Goal: Task Accomplishment & Management: Manage account settings

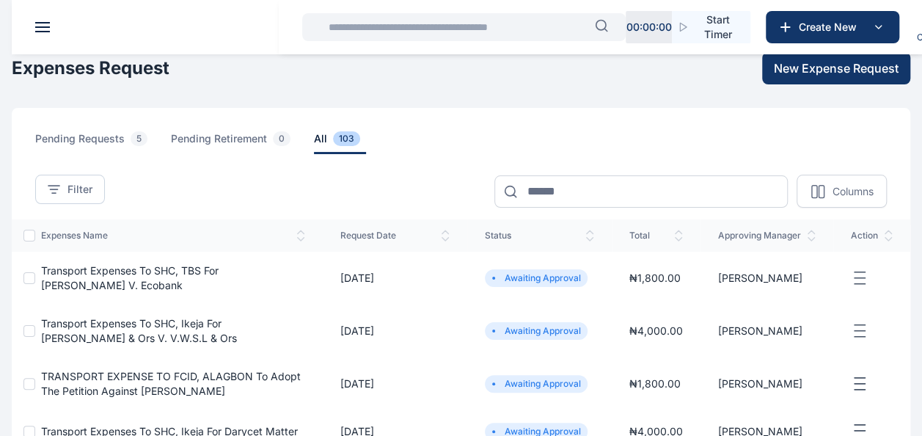
scroll to position [4, 0]
click at [49, 25] on button at bounding box center [42, 27] width 15 height 10
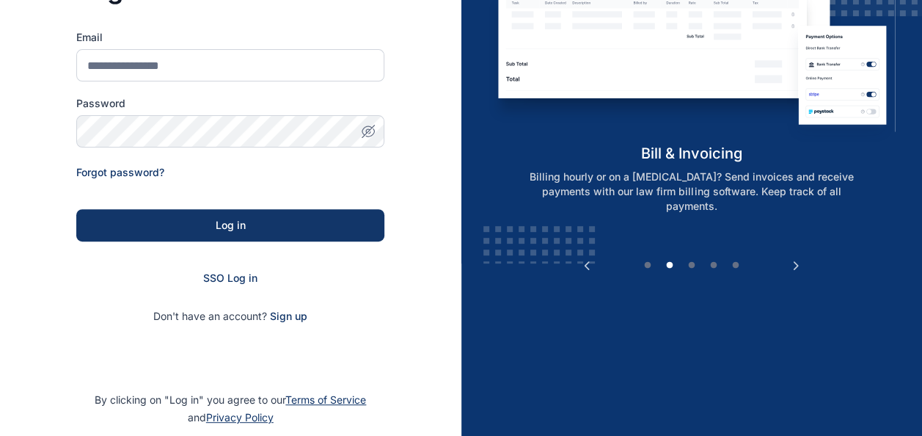
scroll to position [173, 0]
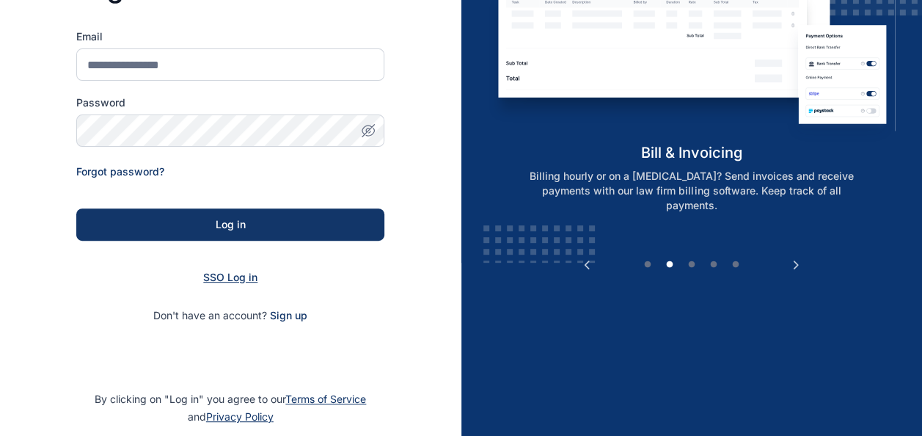
click at [227, 273] on span "SSO Log in" at bounding box center [230, 277] width 54 height 12
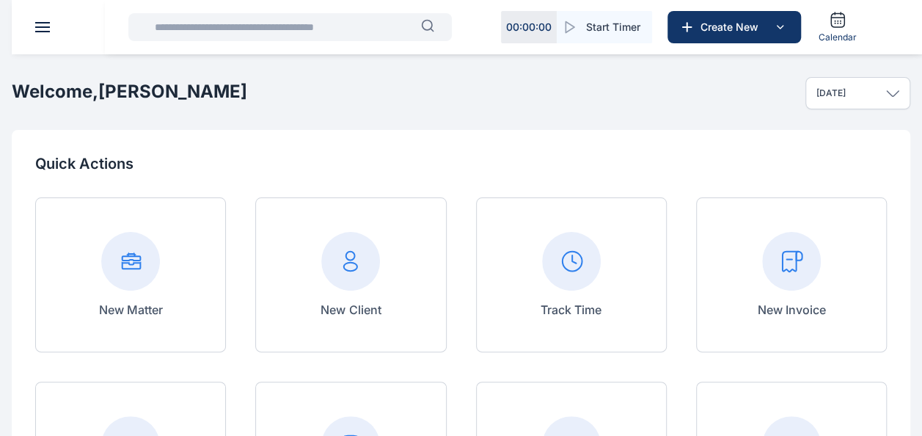
click at [48, 29] on button at bounding box center [42, 27] width 15 height 10
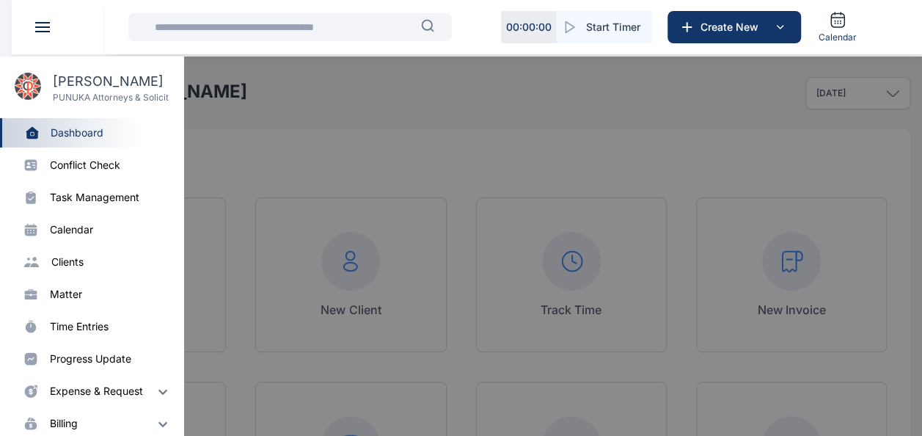
click at [82, 358] on div "progress update" at bounding box center [90, 358] width 81 height 15
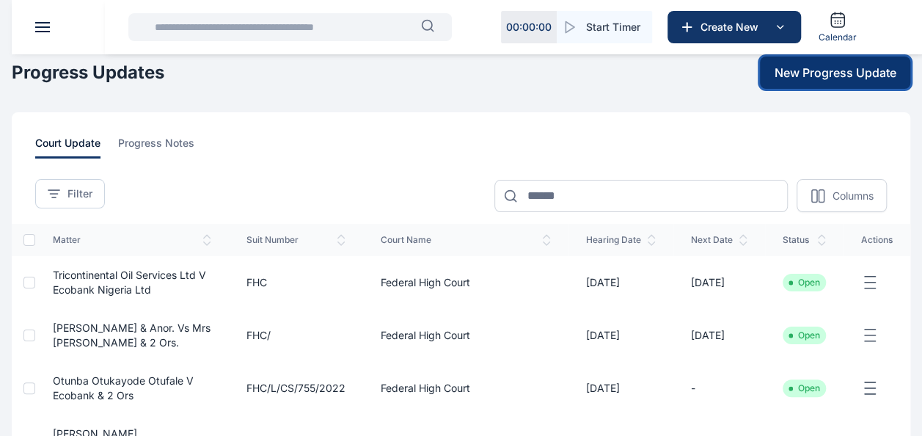
click at [797, 69] on span "New Progress Update" at bounding box center [836, 73] width 122 height 18
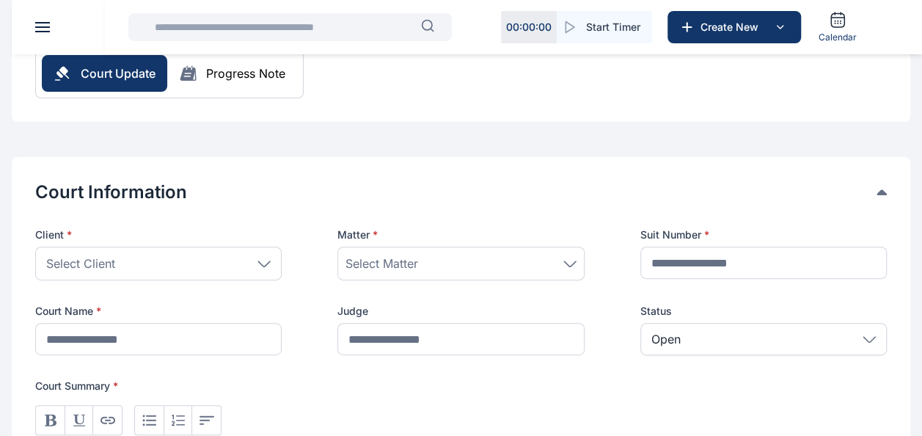
scroll to position [180, 0]
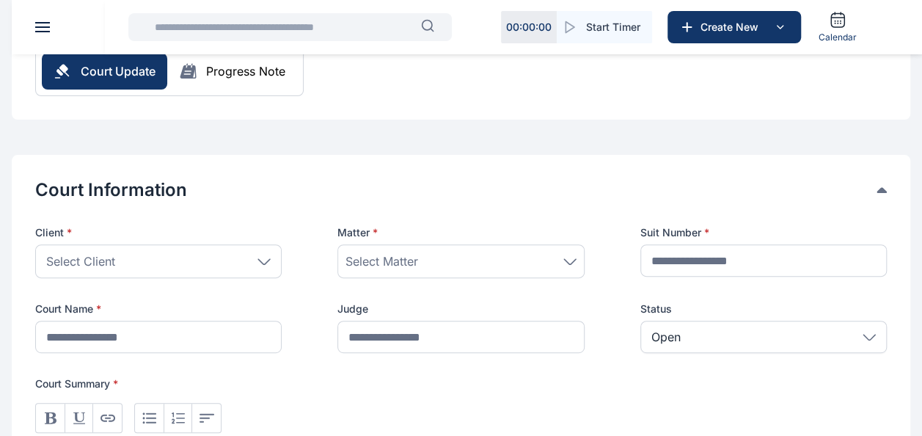
click at [254, 258] on div "Select Client" at bounding box center [158, 261] width 246 height 34
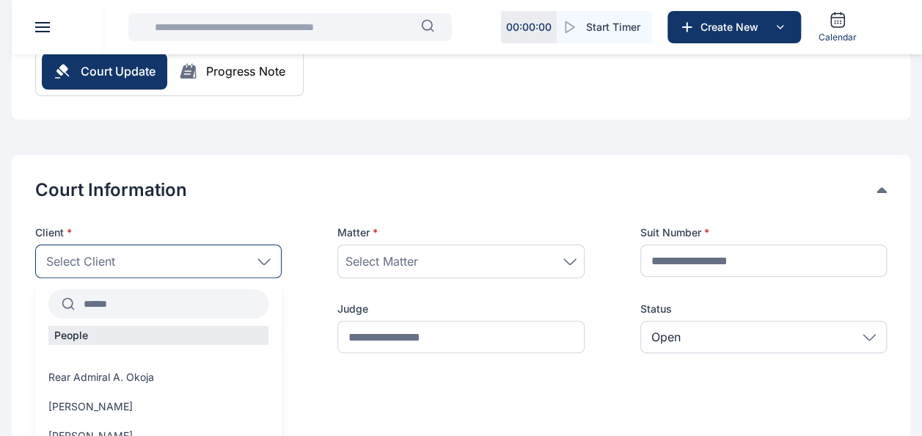
click at [197, 292] on input "text" at bounding box center [172, 303] width 194 height 26
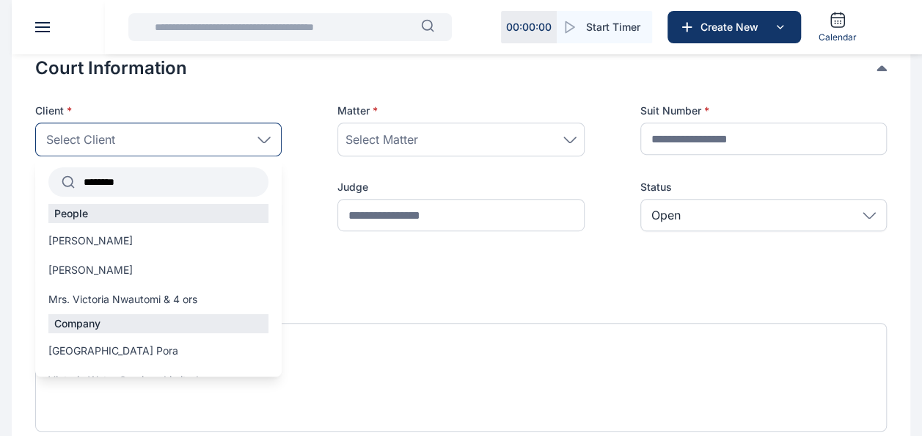
scroll to position [73, 0]
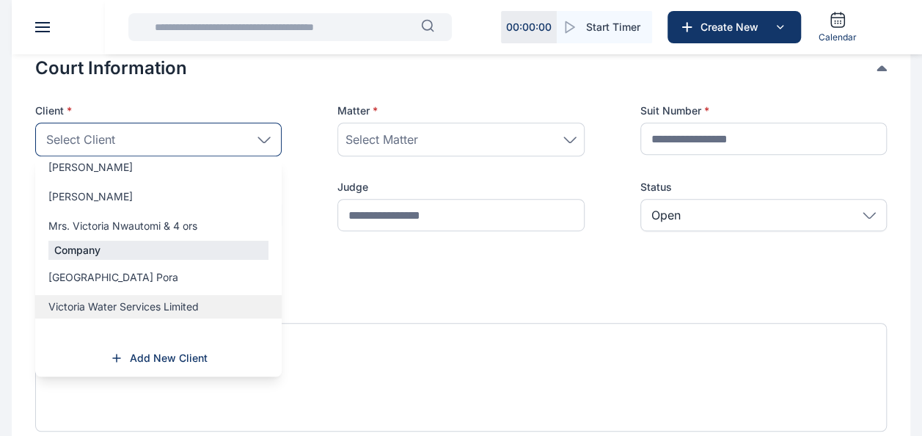
type input "********"
click at [124, 308] on span "Victoria Water Services Limited" at bounding box center [123, 306] width 150 height 15
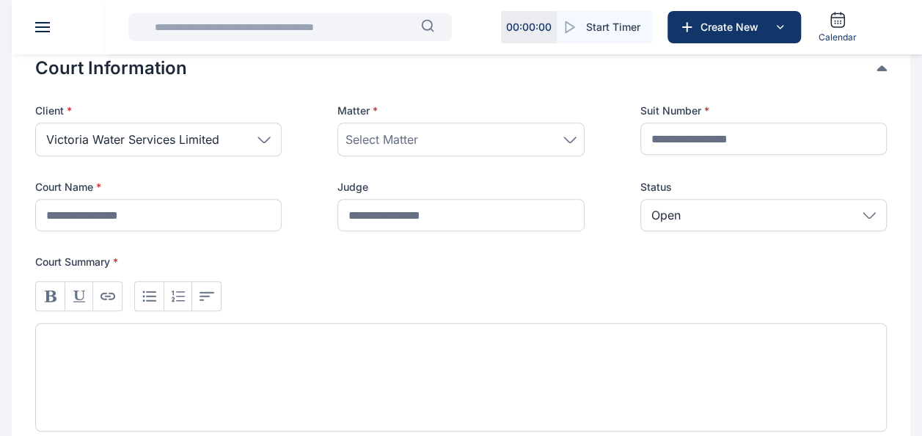
click at [425, 136] on div "Select Matter" at bounding box center [460, 140] width 230 height 18
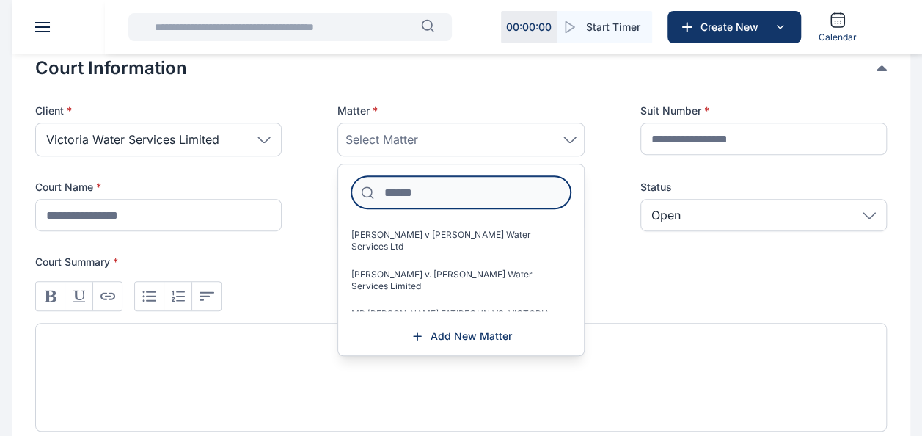
click at [404, 191] on input at bounding box center [460, 192] width 219 height 32
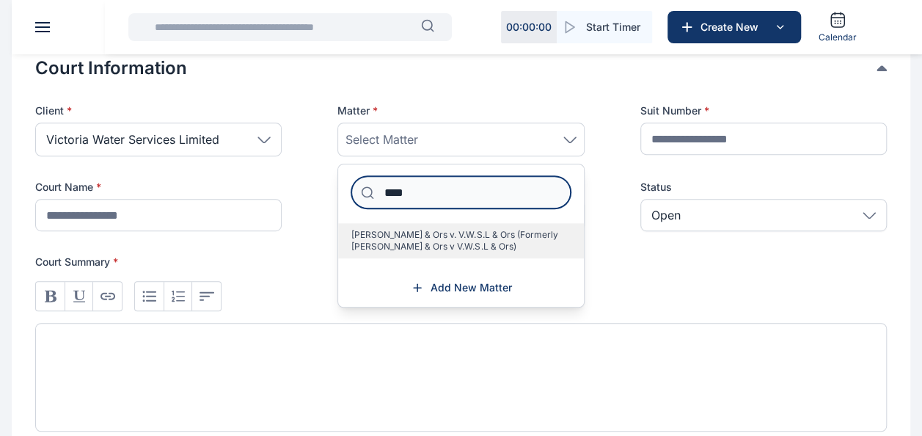
type input "****"
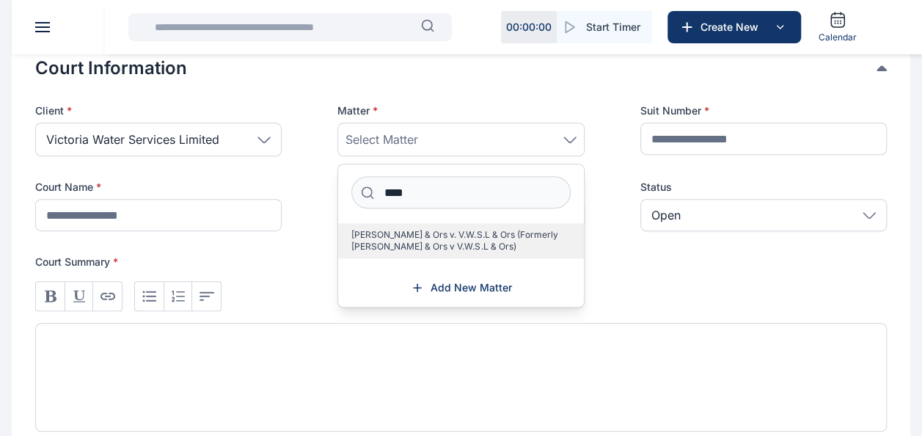
click at [429, 235] on span "[PERSON_NAME] & Ors v. V.W.S.L & Ors (Formerly [PERSON_NAME] & Ors v V.W.S.L & …" at bounding box center [454, 240] width 207 height 23
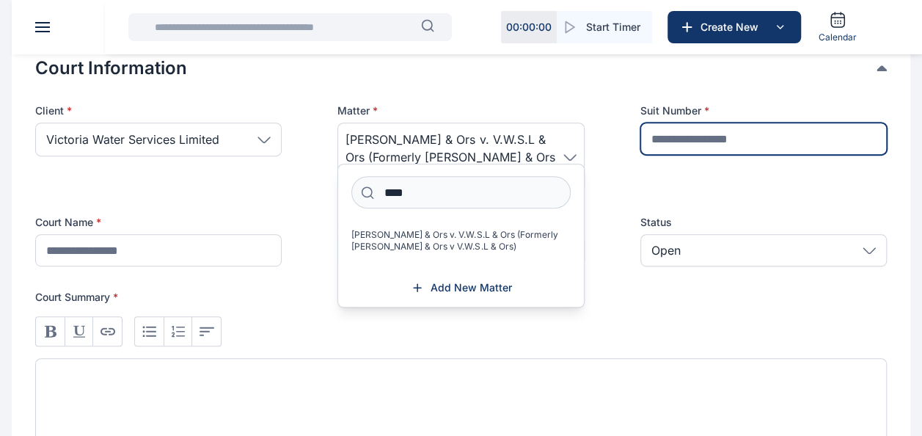
click at [701, 144] on input "text" at bounding box center [763, 138] width 246 height 32
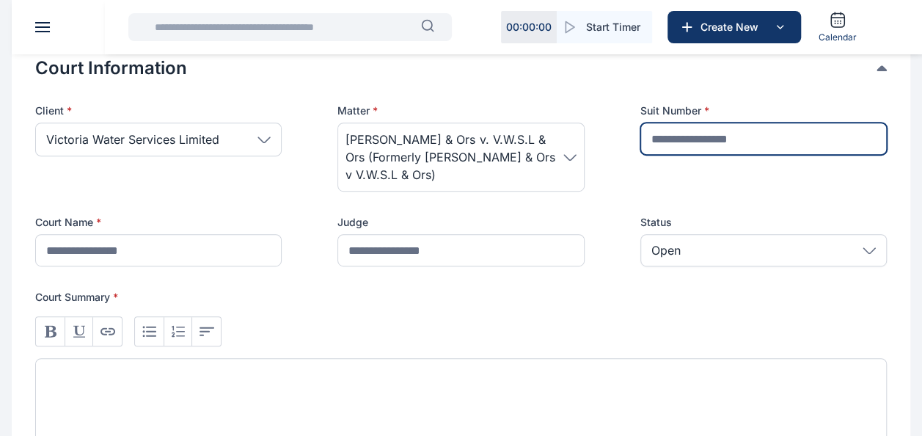
type input "***"
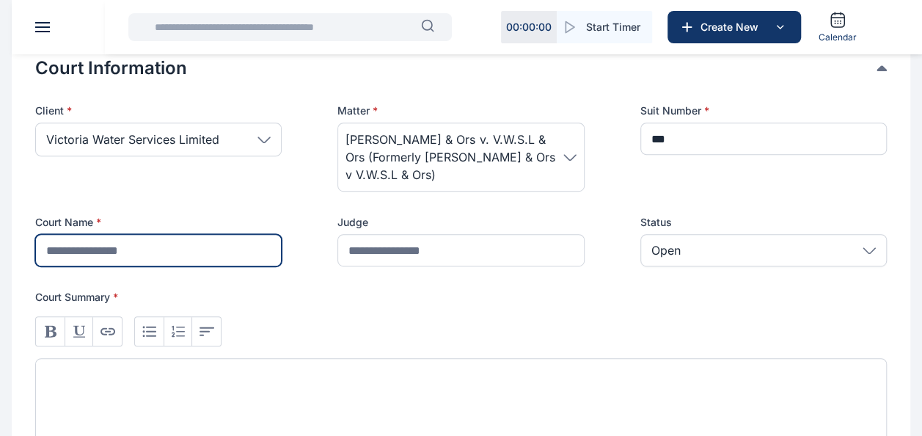
click at [135, 254] on input "text" at bounding box center [158, 250] width 246 height 32
type input "**********"
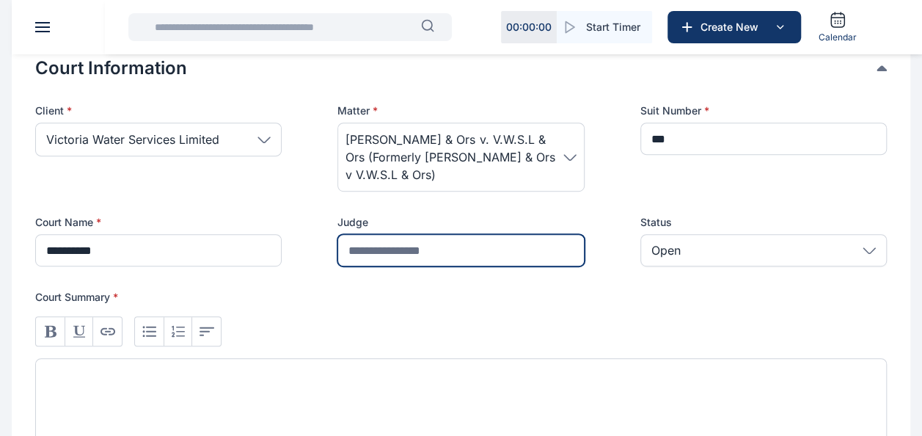
click at [433, 261] on input "text" at bounding box center [460, 250] width 246 height 32
type input "******"
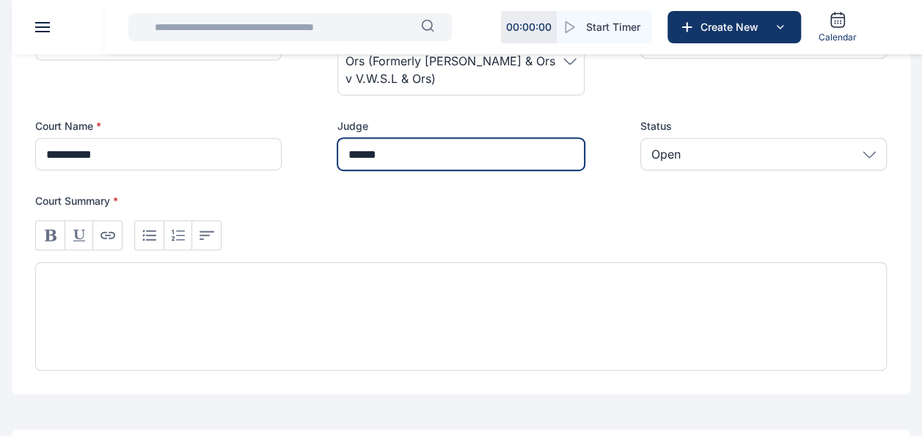
scroll to position [399, 0]
click at [401, 327] on div at bounding box center [461, 315] width 852 height 109
paste div
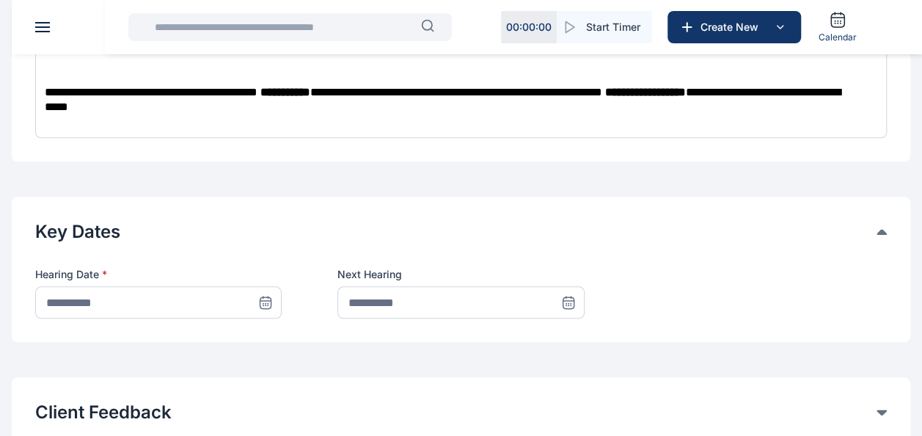
scroll to position [678, 0]
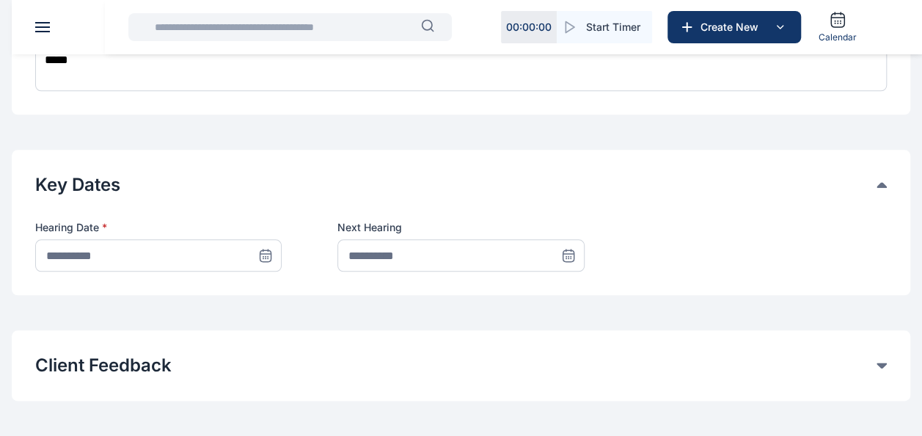
click at [270, 260] on icon at bounding box center [265, 255] width 15 height 15
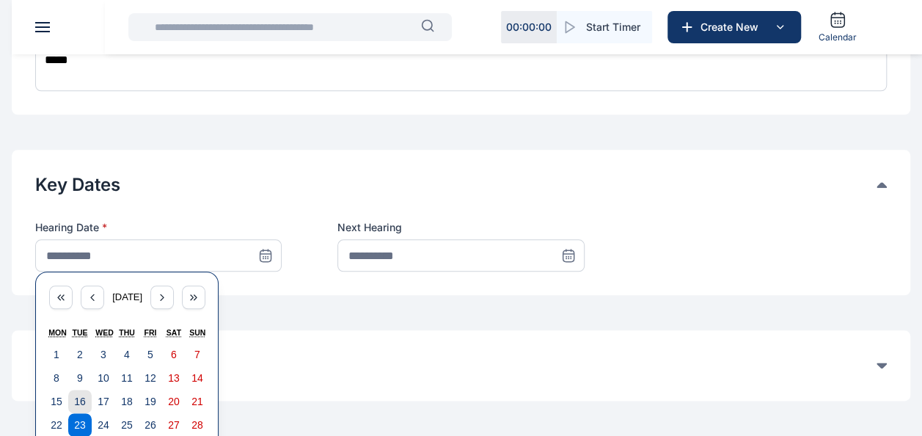
click at [85, 399] on abbr "16" at bounding box center [80, 401] width 12 height 12
type input "**********"
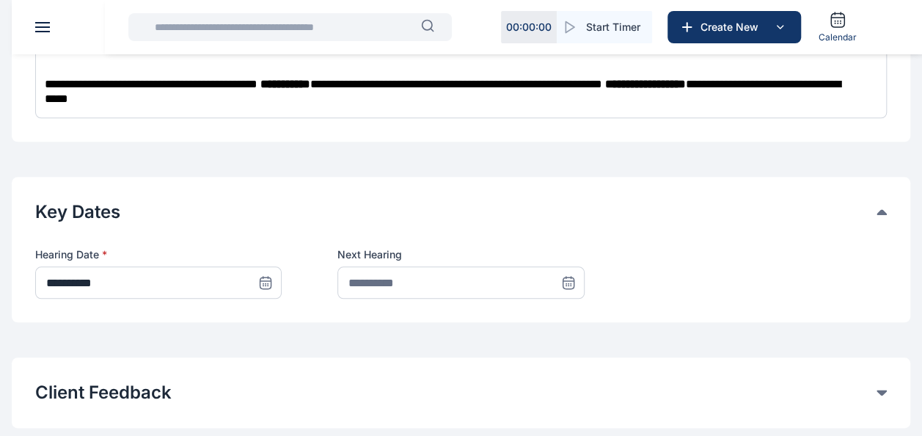
scroll to position [651, 0]
click at [577, 277] on span at bounding box center [568, 282] width 32 height 32
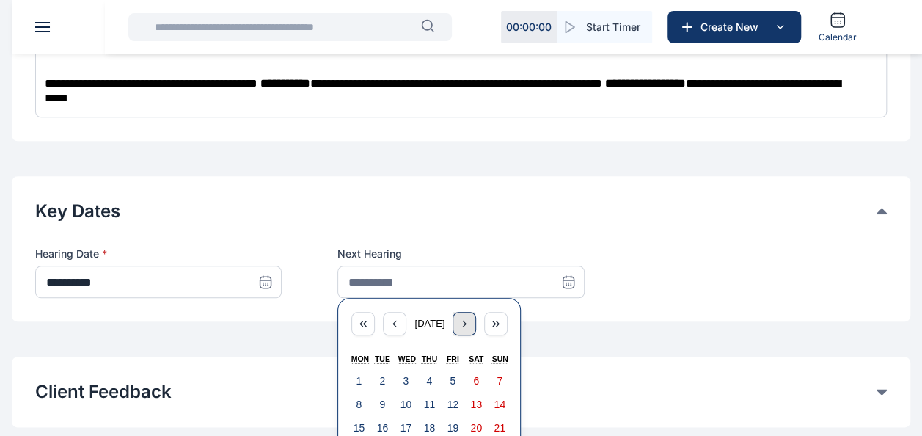
click at [476, 315] on div "button" at bounding box center [464, 323] width 23 height 23
click at [389, 319] on icon "button" at bounding box center [395, 324] width 12 height 12
click at [434, 426] on abbr "13" at bounding box center [429, 428] width 12 height 12
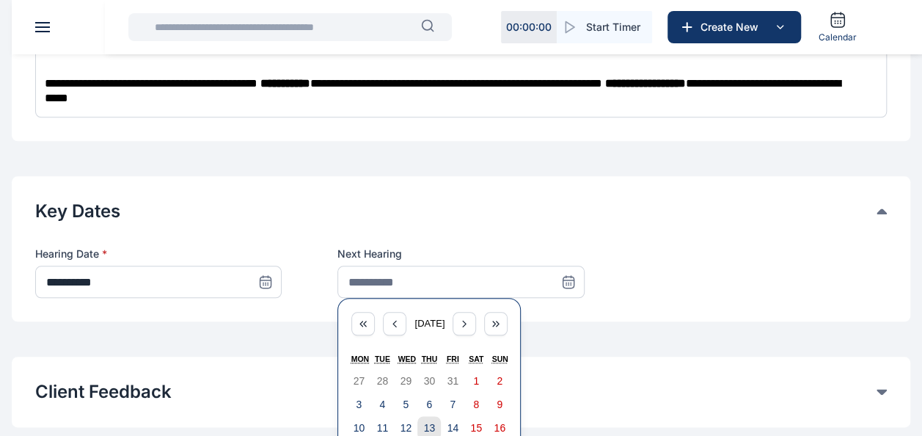
type input "**********"
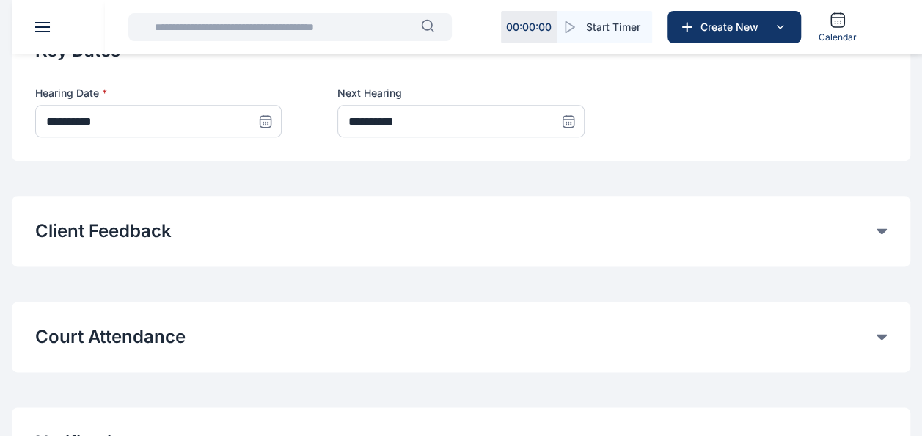
scroll to position [843, 0]
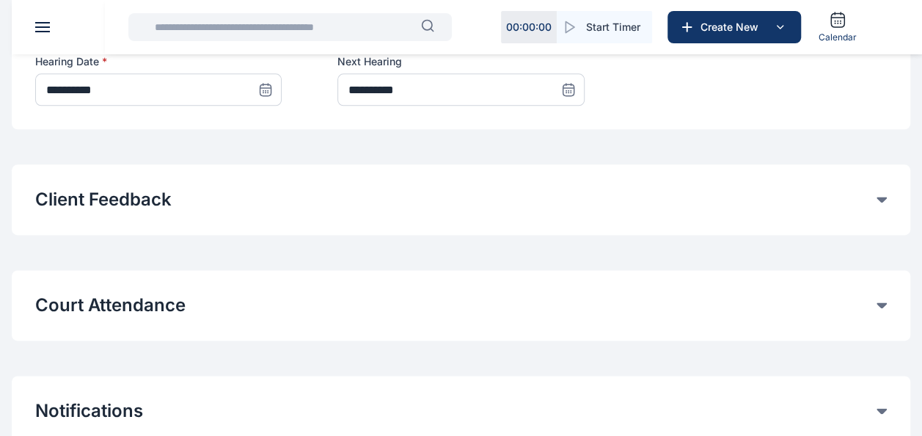
click at [603, 286] on div "Court Attendance Time entries will be automatically logged for Court attendance…" at bounding box center [461, 305] width 898 height 70
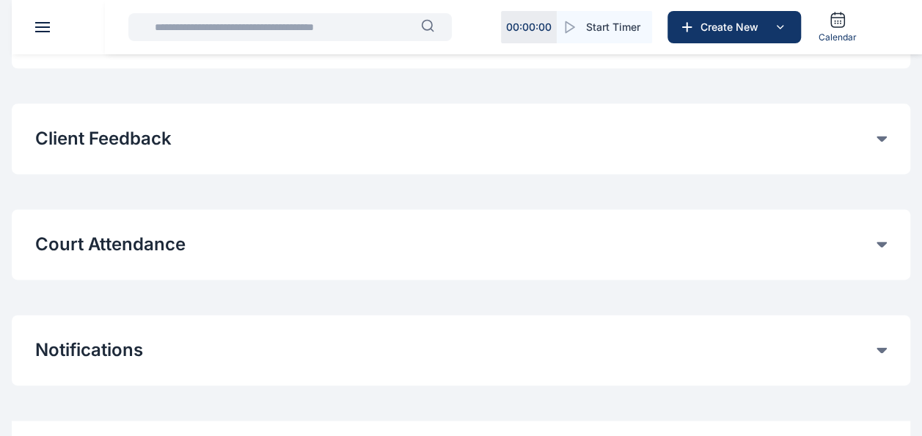
scroll to position [905, 0]
click at [742, 227] on div "Court Attendance Time entries will be automatically logged for Court attendance…" at bounding box center [461, 243] width 898 height 70
click at [791, 252] on button "Court Attendance" at bounding box center [455, 243] width 841 height 23
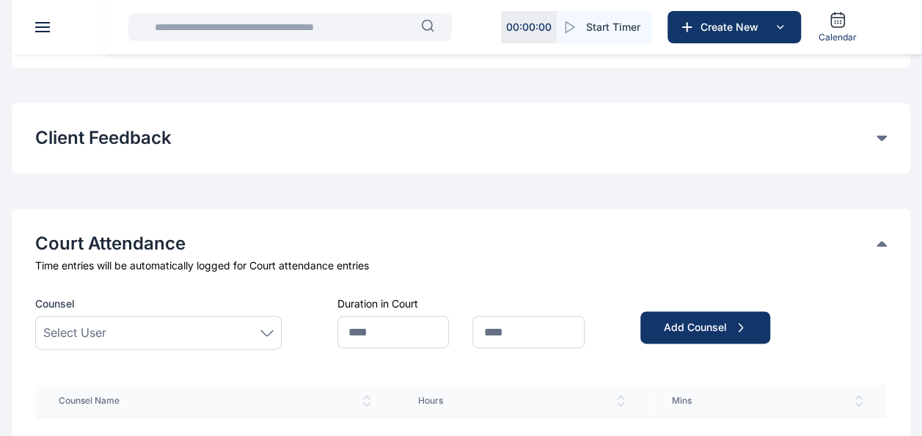
click at [163, 326] on div "Select User" at bounding box center [158, 332] width 230 height 18
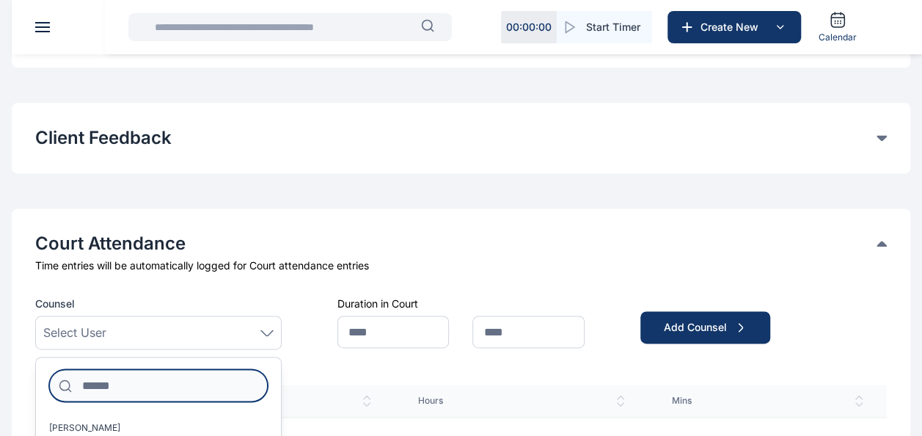
click at [141, 384] on input at bounding box center [158, 385] width 219 height 32
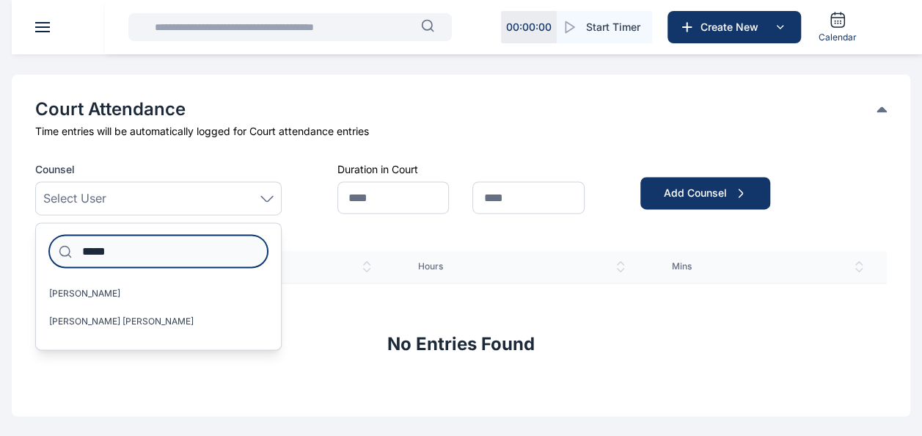
scroll to position [1058, 0]
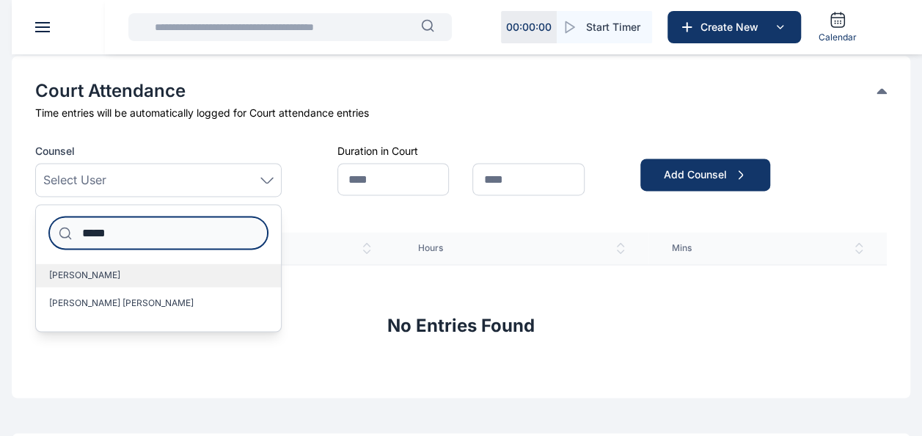
type input "*****"
click at [124, 268] on label "[PERSON_NAME]" at bounding box center [158, 274] width 245 height 23
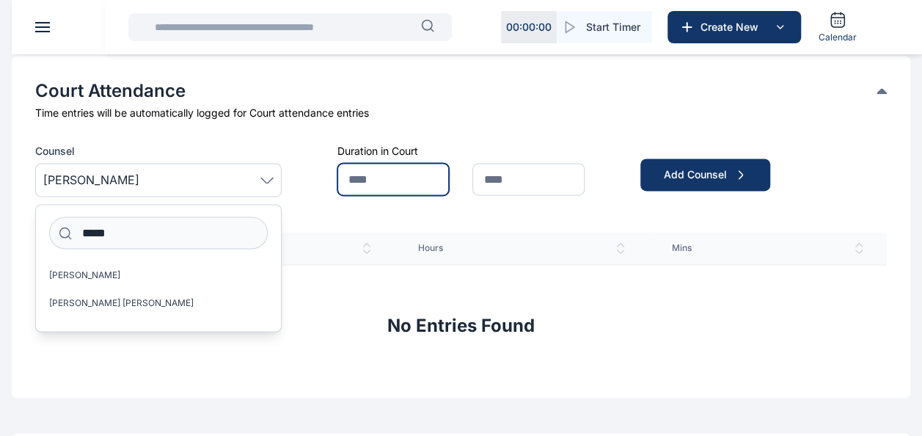
click at [414, 169] on input "text" at bounding box center [392, 179] width 111 height 32
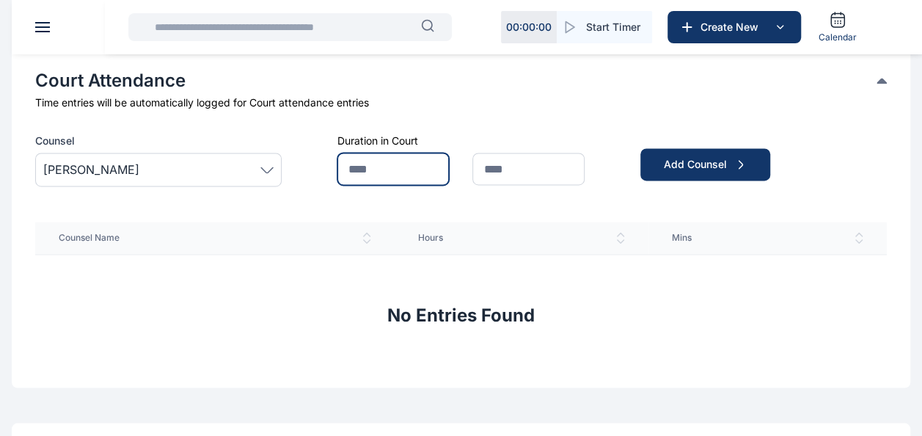
scroll to position [1087, 0]
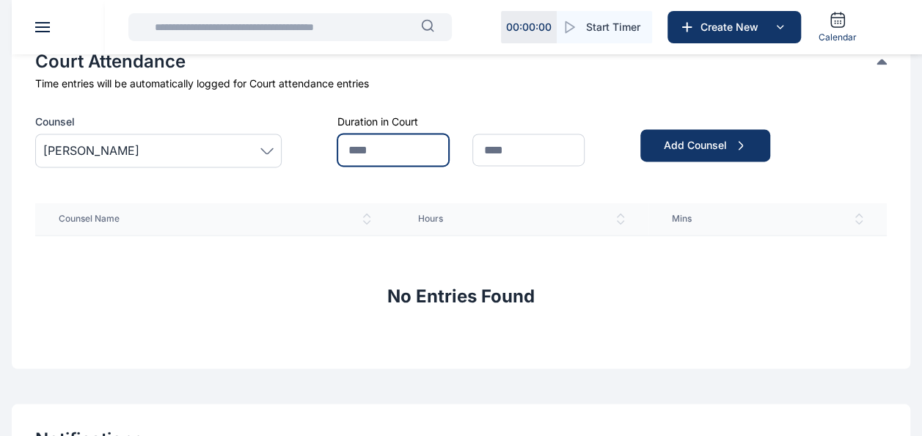
type input "*"
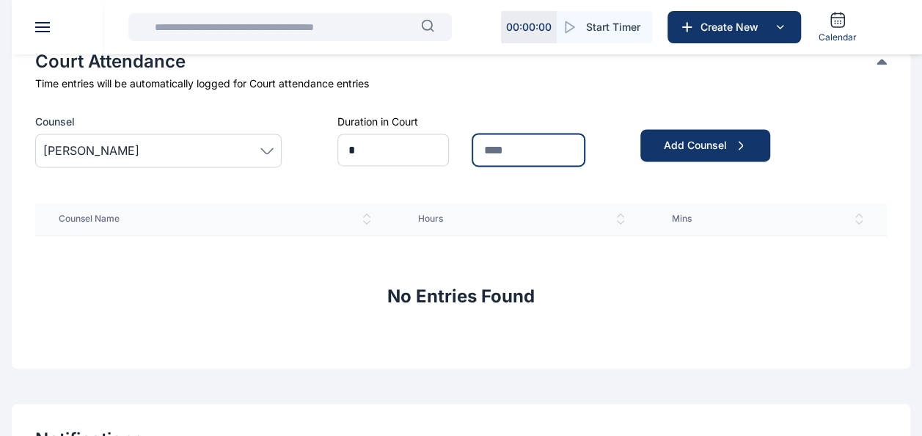
click at [546, 146] on input "text" at bounding box center [527, 149] width 111 height 32
type input "**"
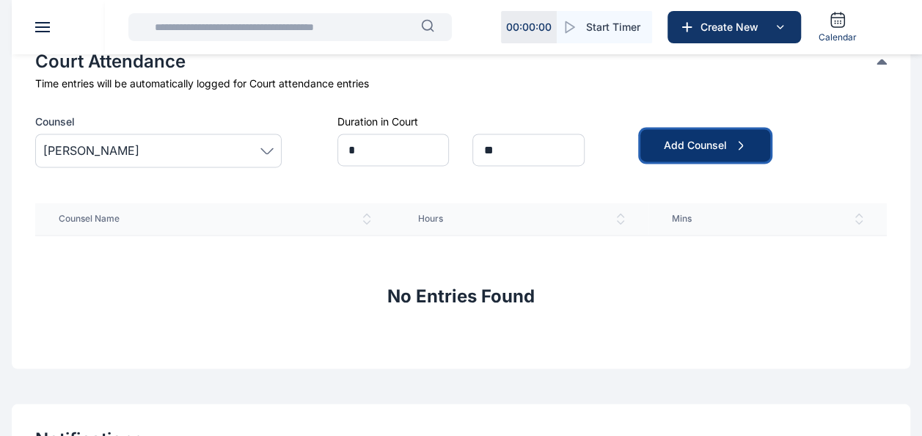
click at [670, 138] on div "Add Counsel" at bounding box center [705, 145] width 83 height 15
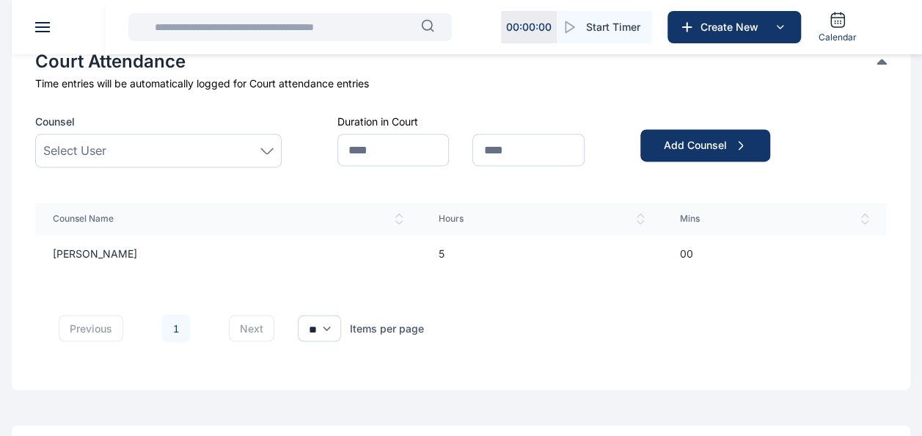
click at [74, 153] on span "Select User" at bounding box center [74, 151] width 63 height 18
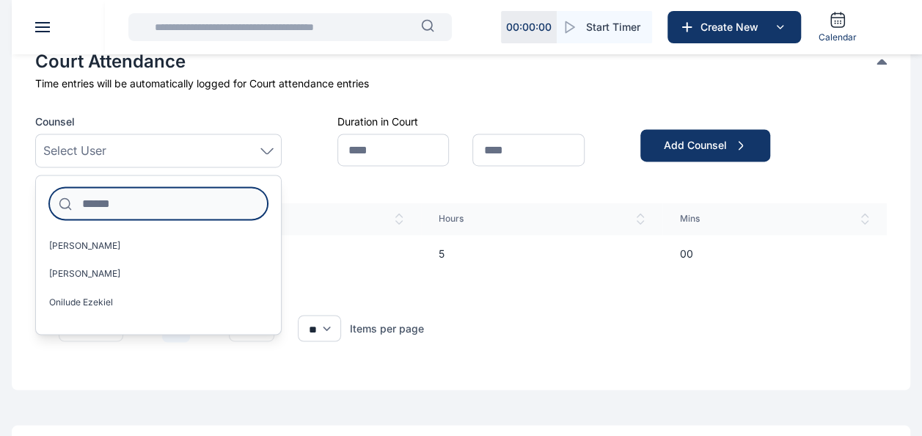
click at [100, 202] on input at bounding box center [158, 203] width 219 height 32
type input "*"
click at [572, 204] on th "Hours" at bounding box center [541, 218] width 241 height 32
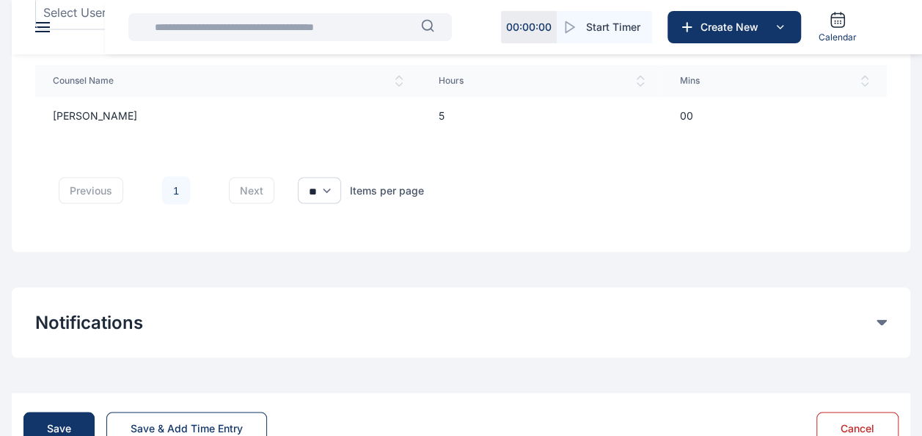
scroll to position [1273, 0]
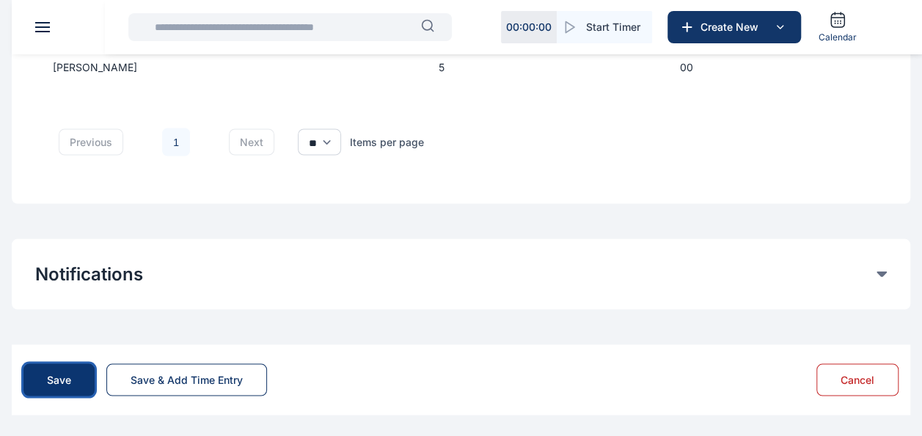
click at [46, 373] on button "Save" at bounding box center [58, 379] width 71 height 32
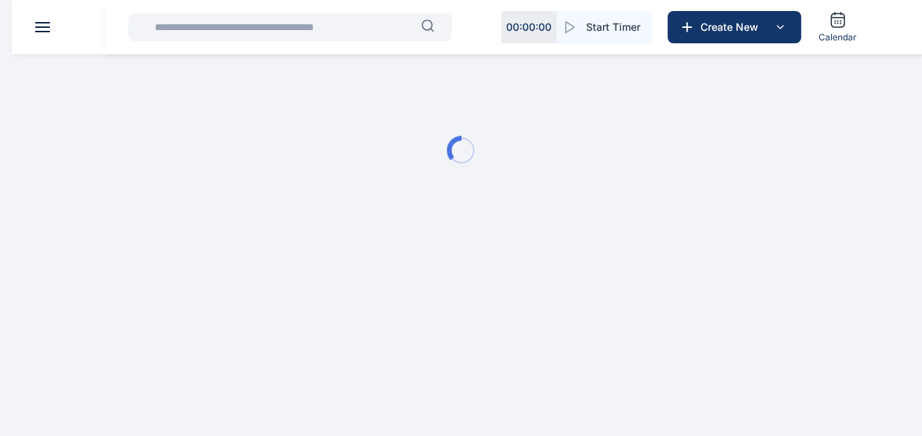
scroll to position [0, 0]
type input "**********"
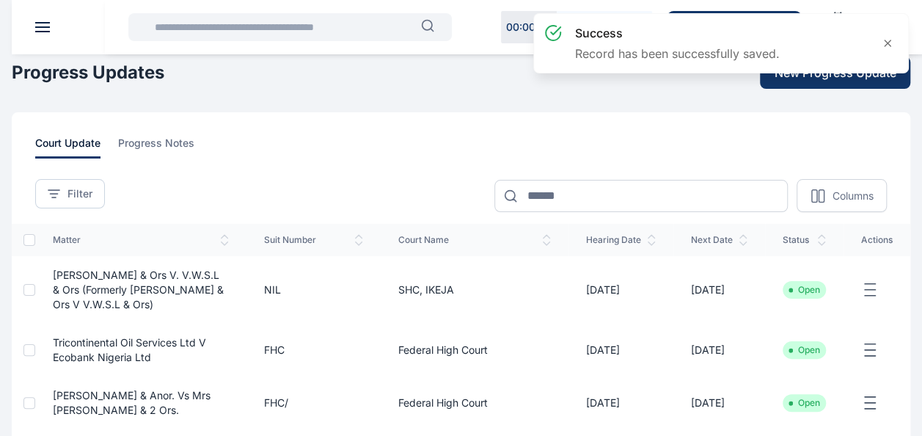
click at [826, 76] on div "success Record has been successfully saved." at bounding box center [720, 49] width 381 height 78
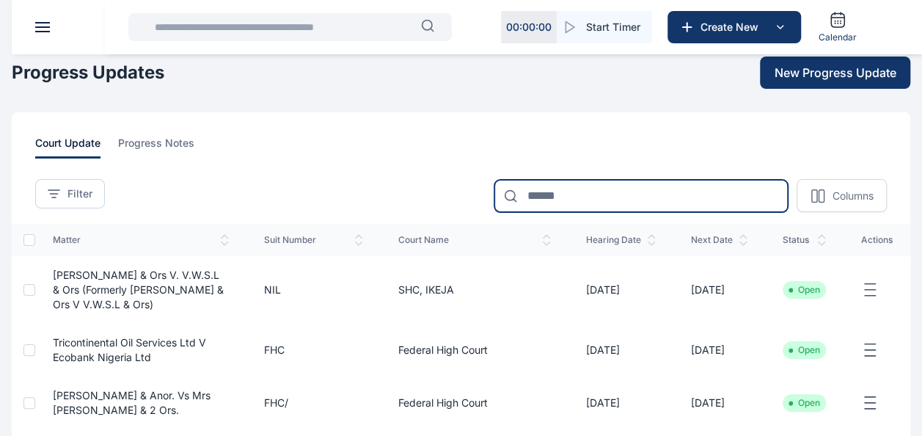
click at [532, 195] on input at bounding box center [640, 196] width 293 height 32
type input "******"
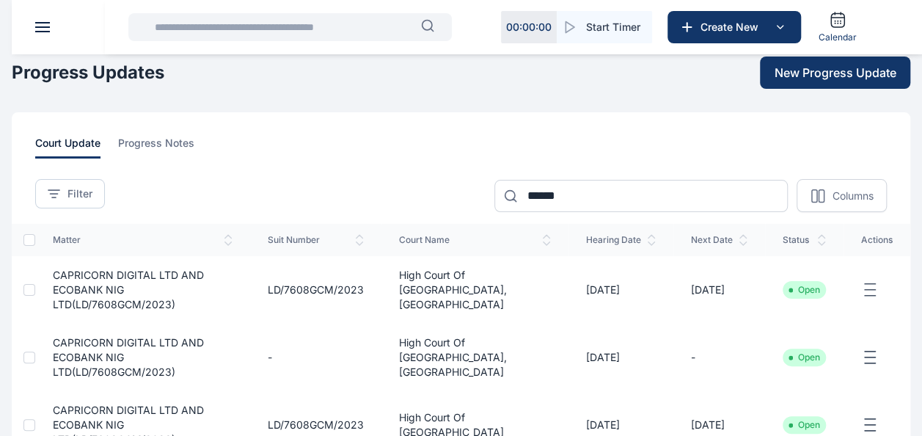
drag, startPoint x: 689, startPoint y: 279, endPoint x: 747, endPoint y: 285, distance: 57.5
click at [747, 285] on td "[DATE]" at bounding box center [719, 289] width 92 height 67
copy td "[DATE]"
click at [875, 281] on icon "button" at bounding box center [870, 290] width 18 height 18
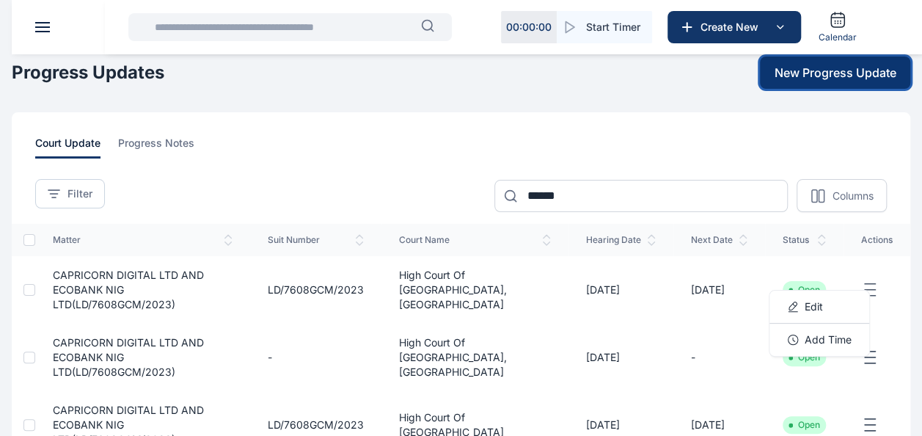
click at [848, 72] on span "New Progress Update" at bounding box center [836, 73] width 122 height 18
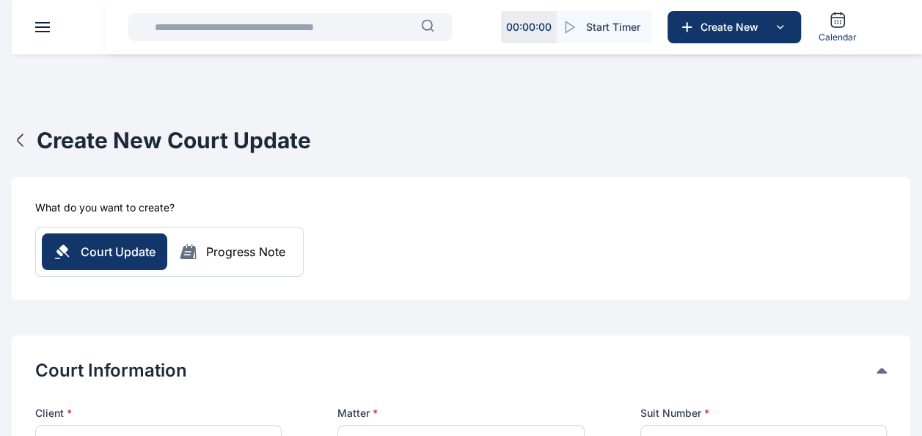
scroll to position [155, 0]
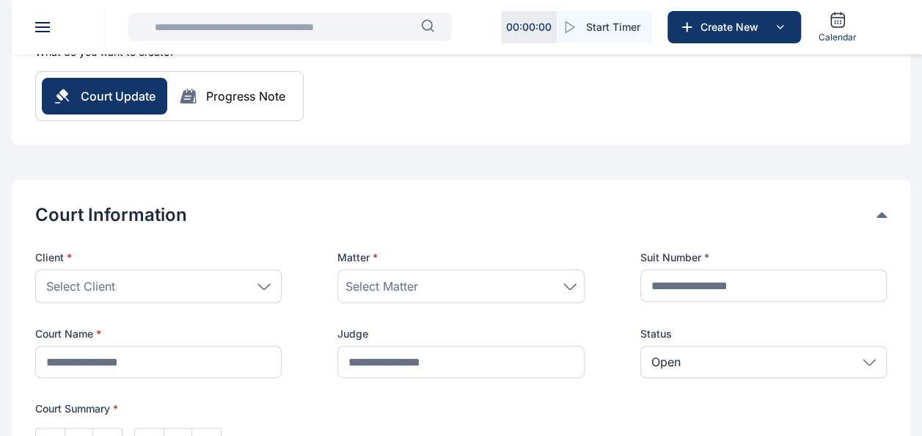
click at [425, 290] on div "Select Matter" at bounding box center [460, 286] width 230 height 18
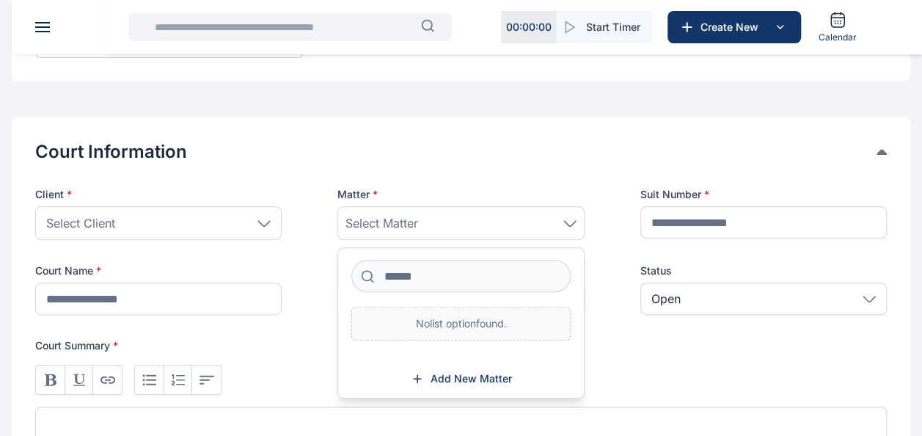
scroll to position [219, 0]
click at [210, 219] on div "Select Client" at bounding box center [158, 222] width 246 height 34
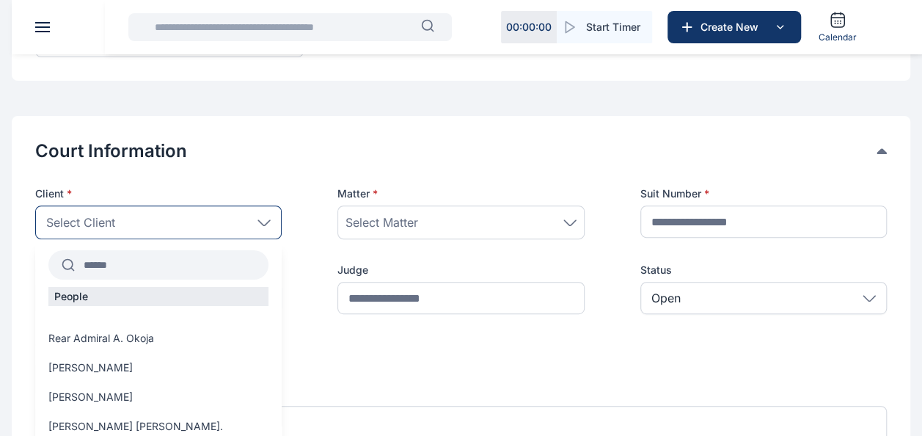
click at [108, 264] on input "text" at bounding box center [172, 265] width 194 height 26
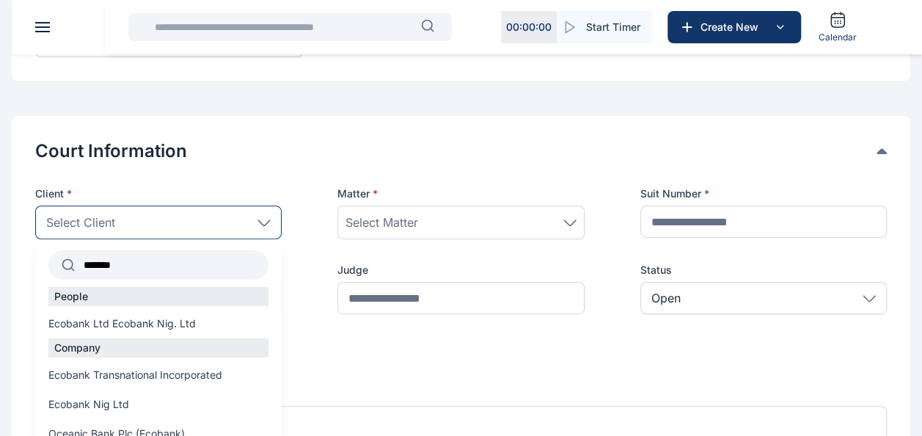
scroll to position [44, 0]
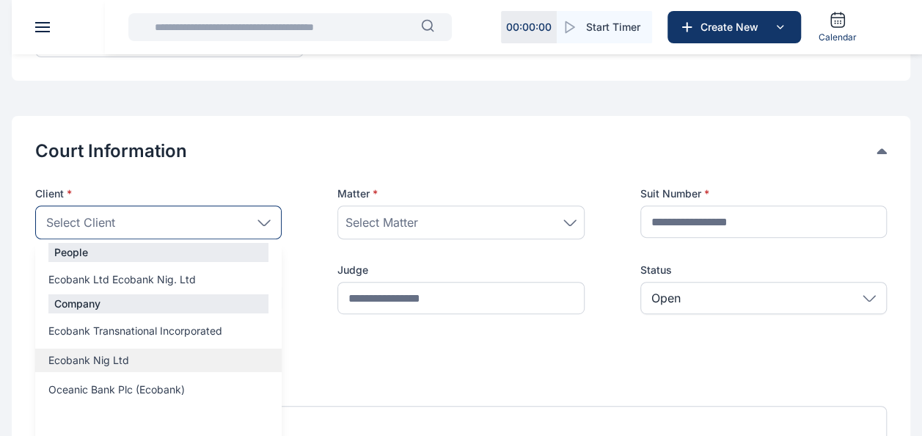
type input "*******"
click at [136, 361] on label "Ecobank Nig Ltd" at bounding box center [158, 360] width 246 height 15
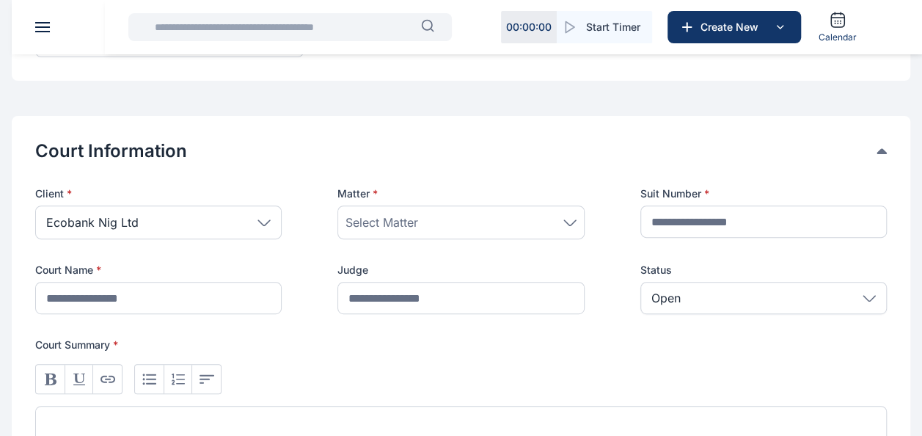
click at [417, 211] on div "Select Matter" at bounding box center [460, 222] width 246 height 34
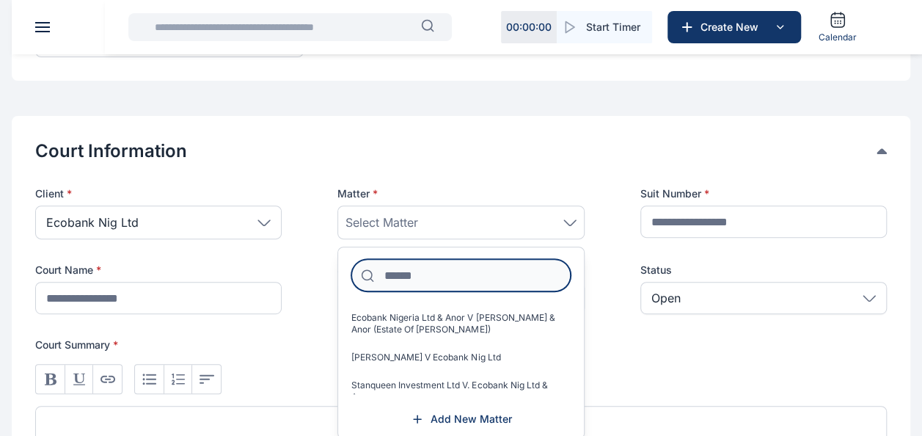
click at [409, 282] on input at bounding box center [460, 275] width 219 height 32
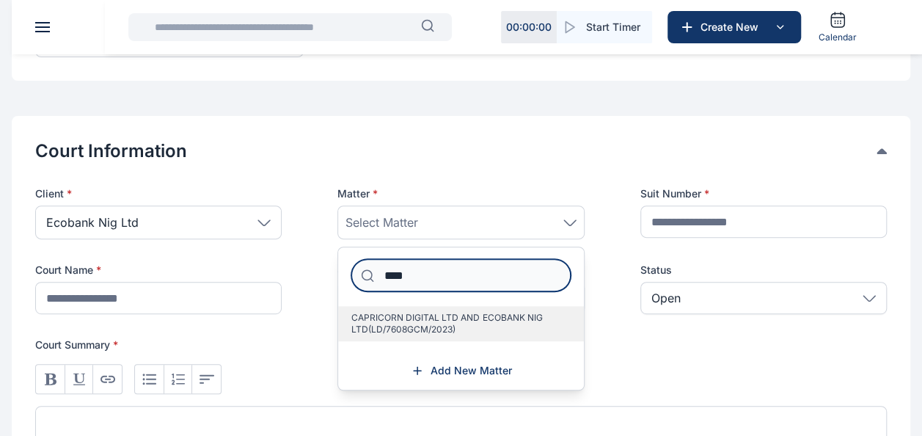
type input "****"
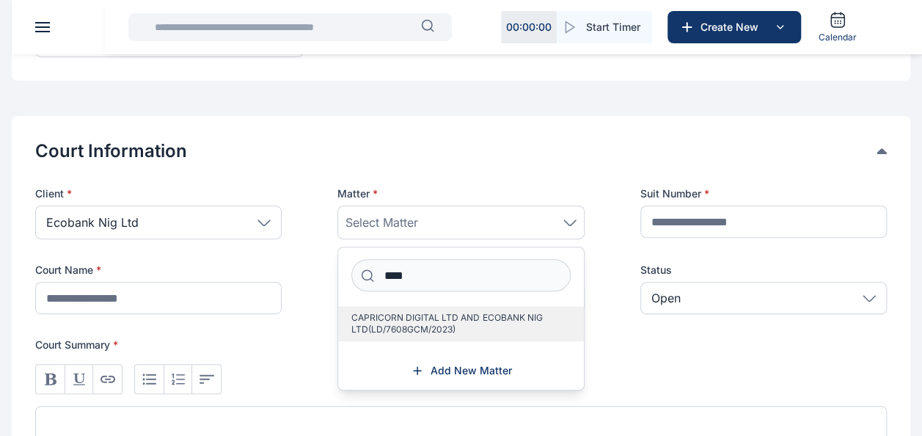
click at [412, 307] on label "CAPRICORN DIGITAL LTD AND ECOBANK NIG LTD(LD/7608GCM/2023)" at bounding box center [460, 323] width 245 height 35
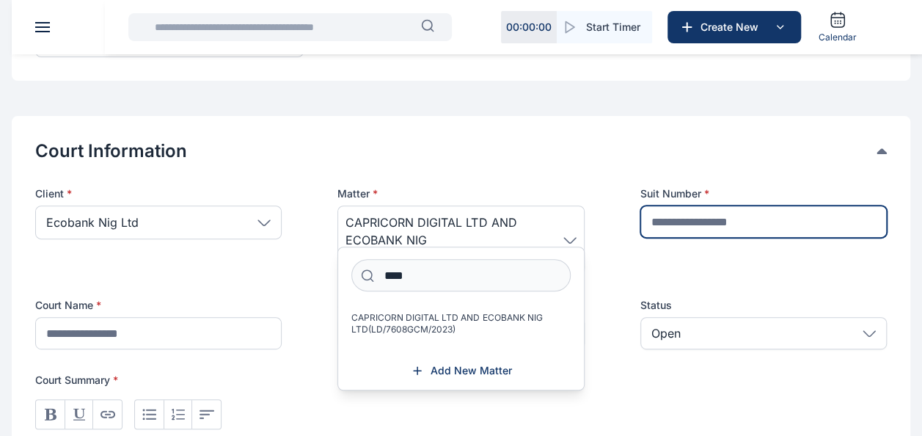
click at [719, 221] on input "text" at bounding box center [763, 221] width 246 height 32
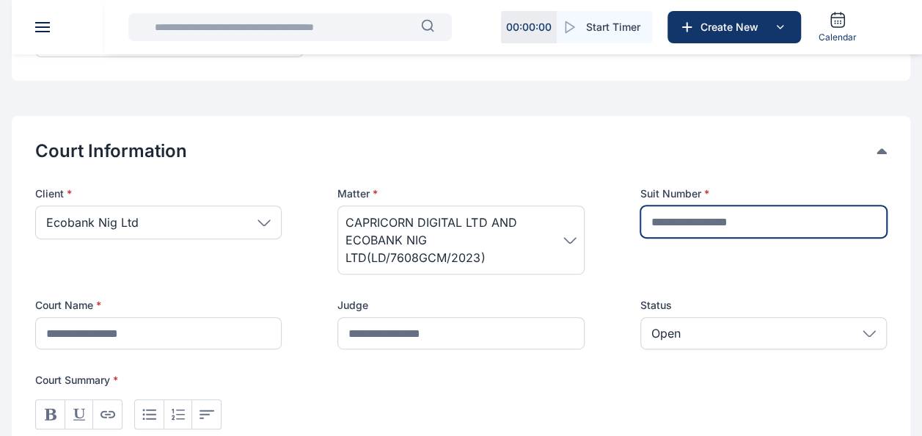
type input "***"
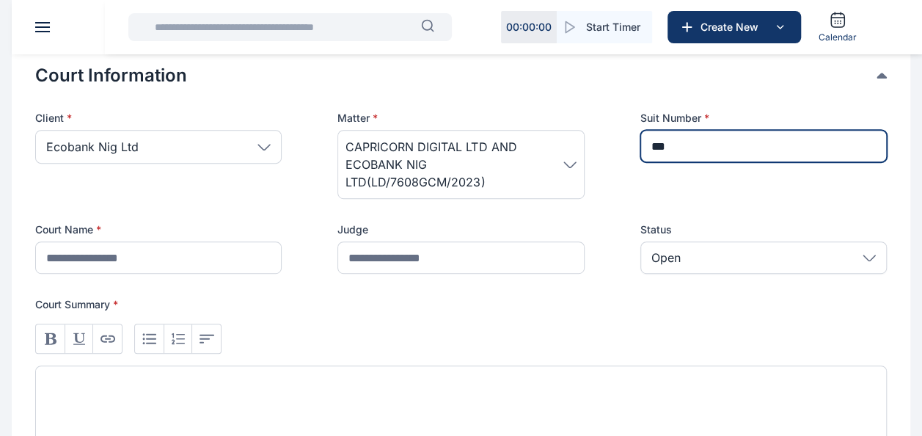
scroll to position [296, 0]
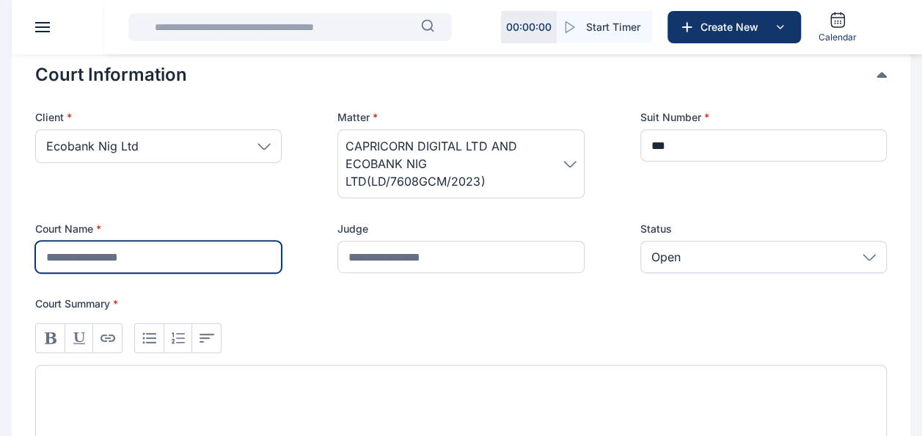
click at [208, 263] on input "text" at bounding box center [158, 257] width 246 height 32
type input "*********"
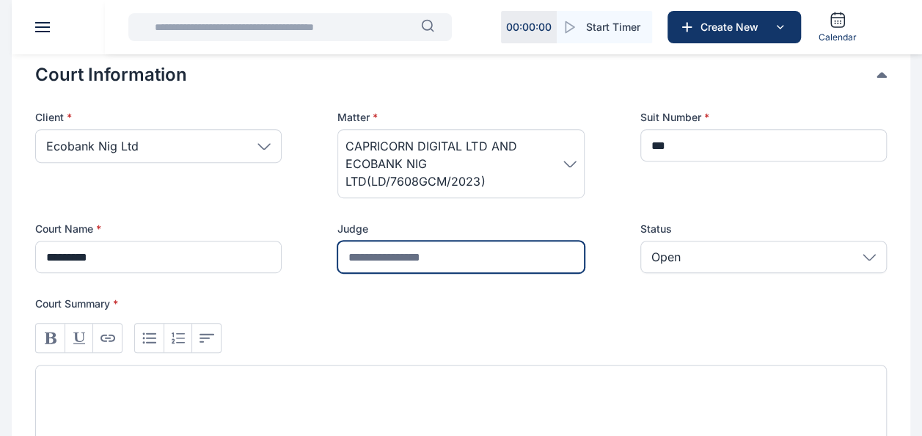
click at [389, 257] on input "text" at bounding box center [460, 257] width 246 height 32
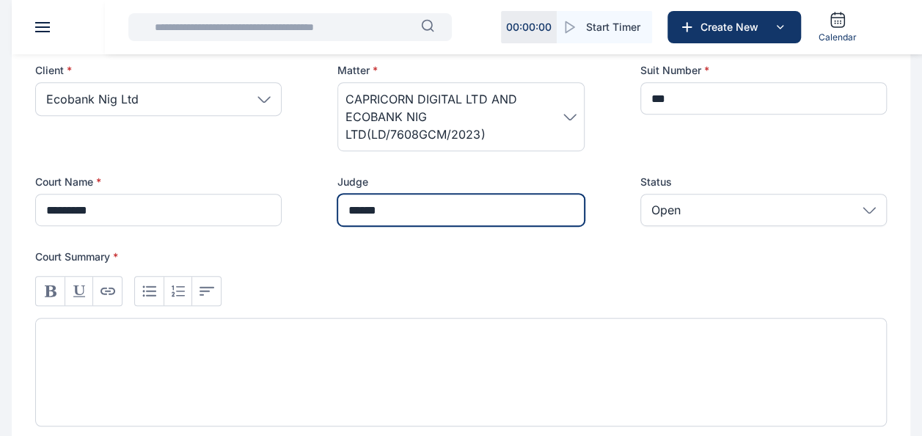
scroll to position [351, 0]
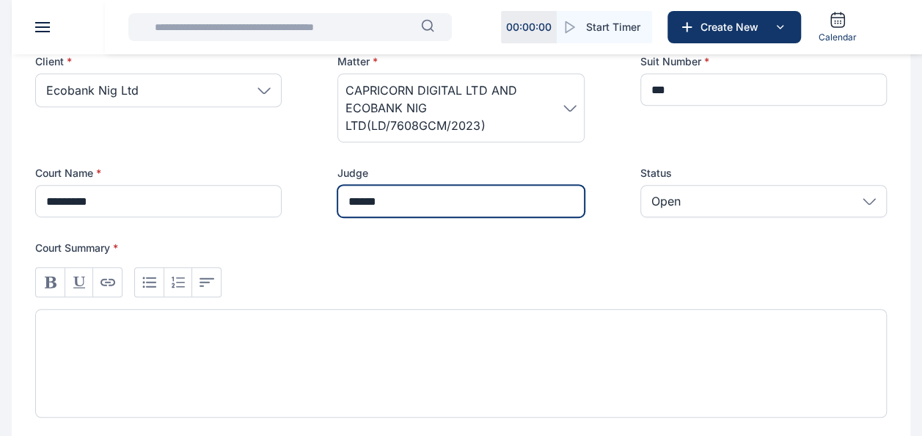
type input "******"
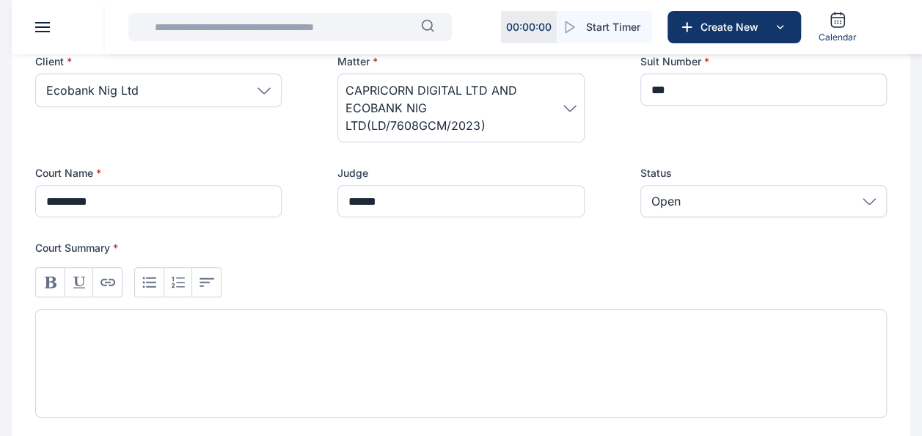
click at [444, 328] on div at bounding box center [461, 363] width 852 height 109
click at [452, 373] on div at bounding box center [461, 363] width 852 height 109
paste div
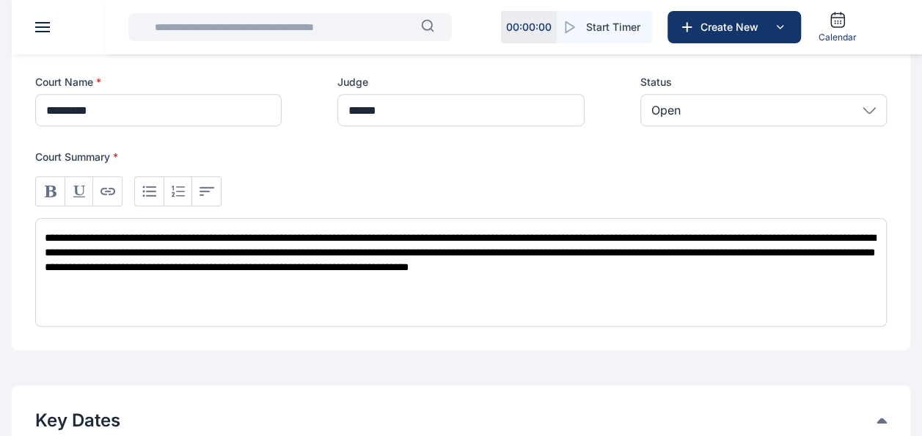
scroll to position [448, 0]
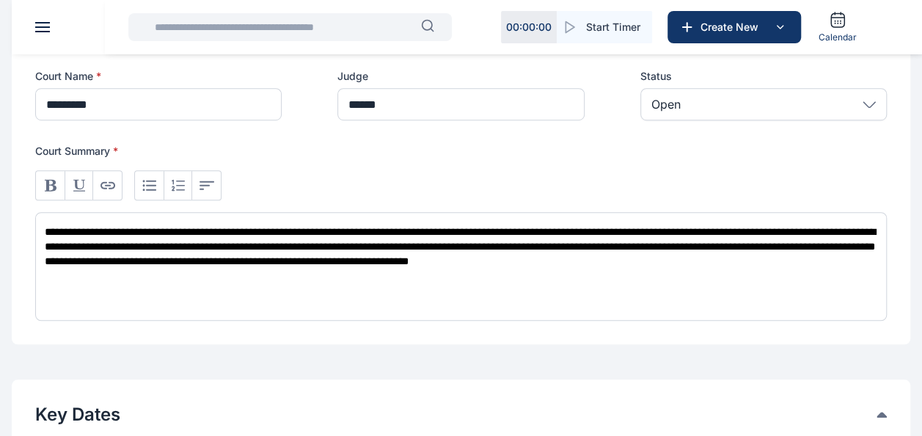
click at [194, 286] on div "**********" at bounding box center [461, 266] width 852 height 109
click at [826, 271] on div "**********" at bounding box center [461, 266] width 852 height 109
click at [48, 229] on span "**********" at bounding box center [460, 247] width 831 height 40
click at [302, 283] on div "**********" at bounding box center [461, 266] width 852 height 109
click at [430, 282] on div "**********" at bounding box center [461, 266] width 852 height 109
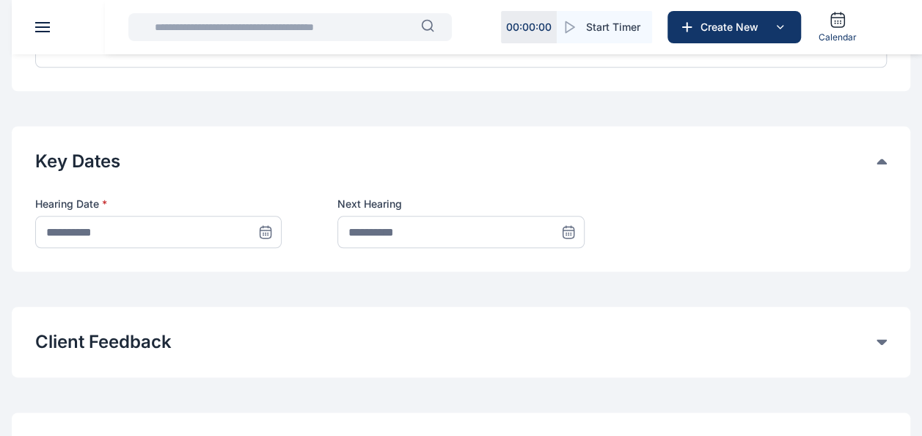
scroll to position [702, 0]
click at [264, 231] on icon at bounding box center [265, 231] width 15 height 15
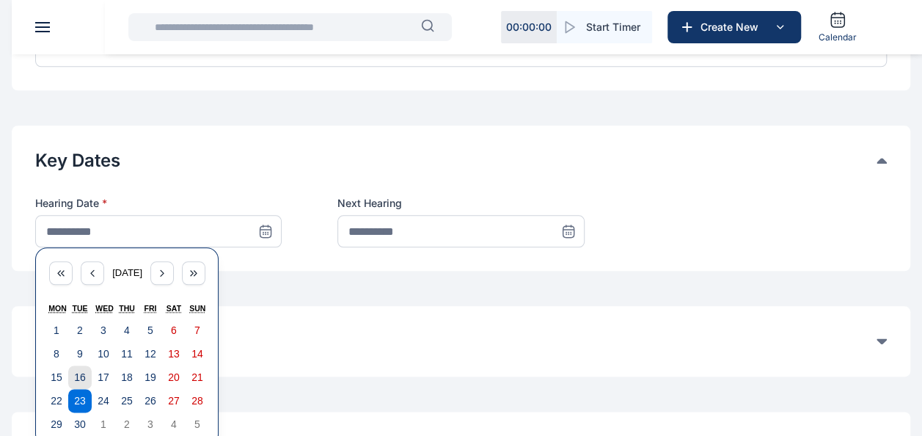
click at [84, 376] on abbr "16" at bounding box center [80, 377] width 12 height 12
type input "**********"
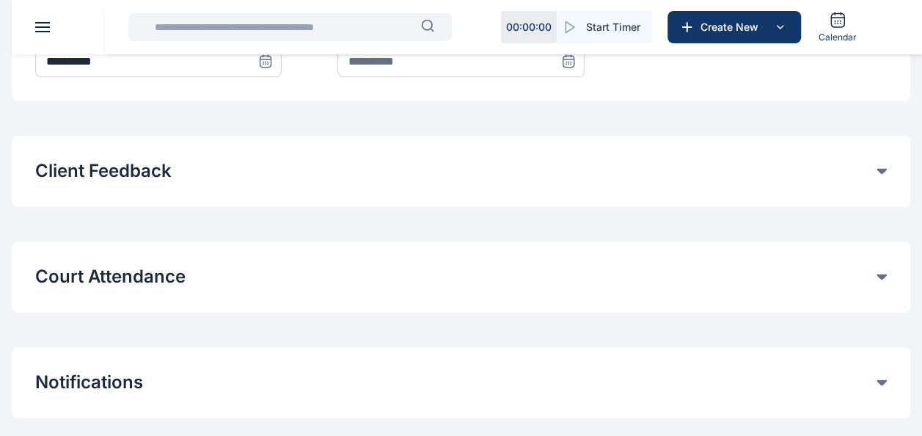
scroll to position [874, 0]
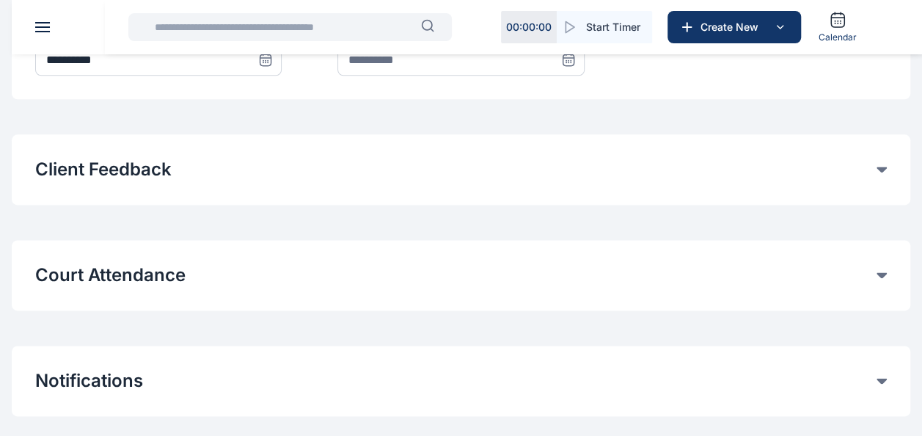
click at [260, 264] on button "Court Attendance" at bounding box center [455, 274] width 841 height 23
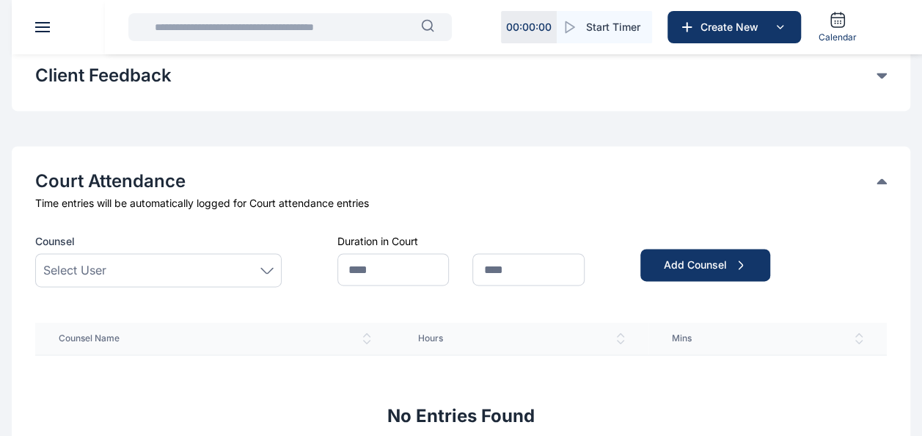
scroll to position [970, 0]
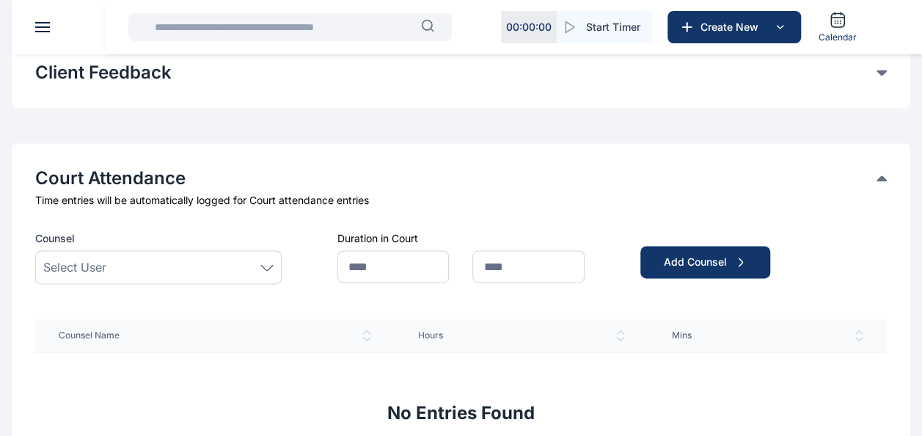
click at [215, 258] on div "Select User" at bounding box center [158, 267] width 230 height 18
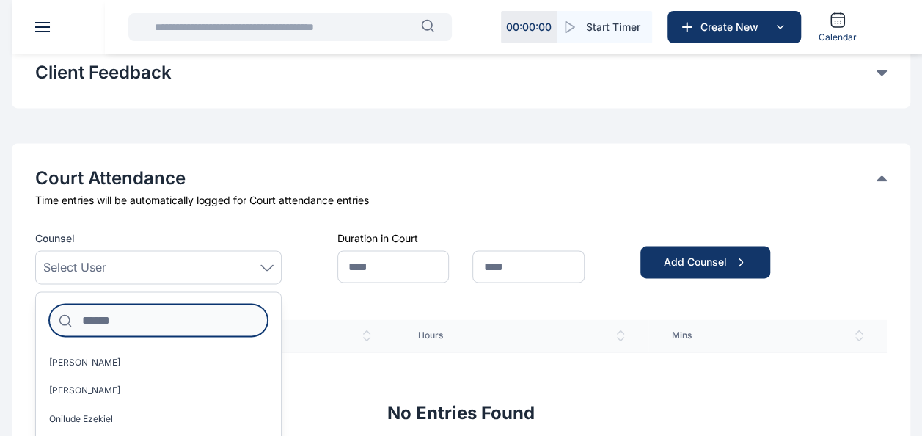
click at [163, 321] on input at bounding box center [158, 320] width 219 height 32
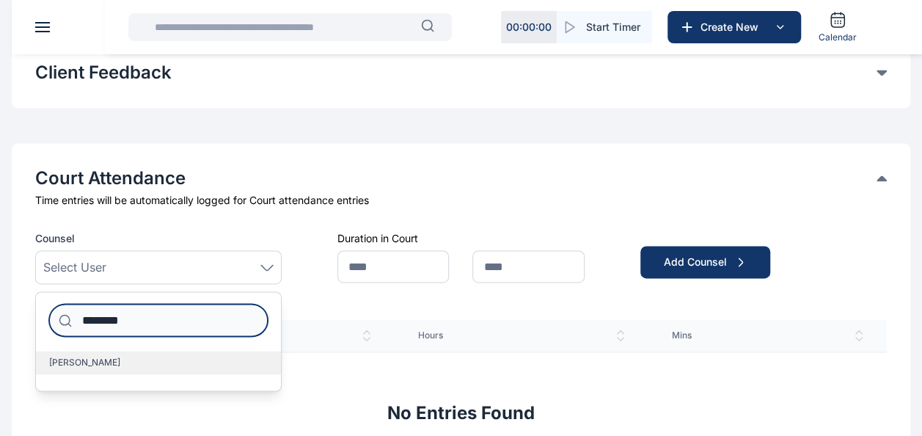
type input "********"
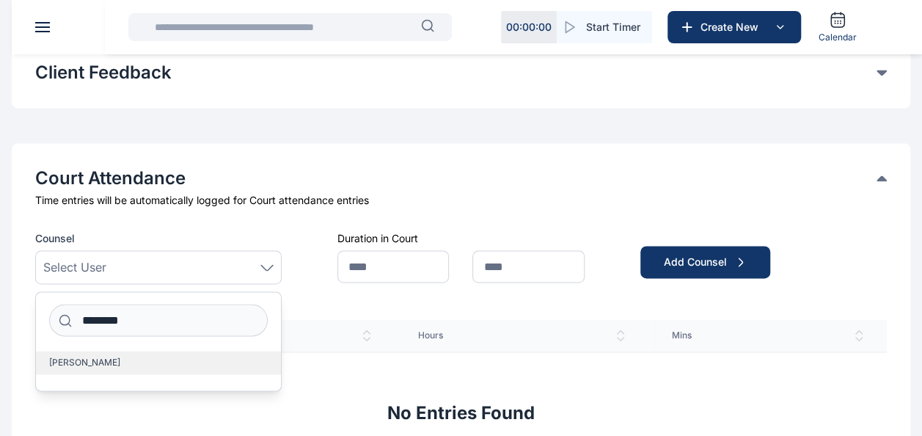
click at [120, 357] on span "[PERSON_NAME]" at bounding box center [84, 362] width 71 height 12
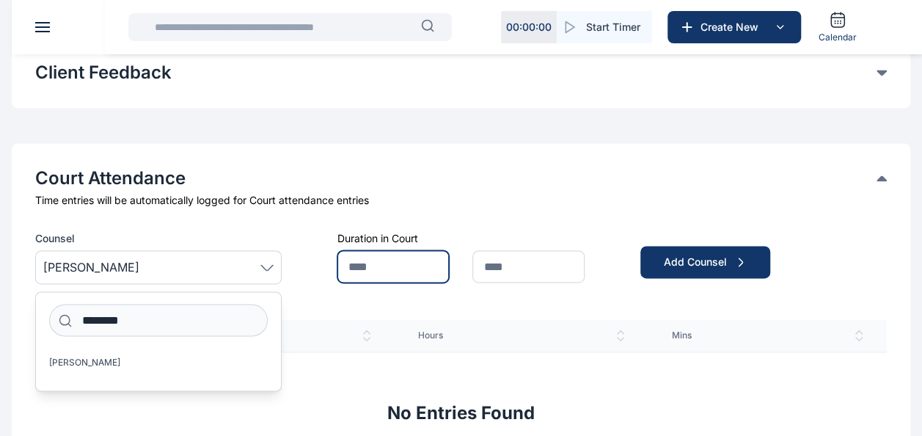
click at [425, 260] on input "text" at bounding box center [392, 266] width 111 height 32
type input "**"
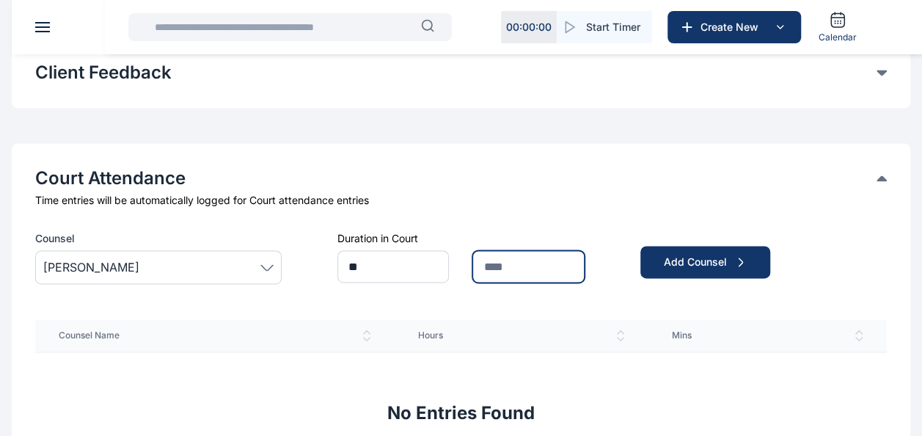
click at [505, 269] on input "text" at bounding box center [527, 266] width 111 height 32
type input "**"
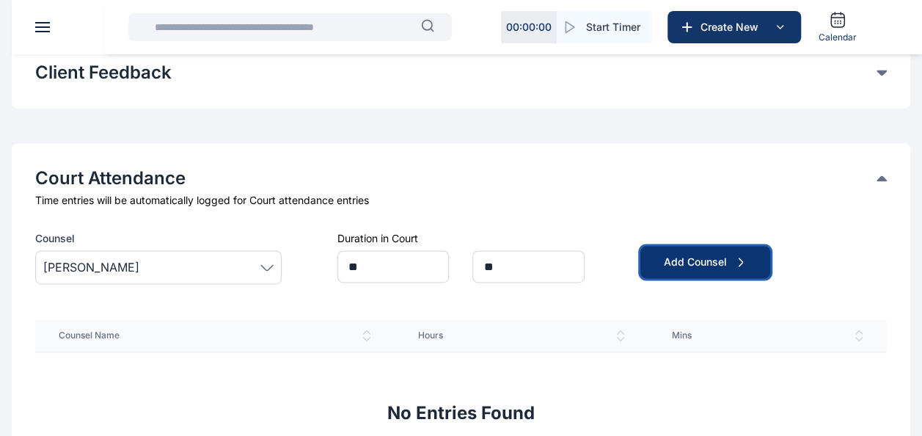
click at [681, 251] on button "Add Counsel" at bounding box center [705, 262] width 130 height 32
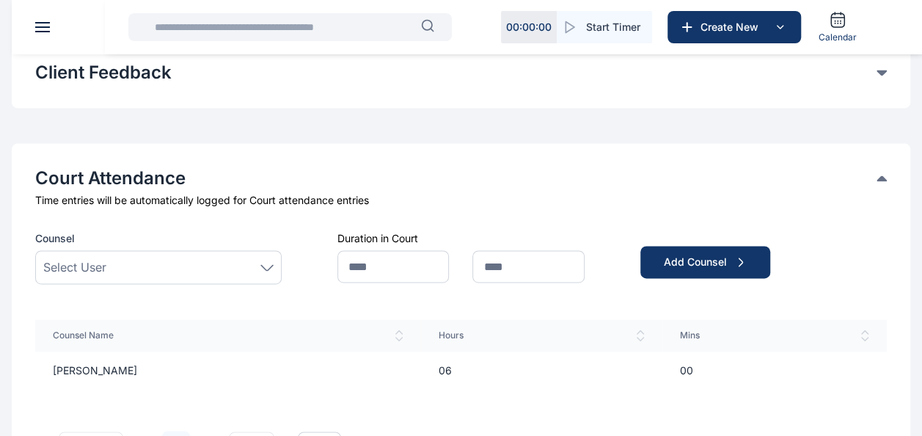
click at [176, 260] on div "Select User" at bounding box center [158, 267] width 230 height 18
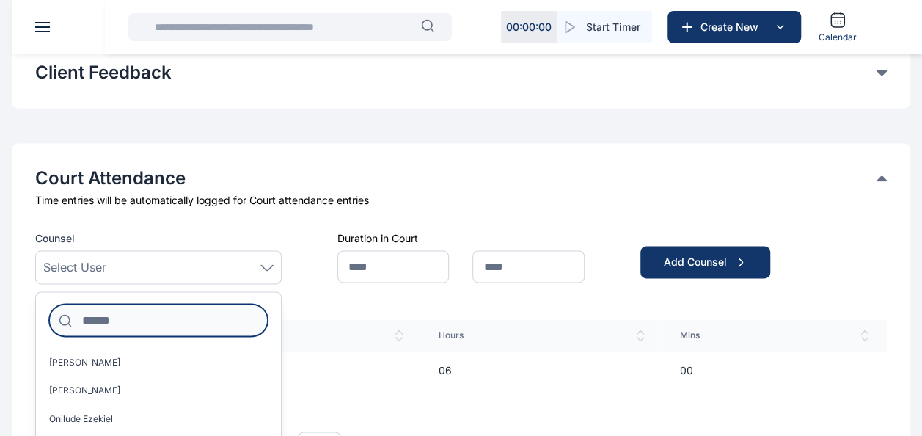
click at [145, 310] on input at bounding box center [158, 320] width 219 height 32
type input "*"
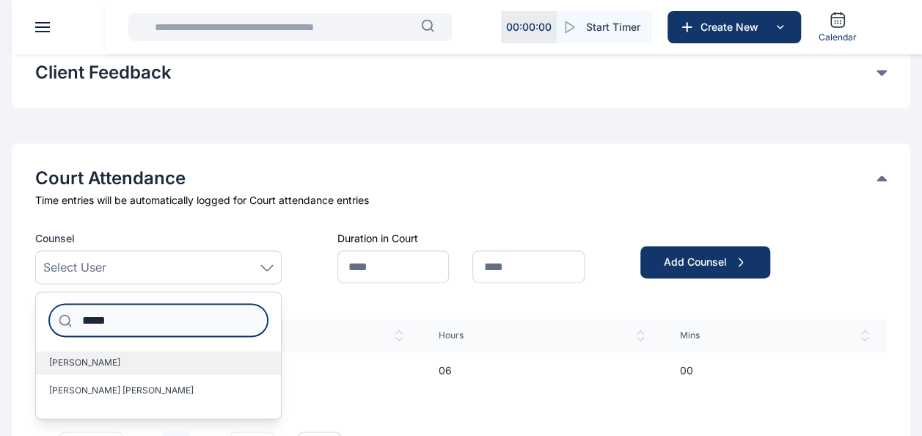
type input "*****"
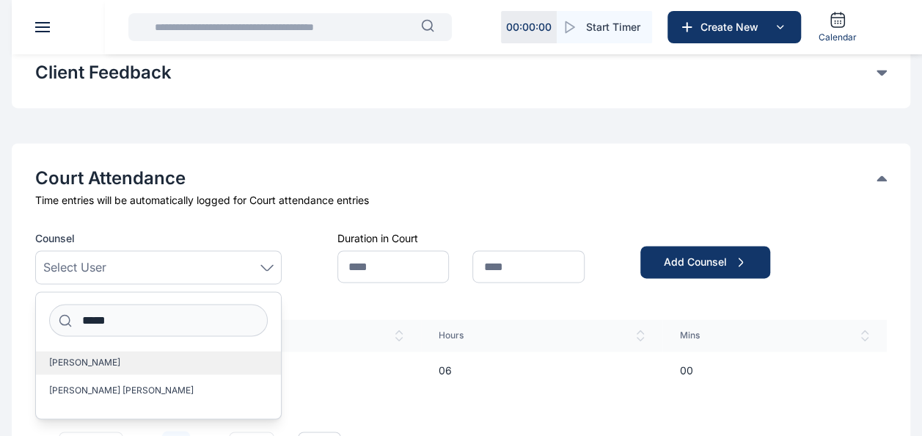
click at [80, 356] on span "[PERSON_NAME]" at bounding box center [84, 362] width 71 height 12
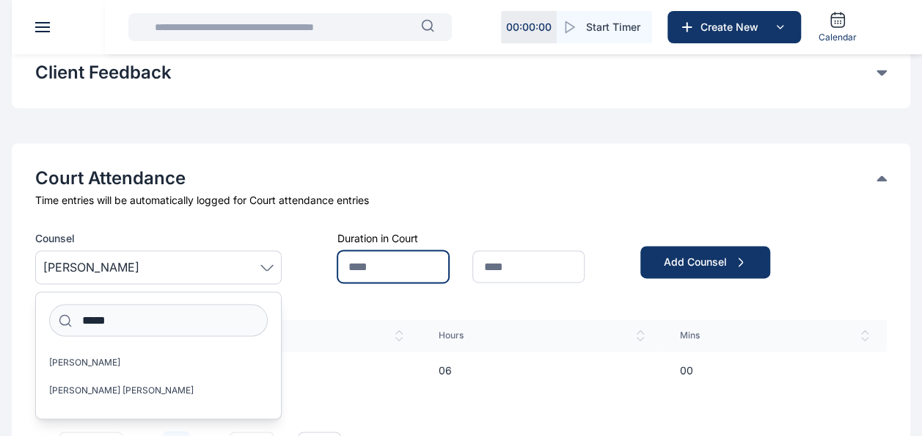
click at [374, 259] on input "text" at bounding box center [392, 266] width 111 height 32
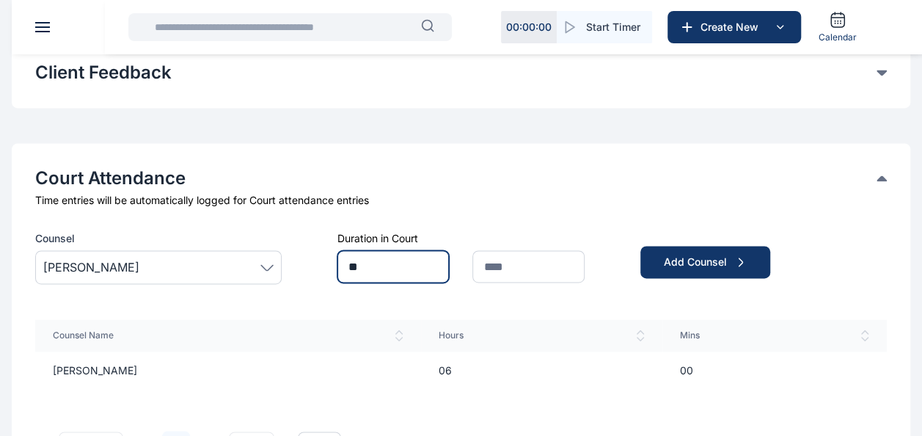
type input "*"
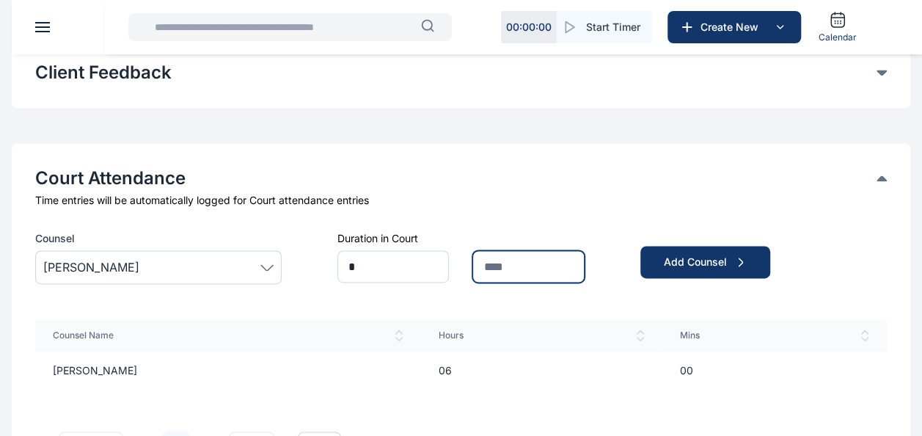
click at [490, 268] on input "text" at bounding box center [527, 266] width 111 height 32
type input "**"
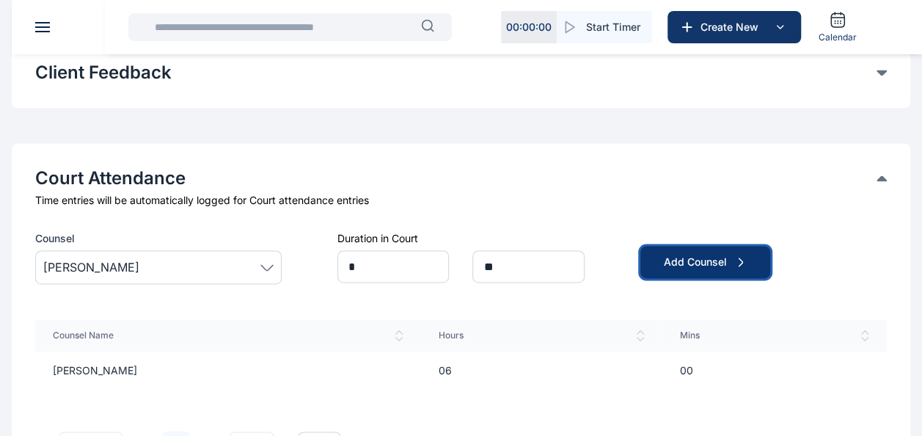
click at [734, 250] on button "Add Counsel" at bounding box center [705, 262] width 130 height 32
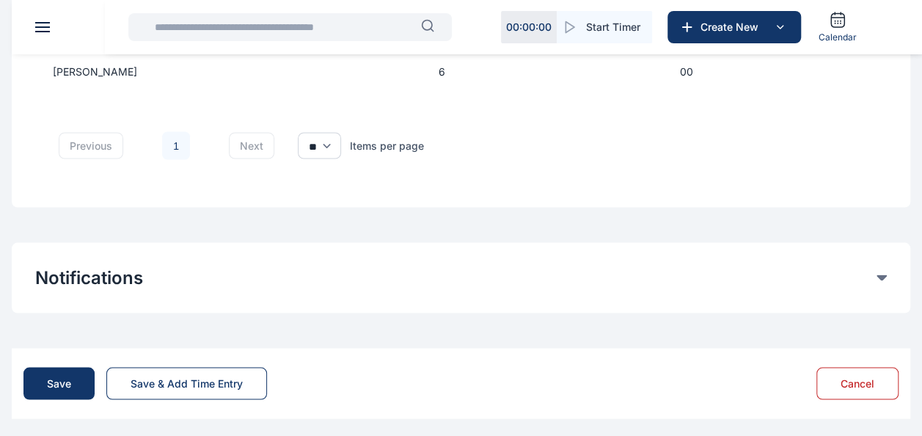
scroll to position [1311, 0]
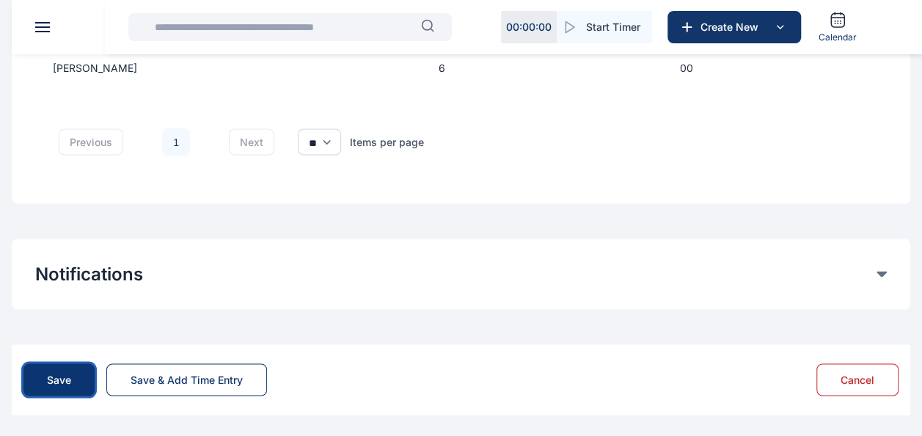
click at [60, 380] on div "Save" at bounding box center [59, 379] width 24 height 15
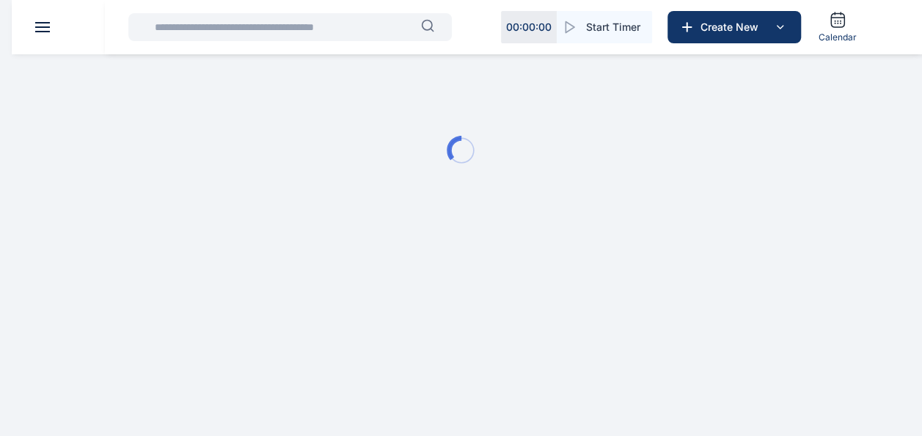
scroll to position [0, 0]
type input "**********"
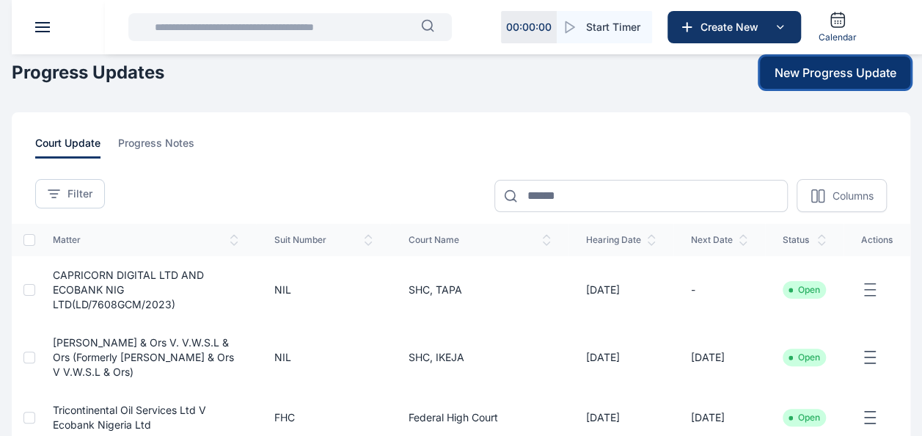
click at [805, 76] on span "New Progress Update" at bounding box center [836, 73] width 122 height 18
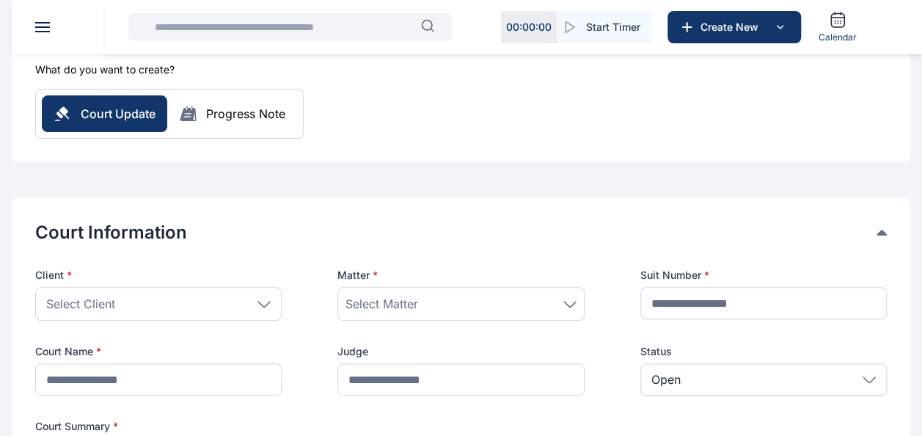
scroll to position [139, 0]
click at [163, 298] on div "Select Client" at bounding box center [158, 303] width 246 height 34
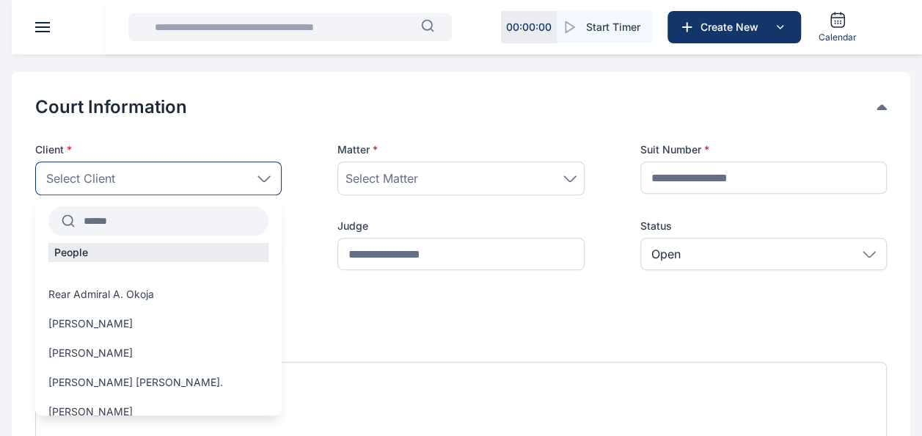
scroll to position [251, 0]
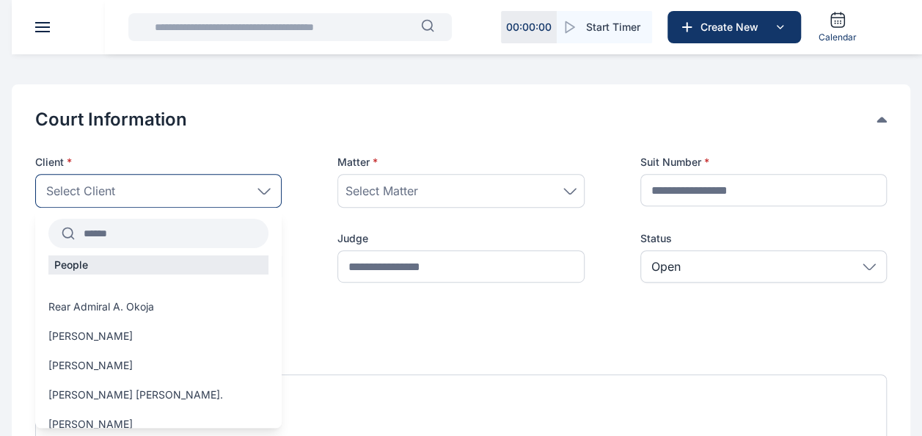
click at [84, 230] on input "text" at bounding box center [172, 233] width 194 height 26
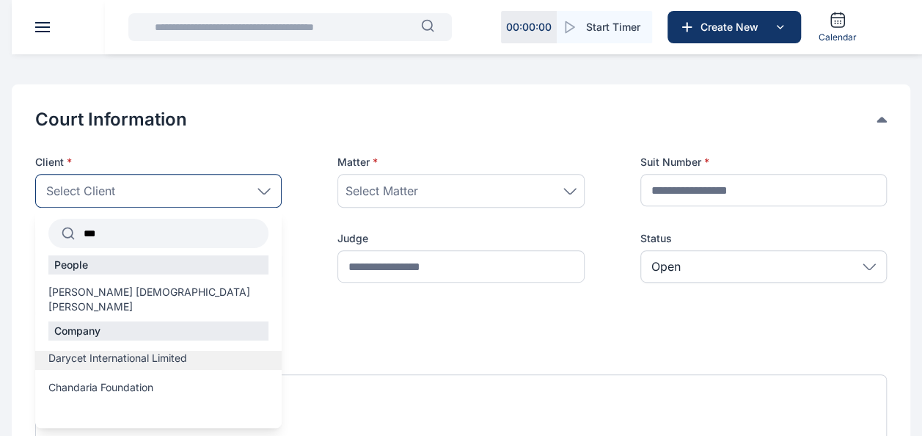
type input "***"
click at [117, 351] on span "Darycet International Limited" at bounding box center [117, 358] width 139 height 15
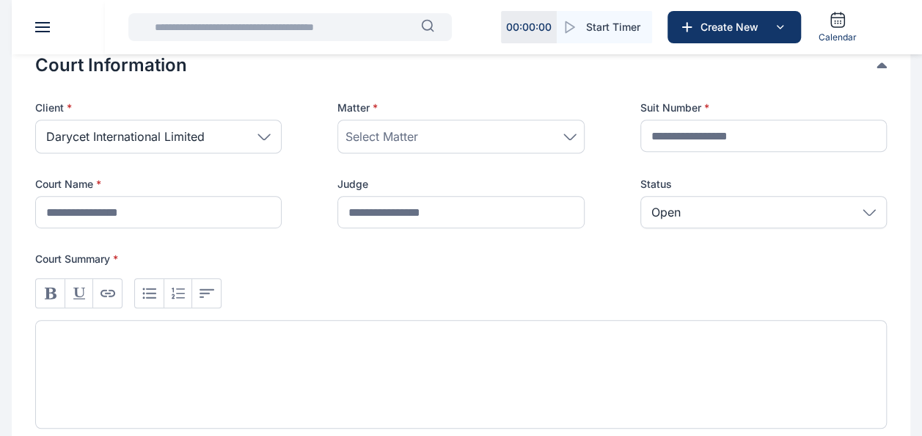
scroll to position [311, 0]
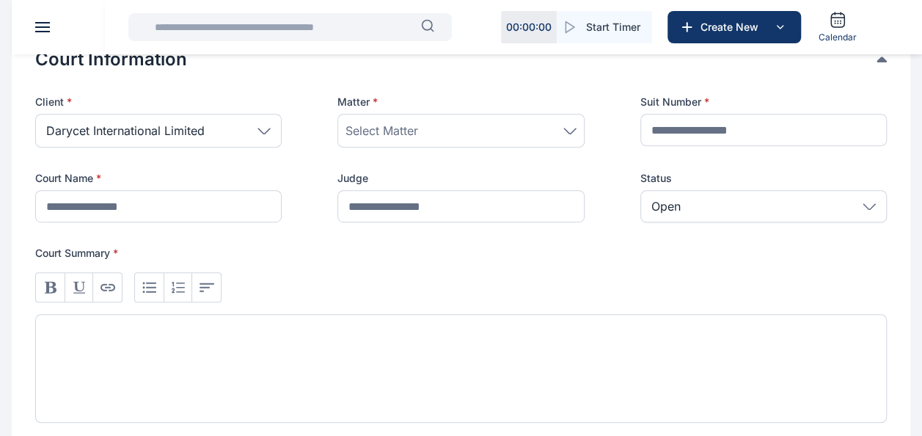
click at [450, 129] on div "Select Matter" at bounding box center [460, 131] width 230 height 18
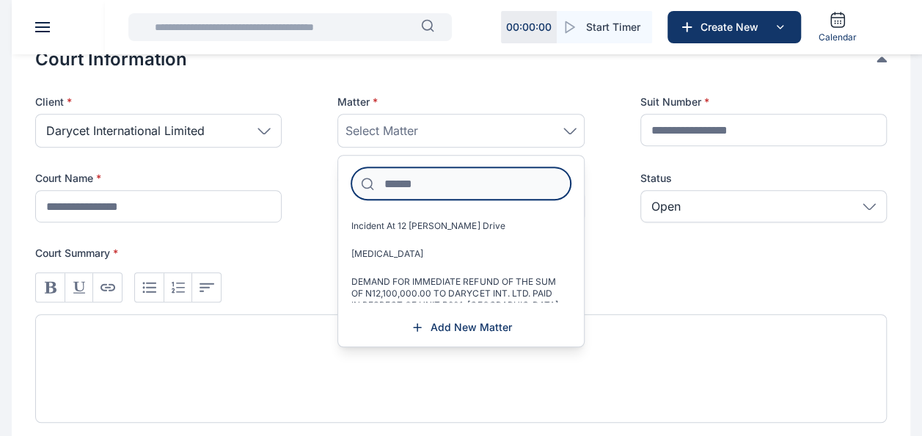
click at [425, 186] on input at bounding box center [460, 183] width 219 height 32
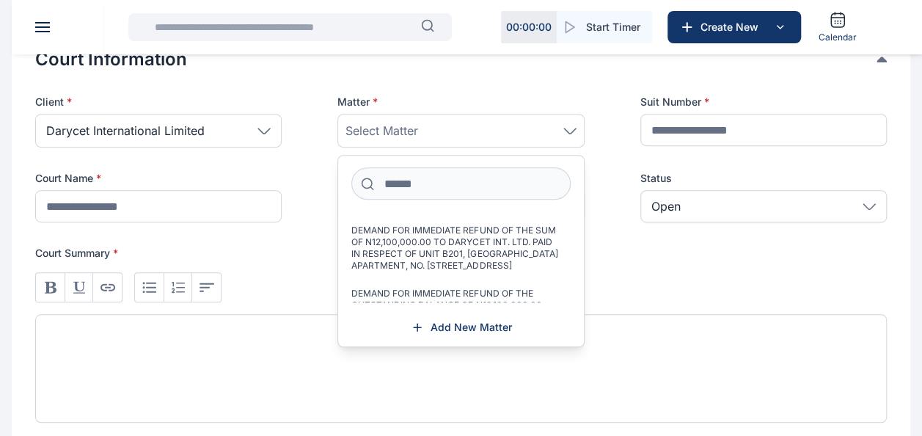
scroll to position [57, 0]
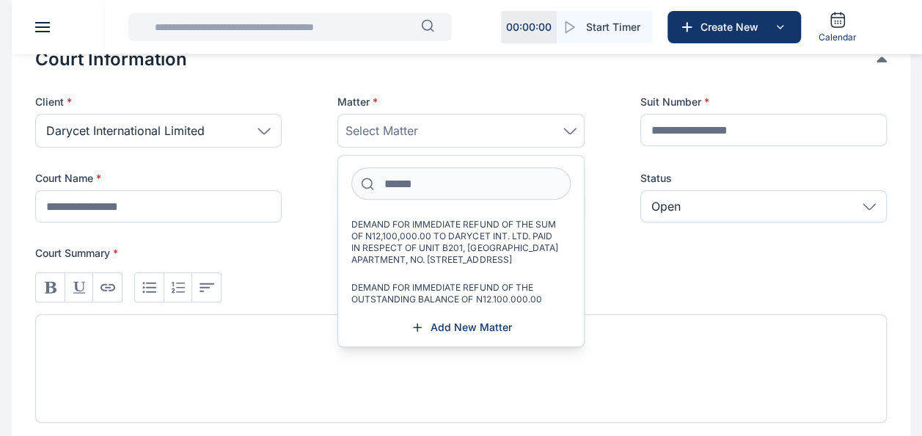
click at [415, 255] on span "DEMAND FOR IMMEDIATE REFUND OF THE SUM OF N12,100,000.00 TO DARYCET INT. LTD. P…" at bounding box center [454, 242] width 207 height 47
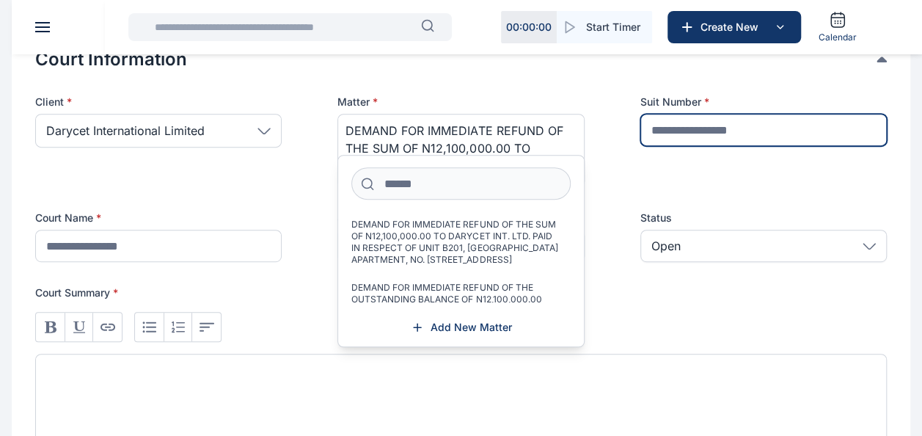
click at [743, 128] on input "text" at bounding box center [763, 130] width 246 height 32
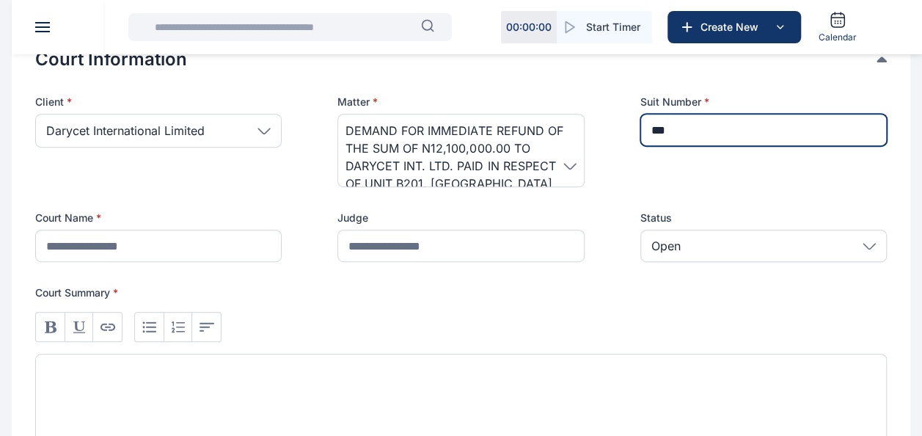
type input "***"
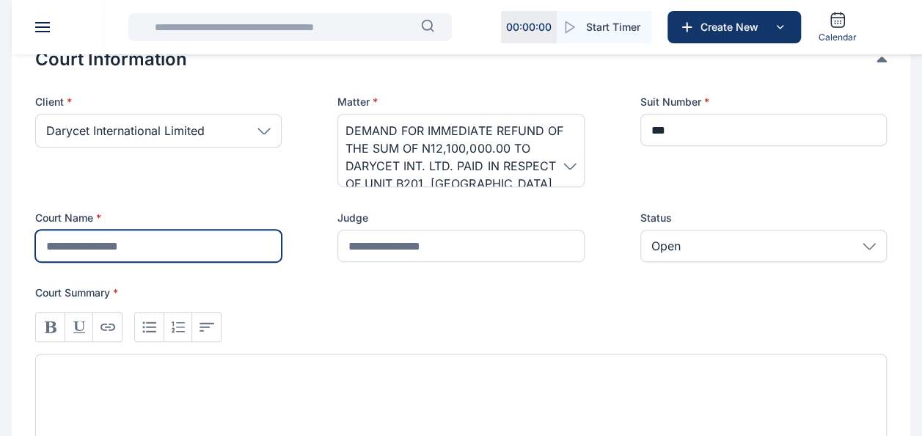
click at [245, 236] on input "text" at bounding box center [158, 246] width 246 height 32
type input "**********"
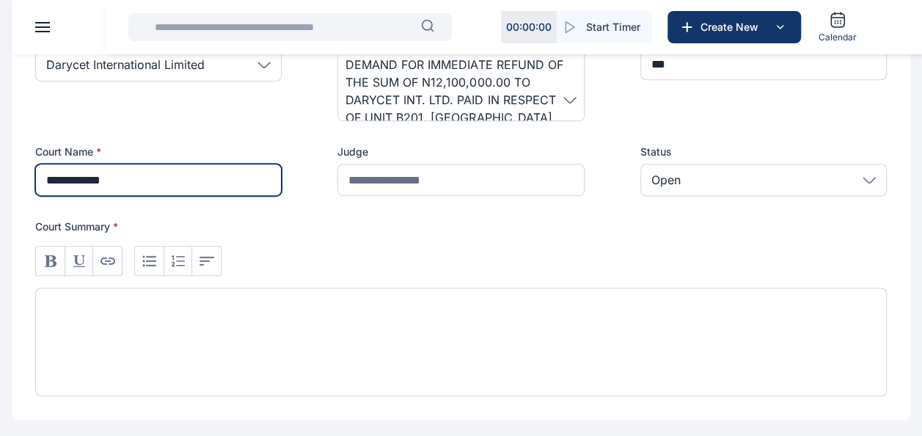
scroll to position [381, 0]
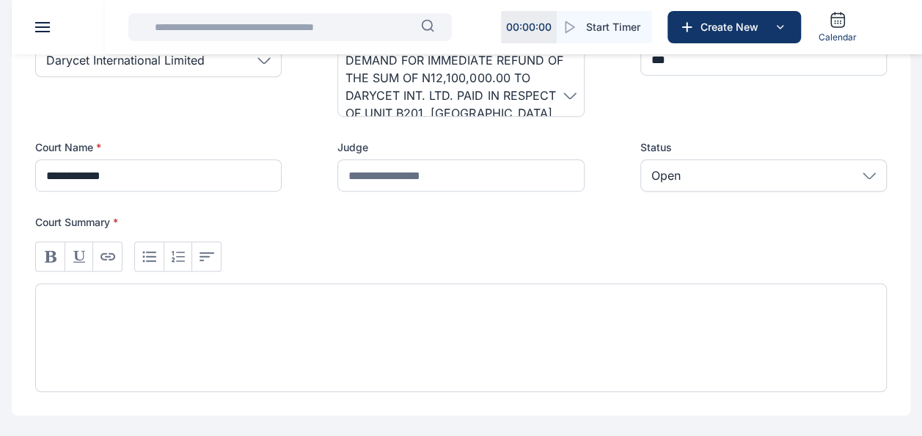
click at [340, 319] on div at bounding box center [461, 337] width 852 height 109
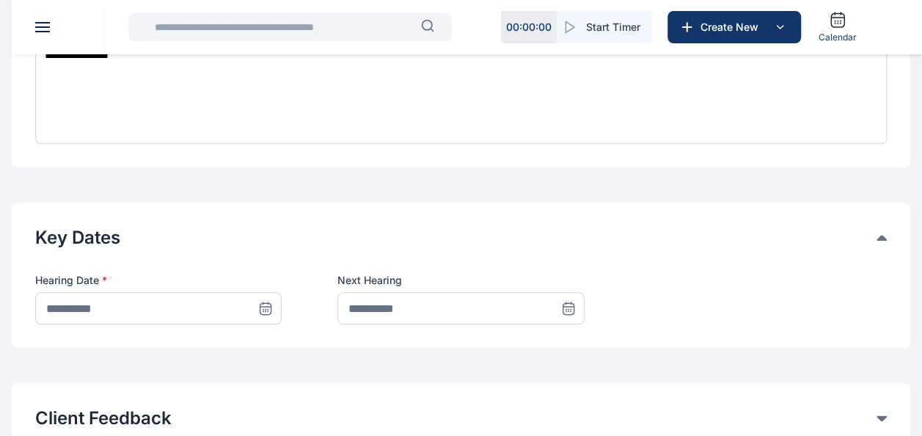
scroll to position [634, 0]
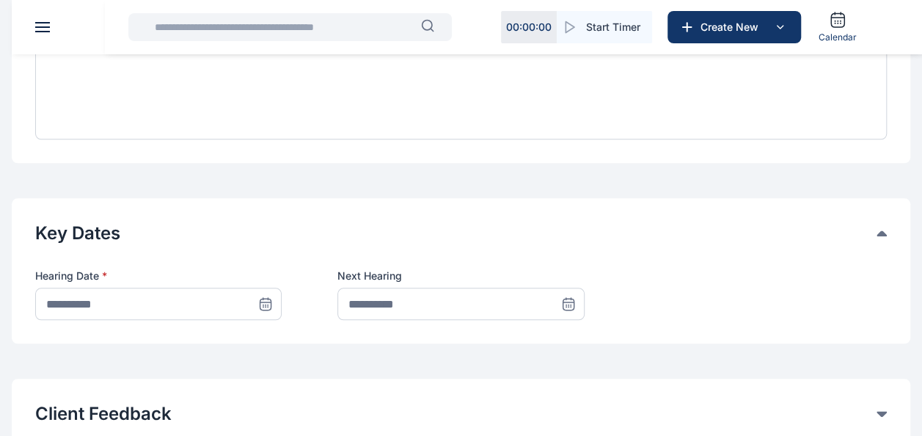
click at [266, 304] on icon at bounding box center [266, 304] width 0 height 0
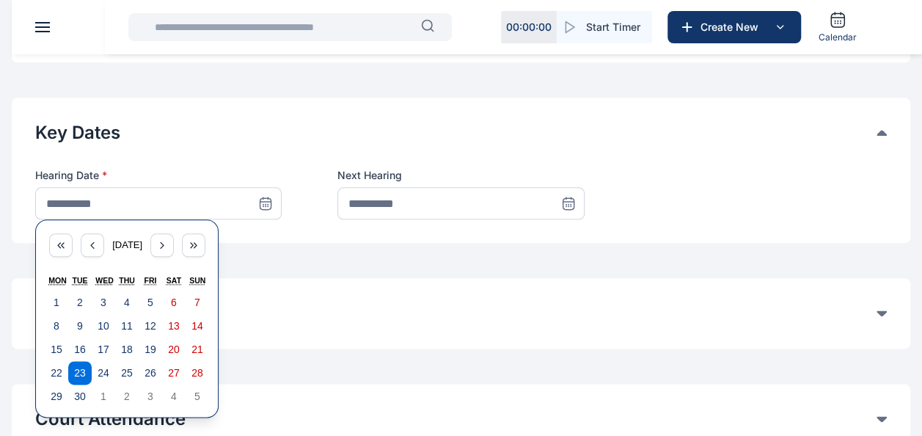
scroll to position [738, 0]
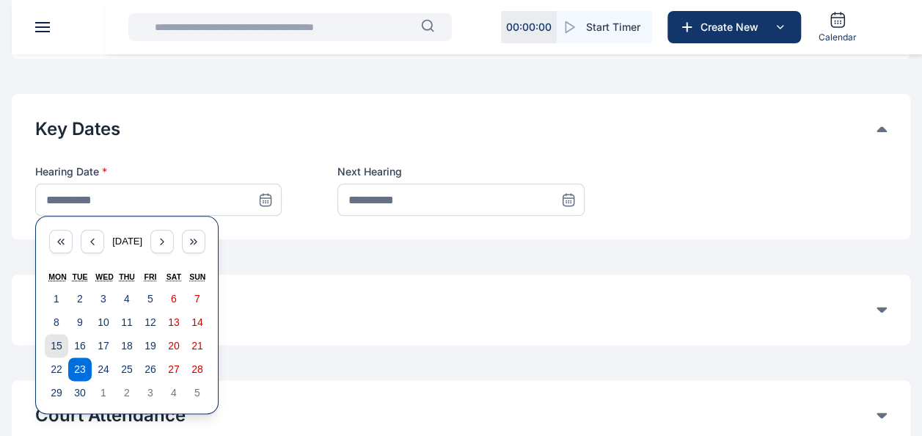
click at [66, 348] on button "15" at bounding box center [56, 345] width 23 height 23
type input "**********"
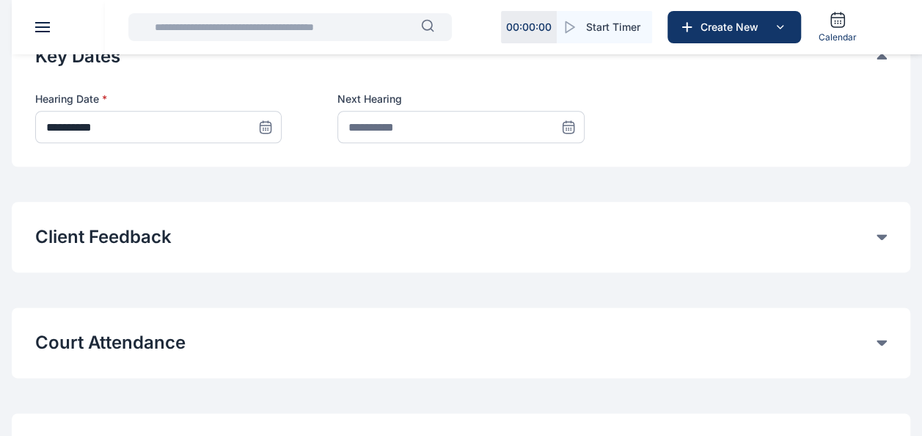
scroll to position [811, 0]
click at [396, 349] on button "Court Attendance" at bounding box center [455, 341] width 841 height 23
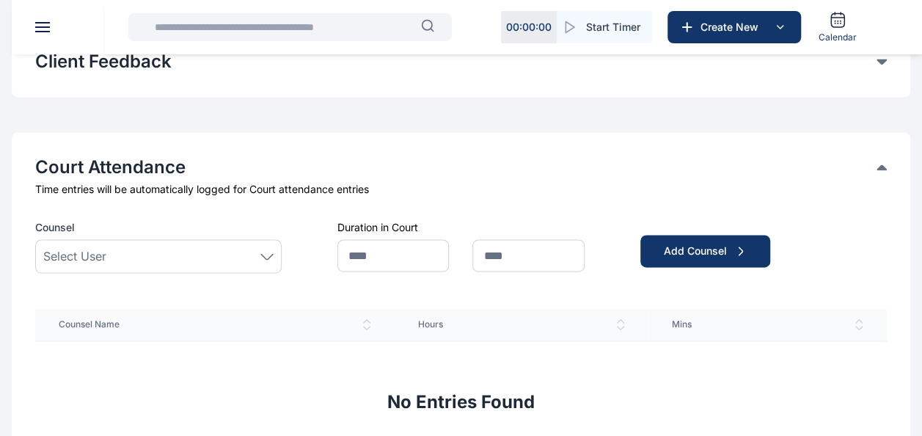
scroll to position [1004, 0]
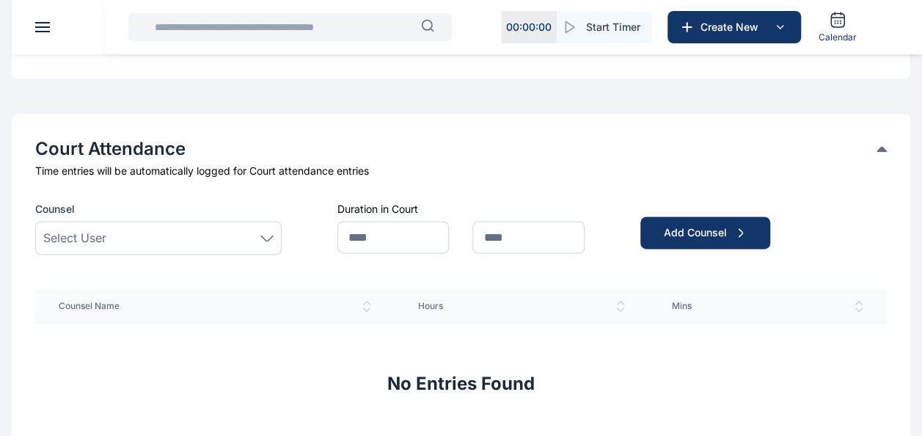
click at [138, 234] on div "Select User" at bounding box center [158, 238] width 230 height 18
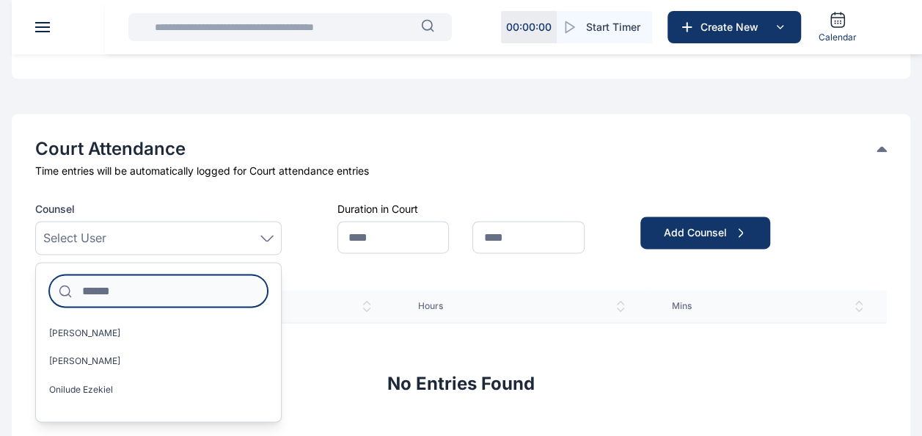
click at [104, 296] on input at bounding box center [158, 290] width 219 height 32
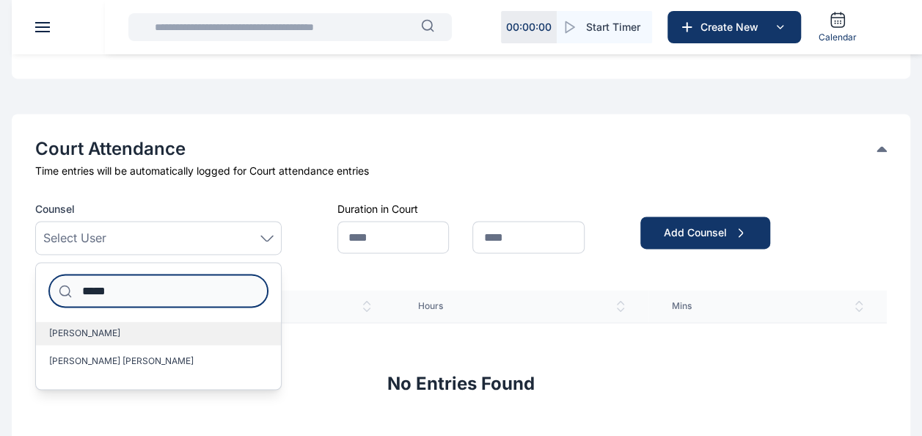
type input "*****"
click at [83, 336] on span "[PERSON_NAME]" at bounding box center [84, 333] width 71 height 12
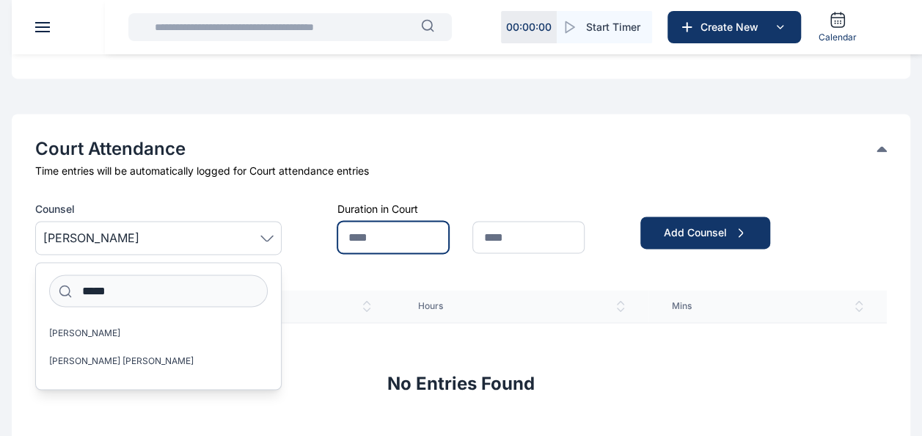
click at [361, 224] on input "text" at bounding box center [392, 237] width 111 height 32
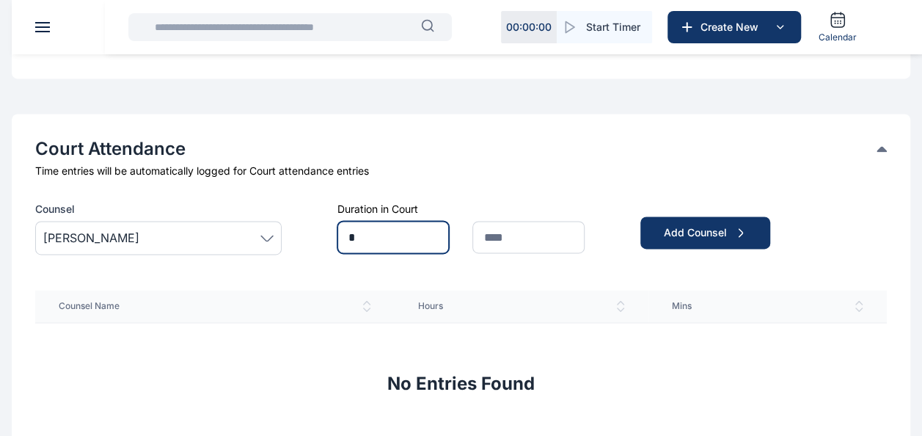
type input "*"
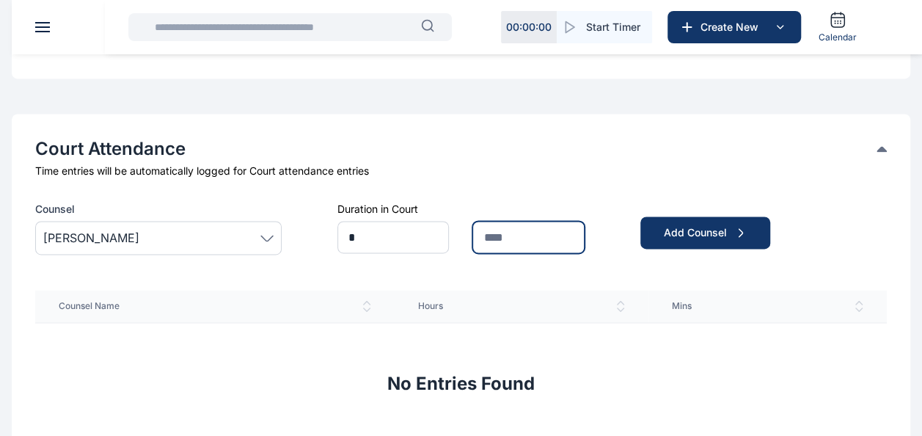
click at [502, 238] on input "text" at bounding box center [527, 237] width 111 height 32
type input "**"
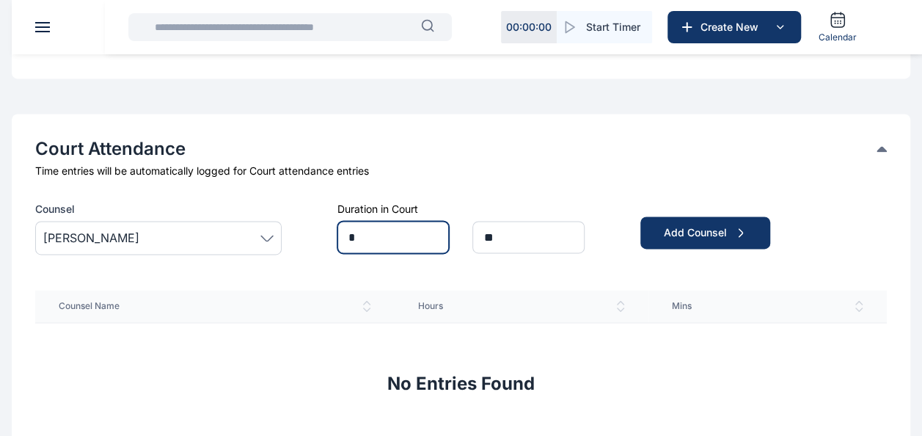
click at [356, 240] on input "*" at bounding box center [392, 237] width 111 height 32
type input "*"
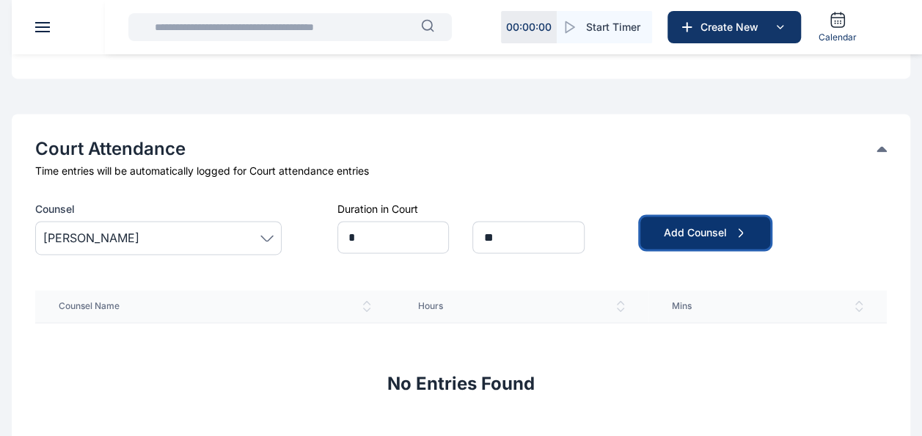
click at [680, 229] on div "Add Counsel" at bounding box center [705, 232] width 83 height 15
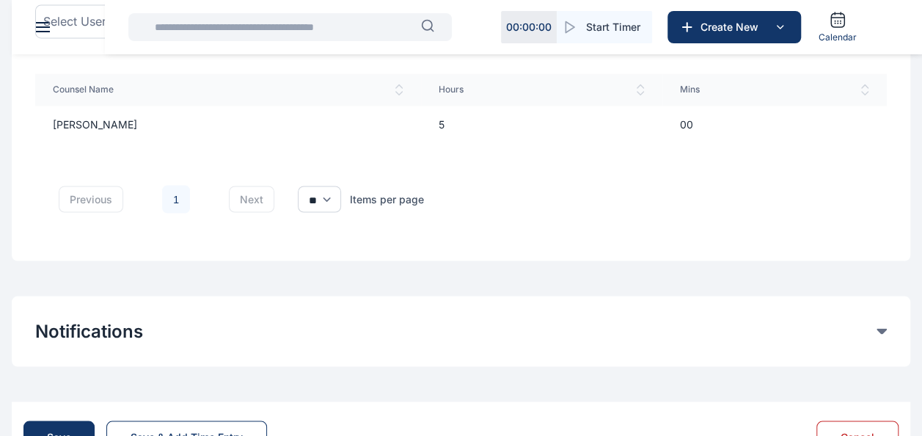
scroll to position [1278, 0]
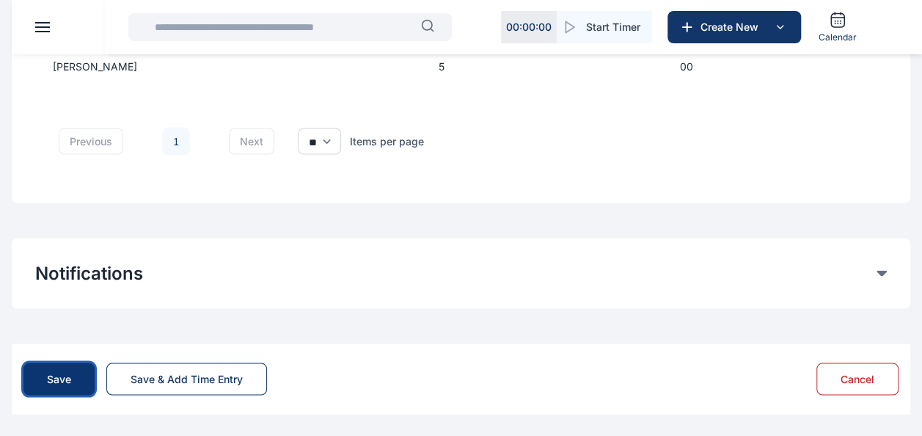
click at [63, 376] on div "Save" at bounding box center [59, 378] width 24 height 15
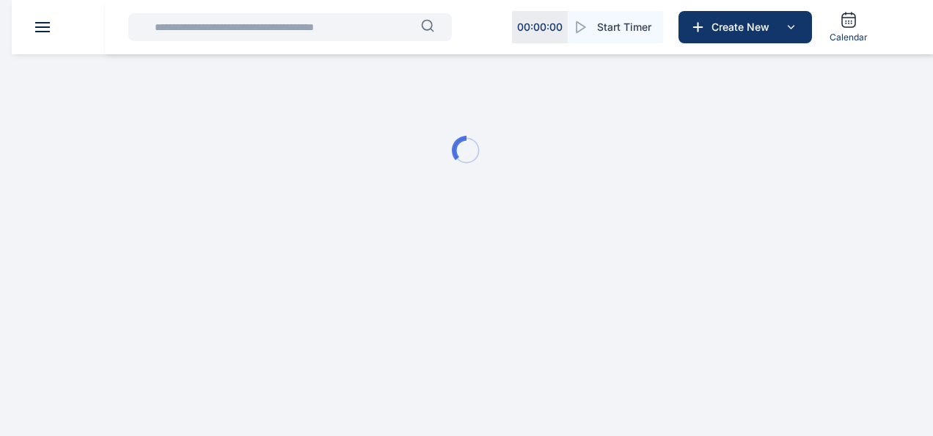
type input "**********"
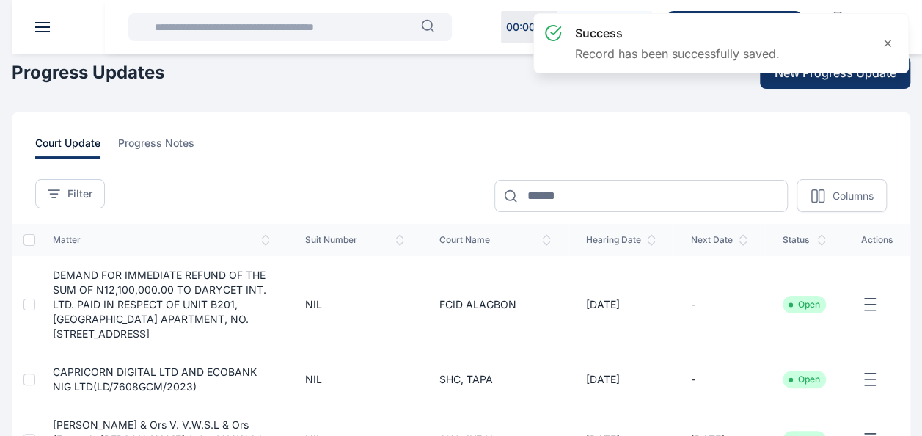
click at [816, 81] on div "success Record has been successfully saved." at bounding box center [720, 49] width 381 height 78
click at [797, 73] on div "success Record has been successfully saved." at bounding box center [720, 49] width 381 height 78
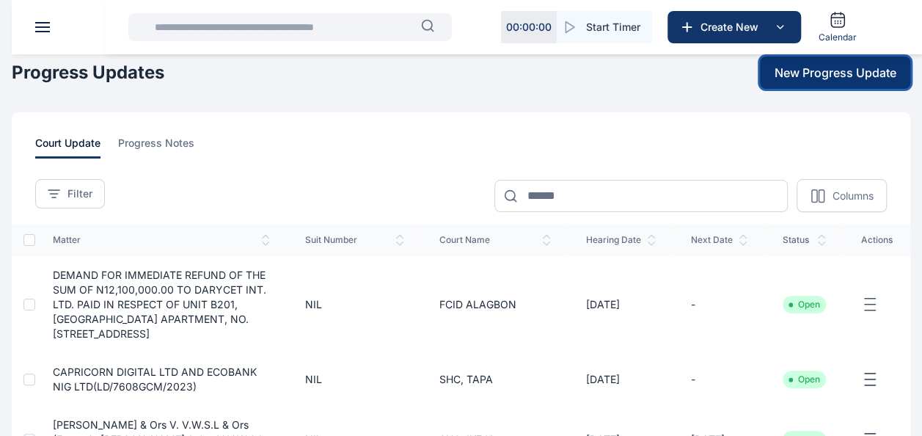
click at [817, 69] on span "New Progress Update" at bounding box center [836, 73] width 122 height 18
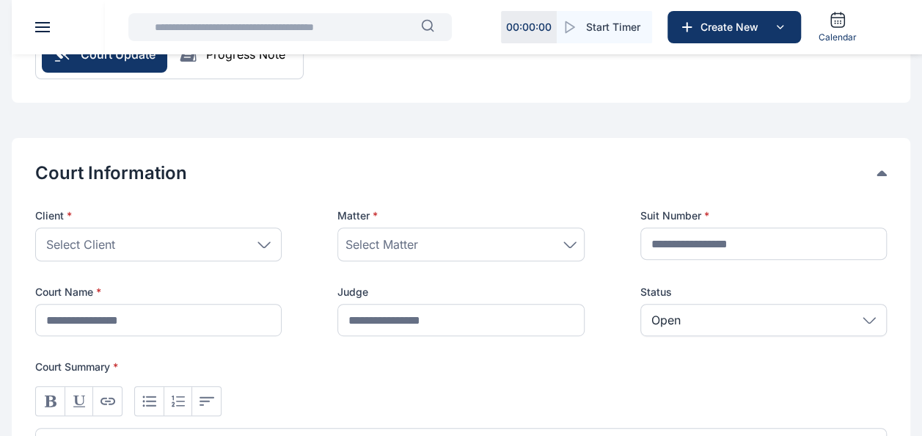
scroll to position [202, 0]
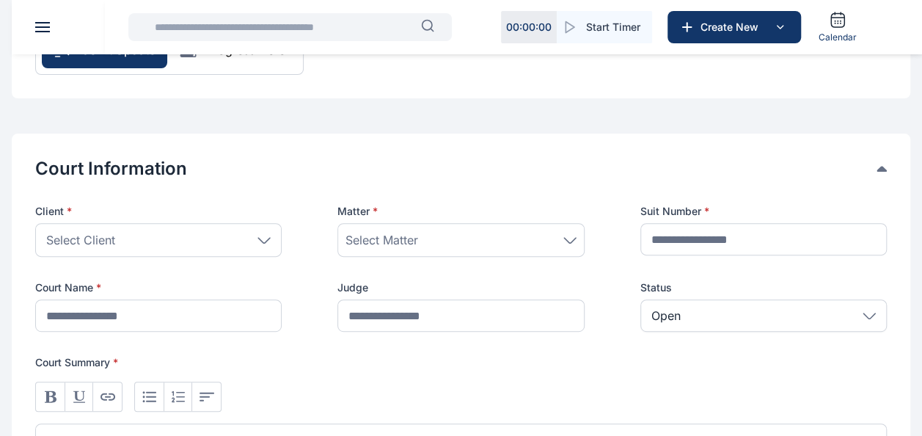
click at [155, 238] on div "Select Client" at bounding box center [158, 240] width 246 height 34
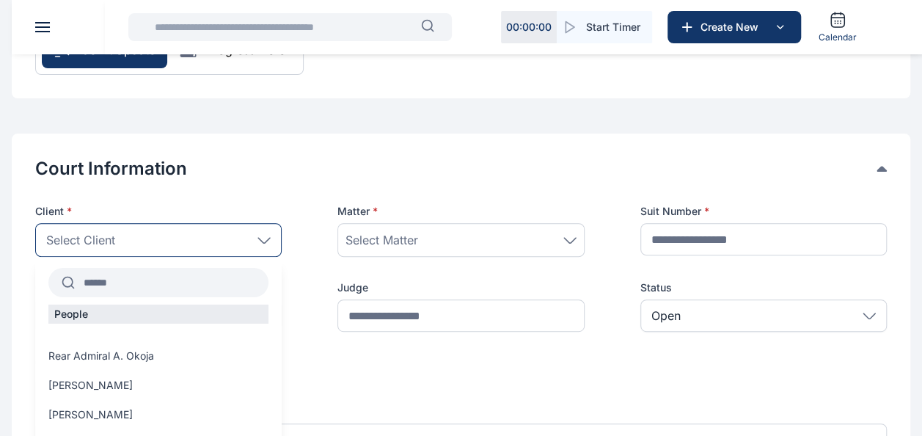
click at [155, 279] on input "text" at bounding box center [172, 282] width 194 height 26
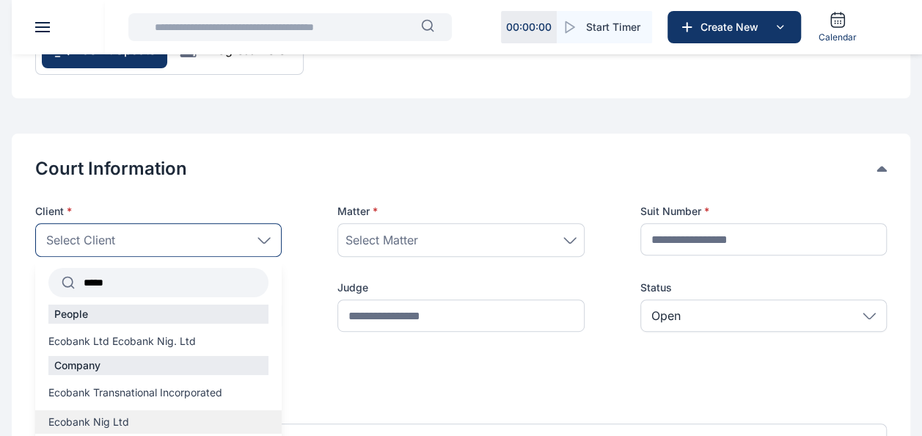
type input "*****"
click at [150, 411] on div "Ecobank Nig Ltd" at bounding box center [158, 421] width 246 height 23
click at [108, 418] on span "Ecobank Nig Ltd" at bounding box center [88, 421] width 81 height 15
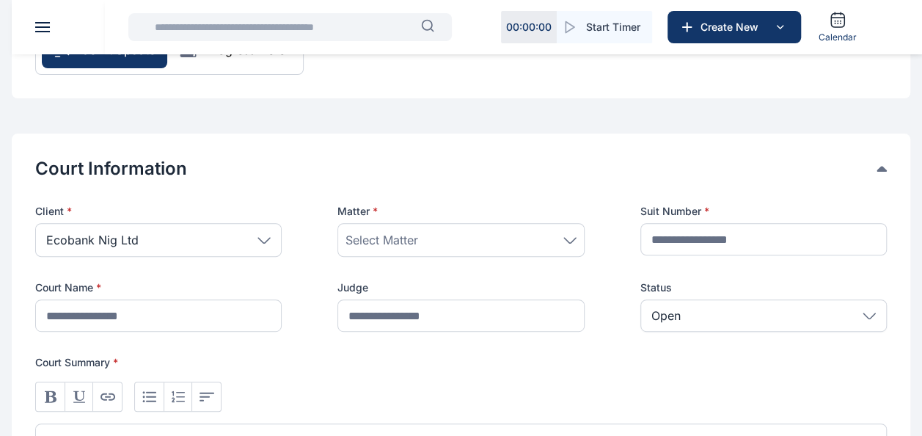
click at [409, 240] on span "Select Matter" at bounding box center [381, 240] width 73 height 18
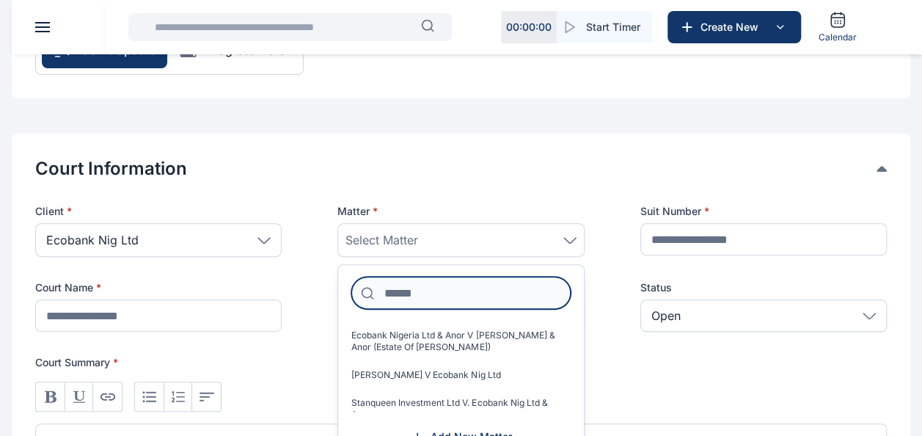
click at [425, 297] on input at bounding box center [460, 293] width 219 height 32
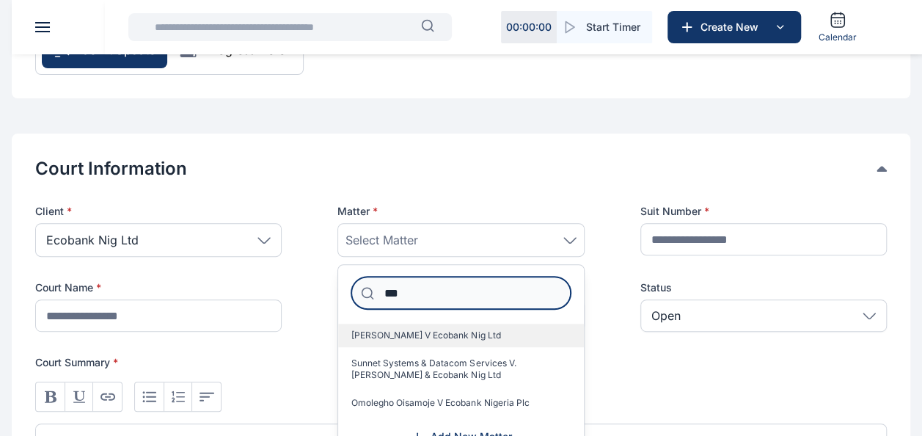
type input "***"
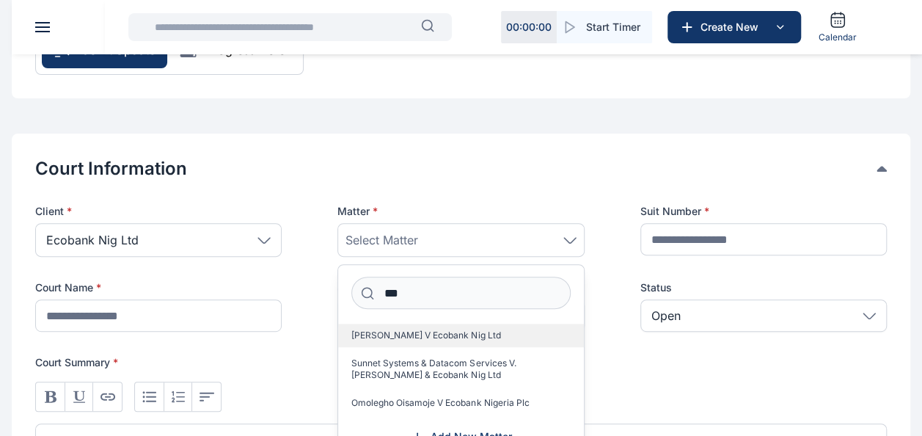
click at [453, 330] on span "[PERSON_NAME] V Ecobank Nig Ltd" at bounding box center [425, 335] width 149 height 12
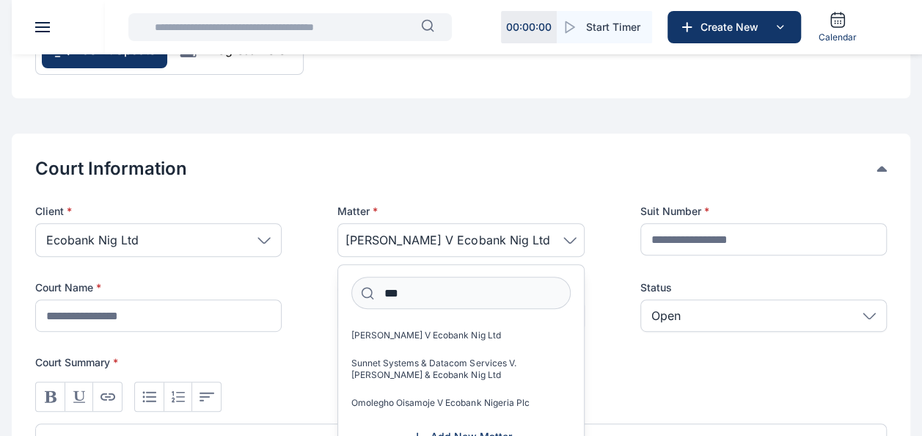
click at [38, 24] on button at bounding box center [42, 27] width 15 height 10
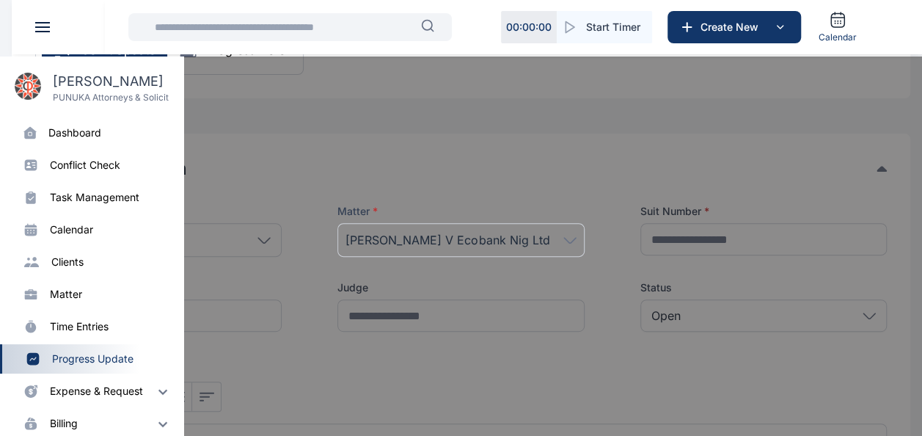
click at [78, 323] on div "time entries" at bounding box center [79, 326] width 59 height 15
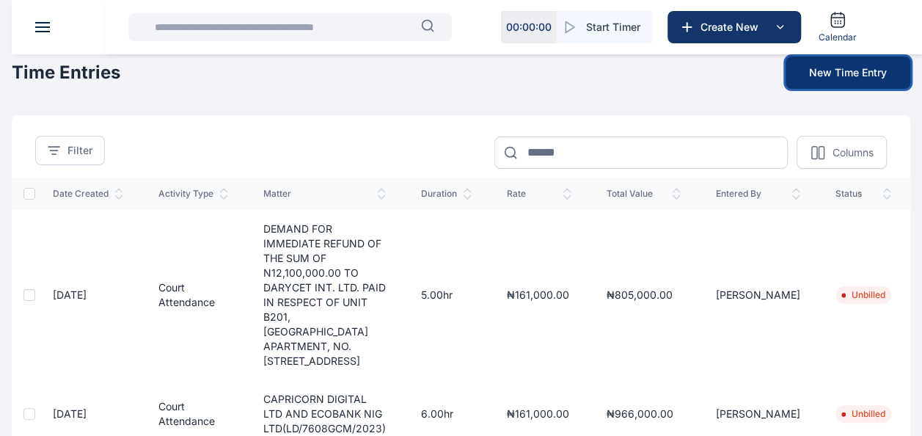
click at [838, 80] on button "New Time Entry" at bounding box center [848, 72] width 125 height 32
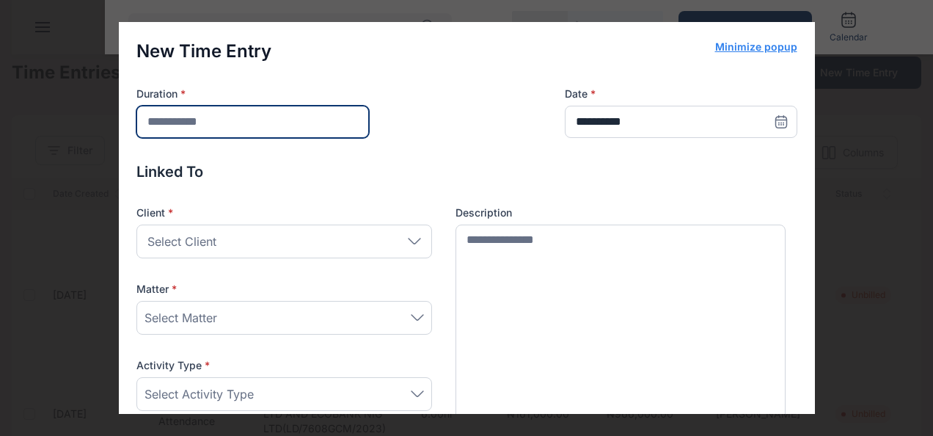
click at [265, 117] on input "number" at bounding box center [252, 122] width 232 height 32
type input "*"
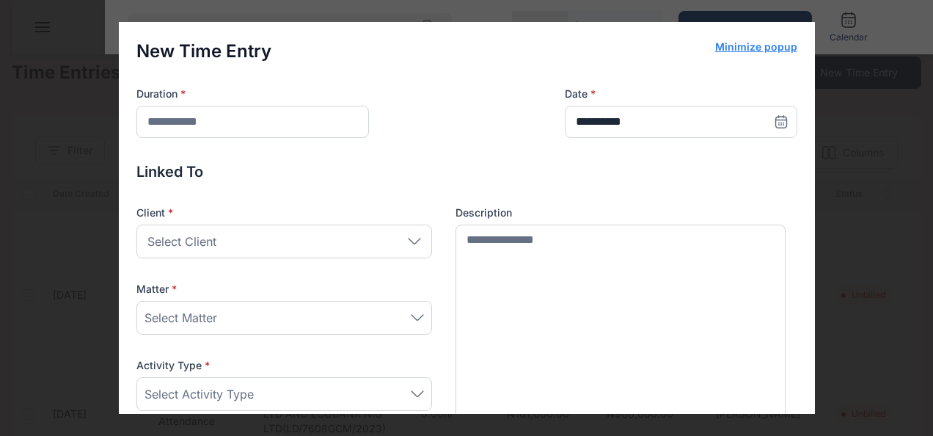
click at [235, 241] on div "Select Client" at bounding box center [284, 241] width 296 height 34
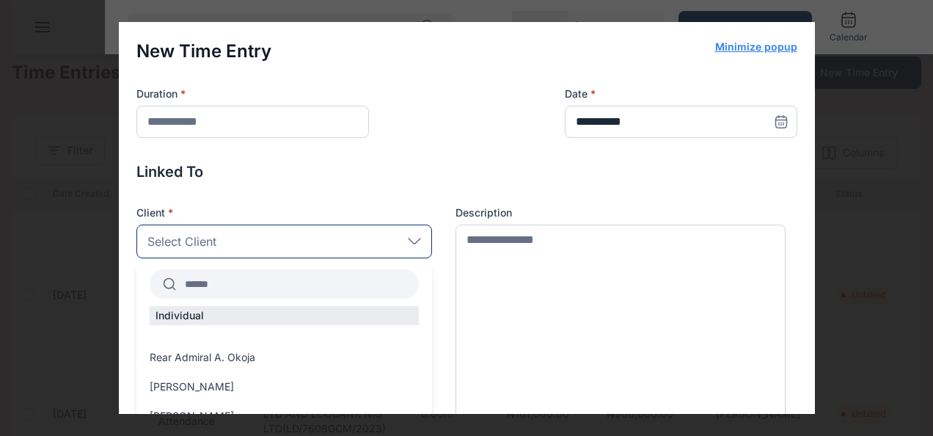
click at [229, 280] on input "text" at bounding box center [297, 284] width 243 height 26
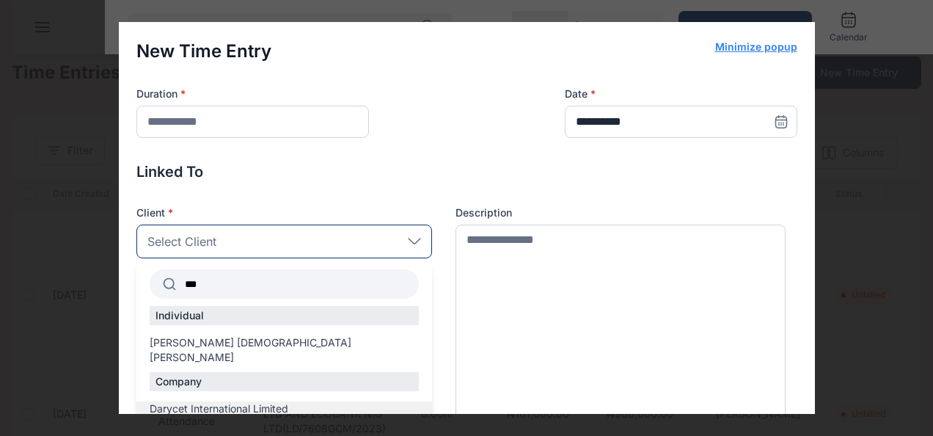
type input "***"
click at [219, 401] on span "Darycet International Limited" at bounding box center [219, 408] width 139 height 15
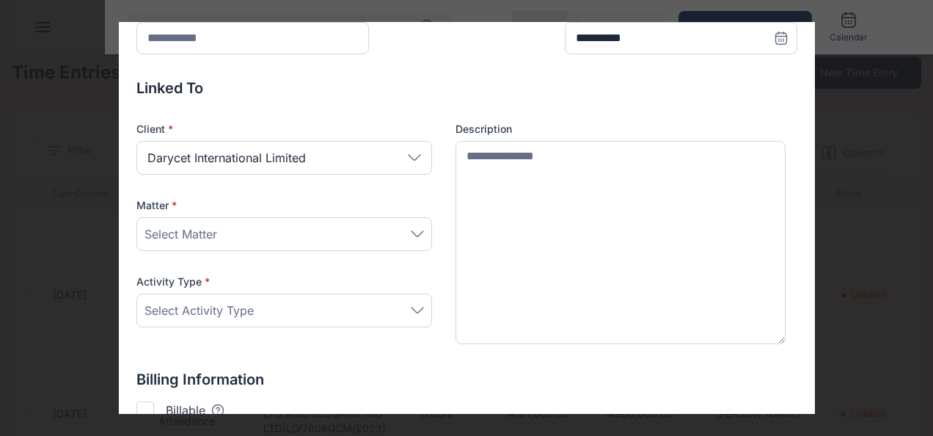
scroll to position [86, 0]
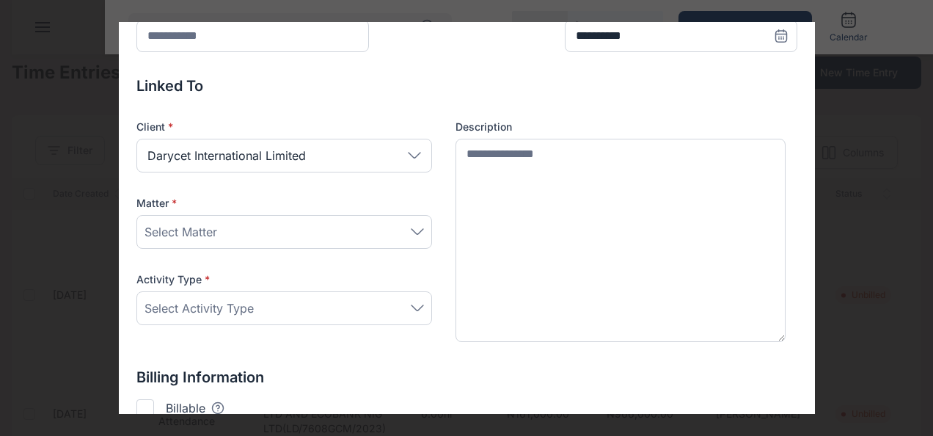
click at [266, 230] on div "Select Matter" at bounding box center [283, 232] width 279 height 18
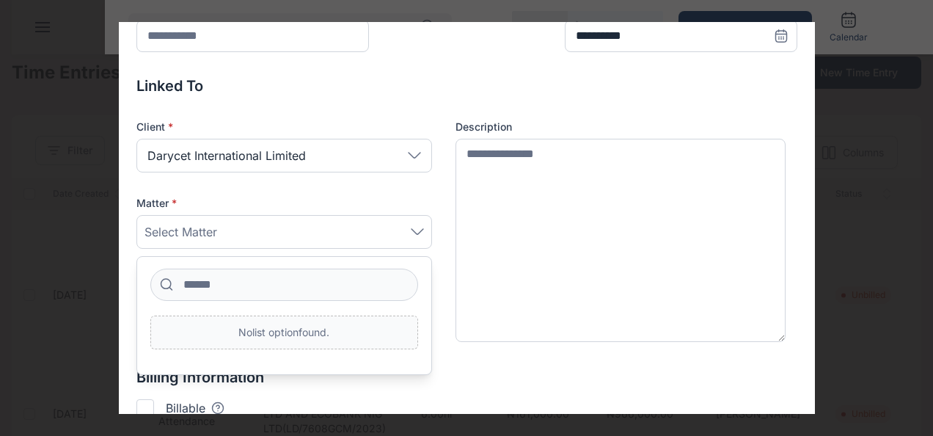
click at [375, 215] on div "Select Matter" at bounding box center [284, 232] width 296 height 34
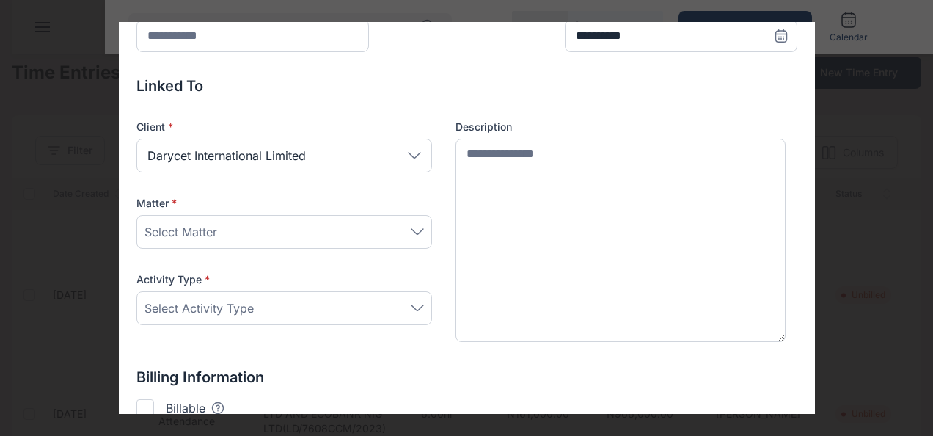
scroll to position [125, 0]
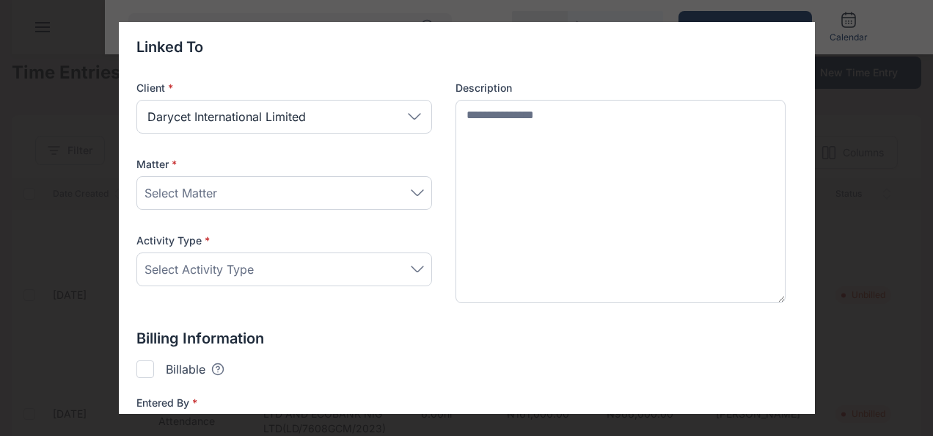
click at [257, 193] on div "Select Matter" at bounding box center [283, 193] width 279 height 18
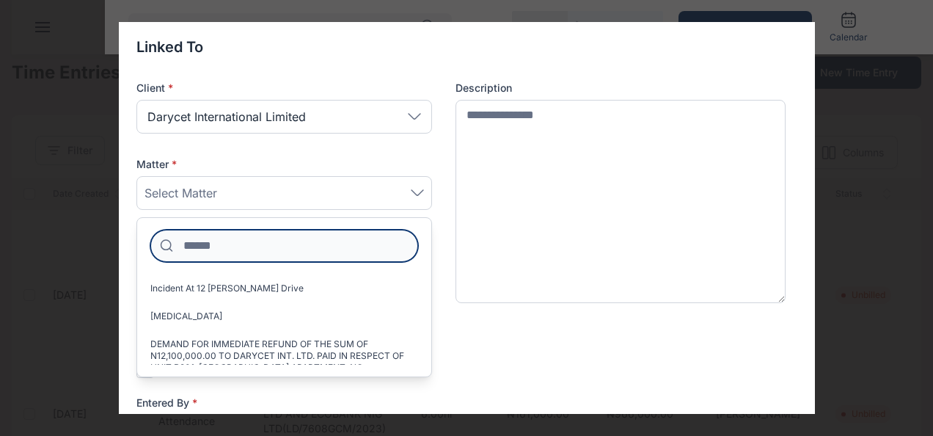
click at [227, 252] on input at bounding box center [284, 246] width 268 height 32
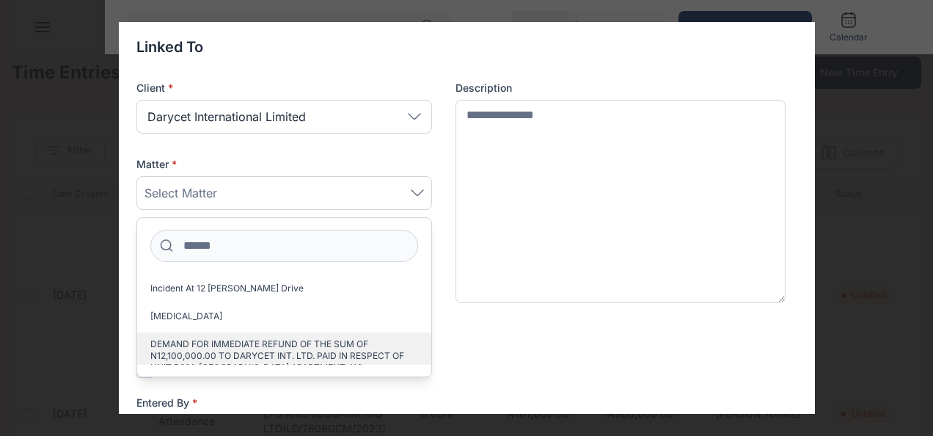
click at [236, 340] on span "DEMAND FOR IMMEDIATE REFUND OF THE SUM OF N12,100,000.00 TO DARYCET INT. LTD. P…" at bounding box center [278, 361] width 256 height 47
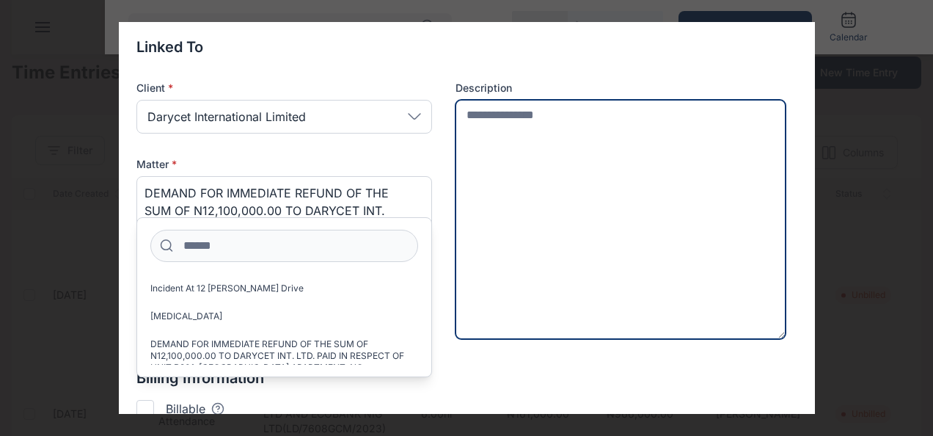
click at [587, 145] on textarea at bounding box center [620, 220] width 331 height 240
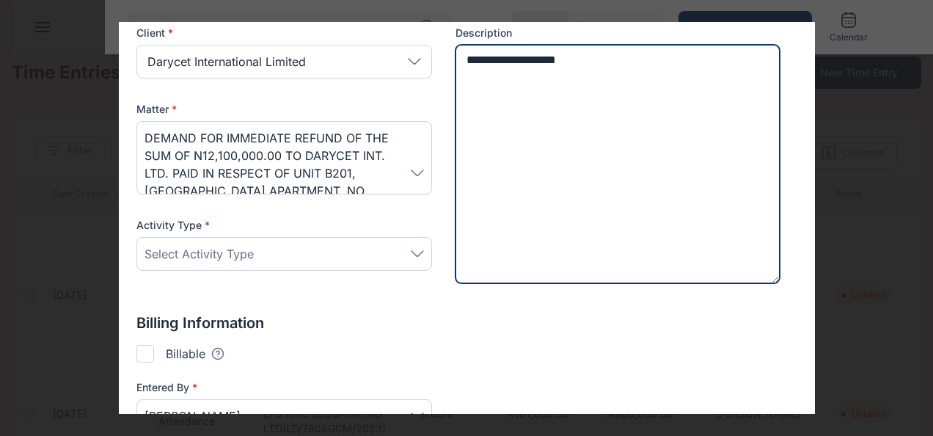
scroll to position [182, 0]
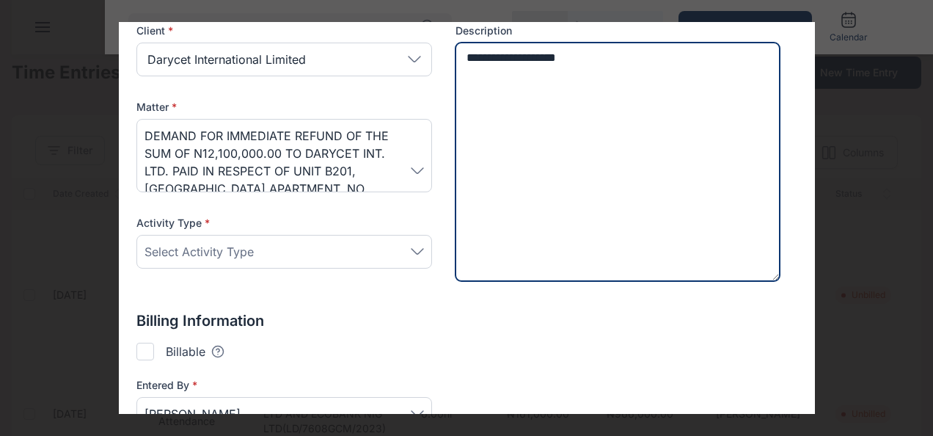
type textarea "**********"
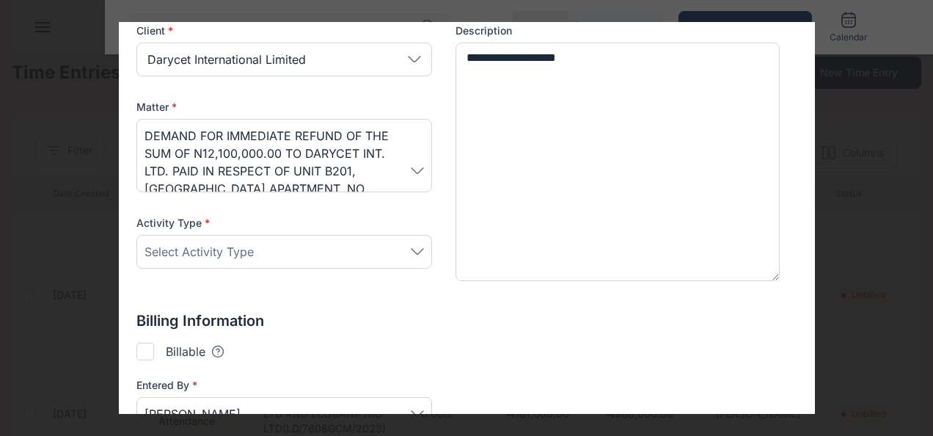
click at [312, 252] on div "Select Activity Type" at bounding box center [283, 252] width 279 height 18
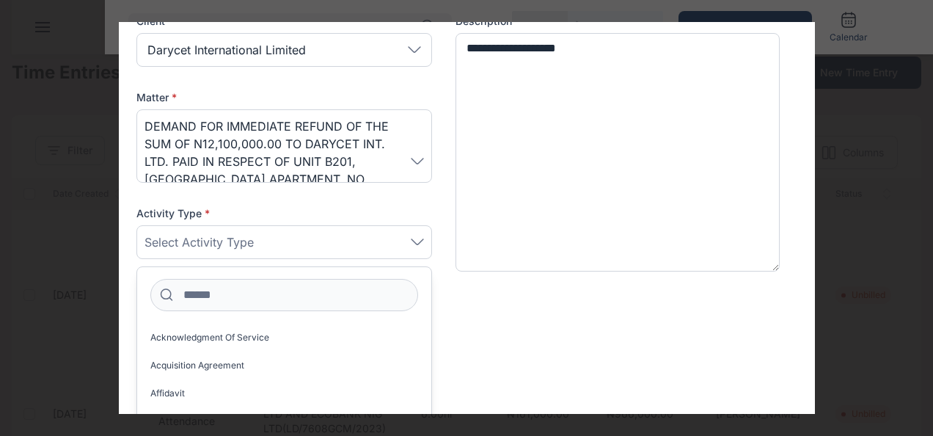
scroll to position [194, 0]
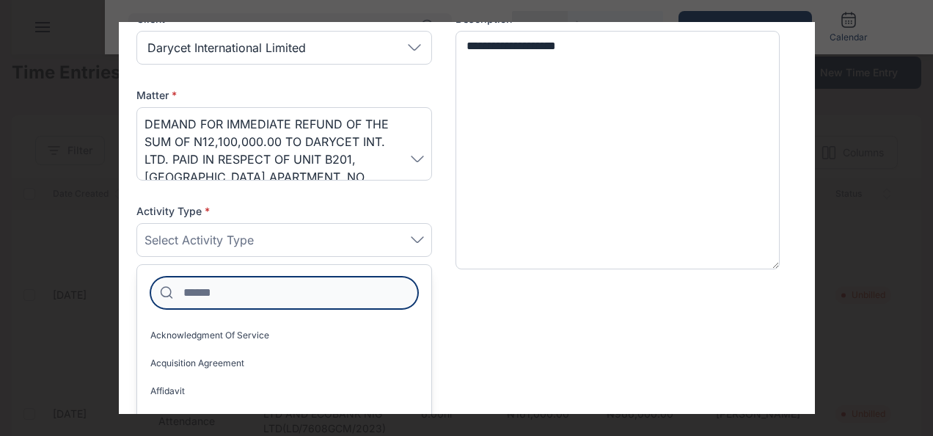
click at [282, 307] on input at bounding box center [284, 293] width 268 height 32
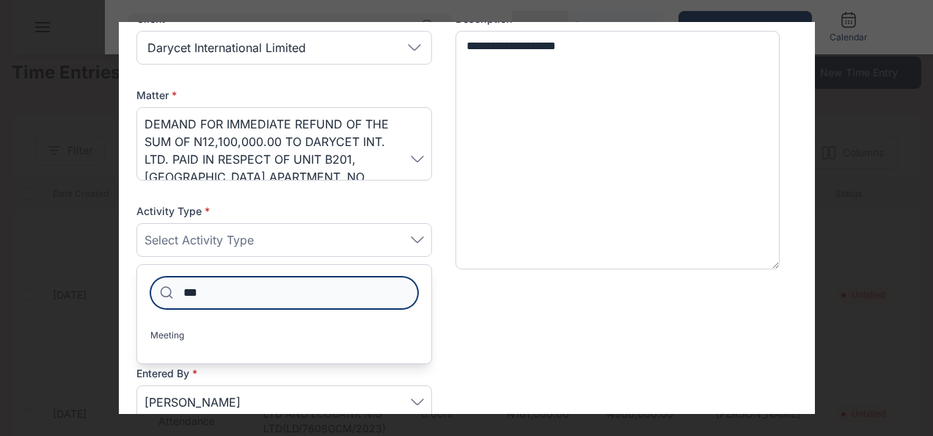
type input "***"
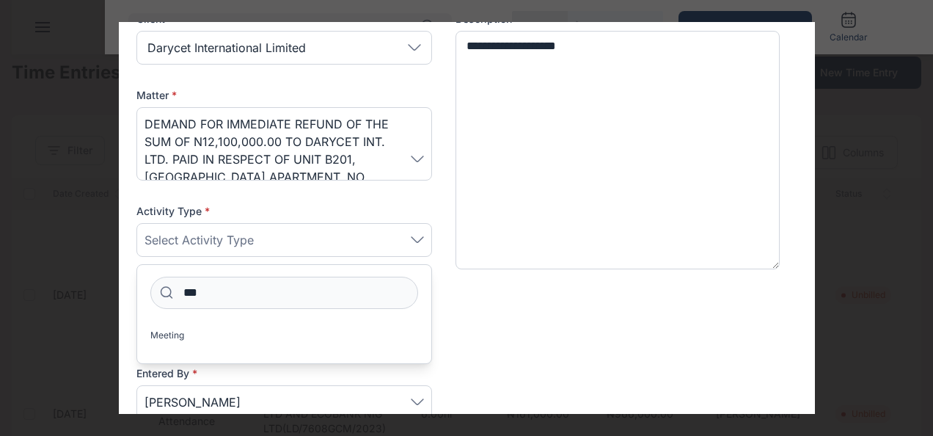
click at [213, 346] on div "Meeting" at bounding box center [284, 337] width 294 height 28
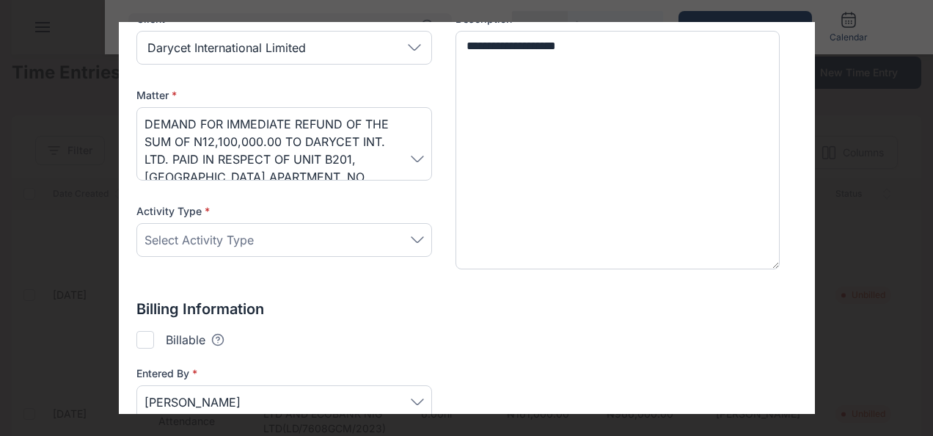
click at [286, 246] on div "Select Activity Type" at bounding box center [283, 240] width 279 height 18
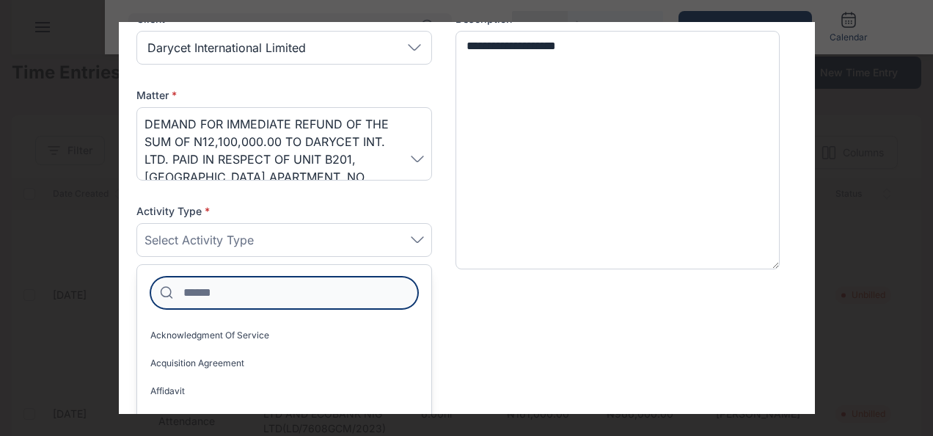
click at [254, 284] on input at bounding box center [284, 293] width 268 height 32
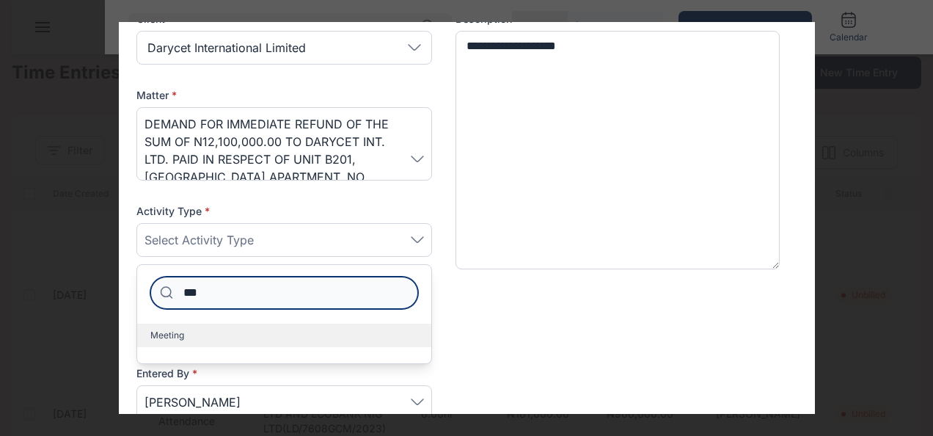
type input "***"
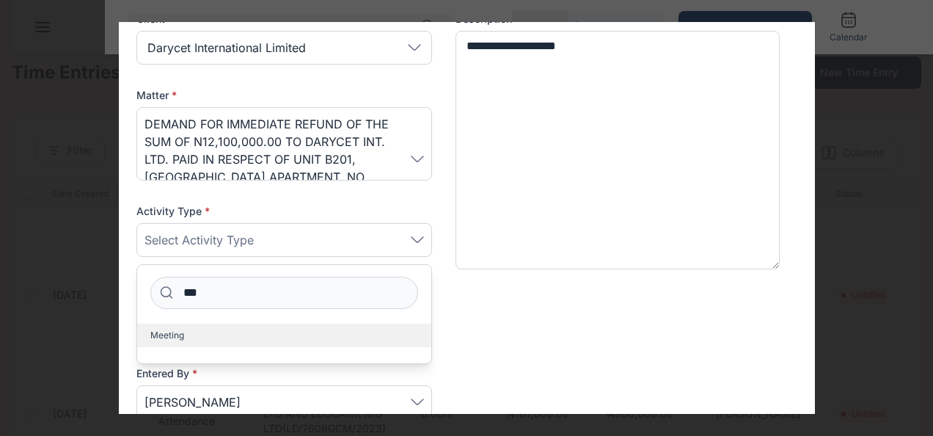
click at [194, 327] on label "Meeting" at bounding box center [284, 334] width 294 height 23
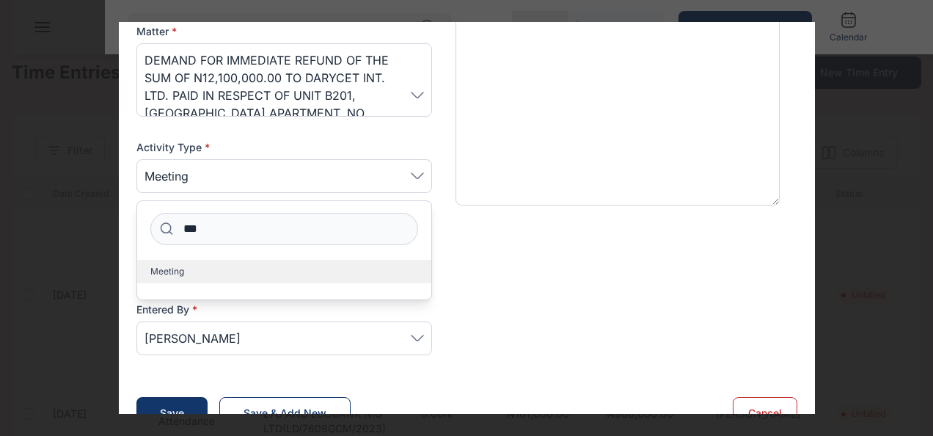
scroll to position [268, 0]
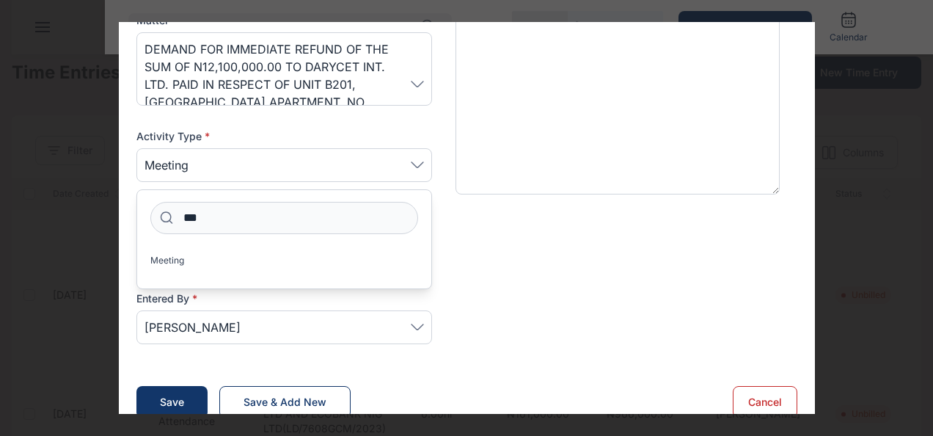
click at [537, 257] on div "Billable Tooltips text here Checking this means that this can be added to an in…" at bounding box center [466, 265] width 661 height 18
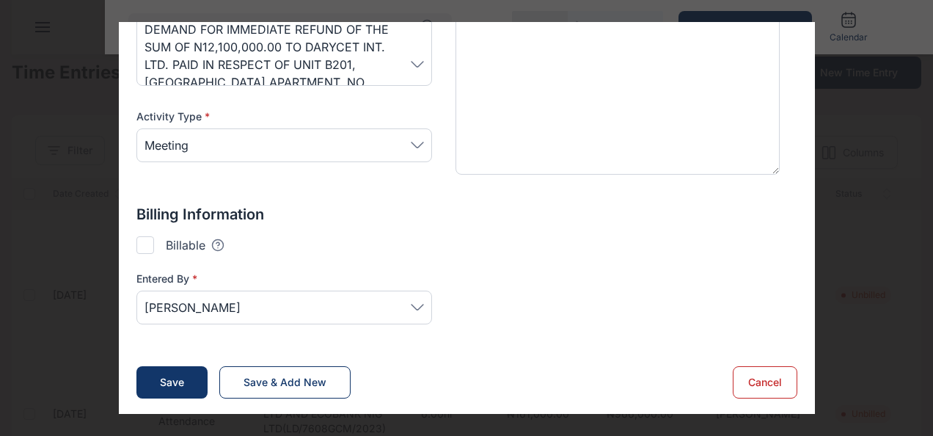
scroll to position [0, 0]
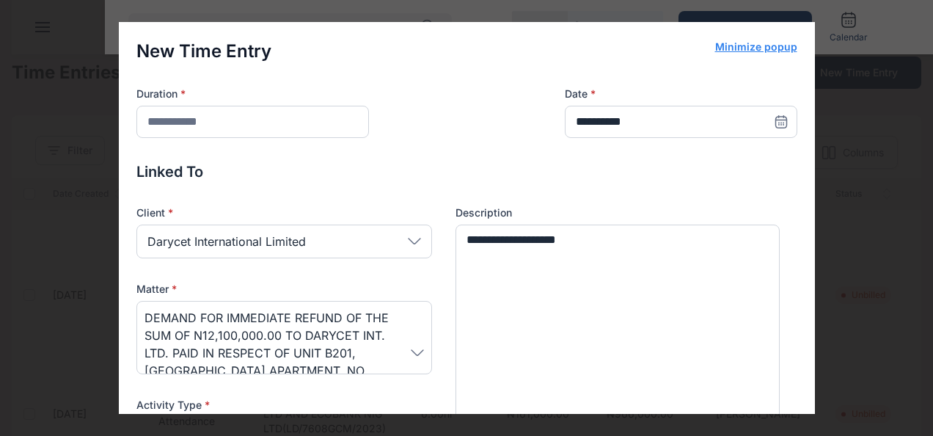
click at [775, 117] on icon at bounding box center [780, 122] width 11 height 11
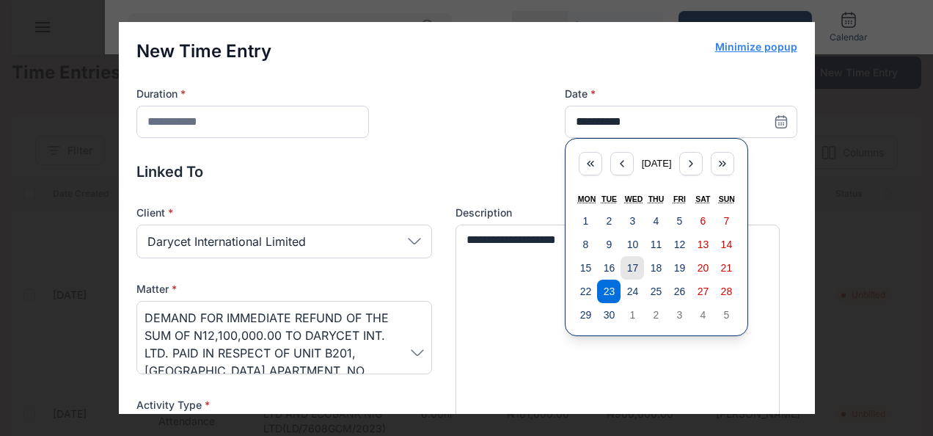
click at [627, 267] on abbr "17" at bounding box center [633, 268] width 12 height 12
type input "**********"
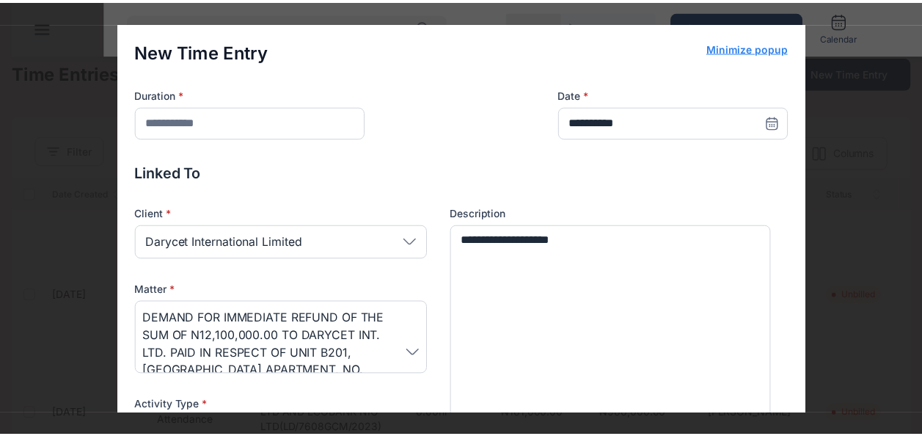
scroll to position [288, 0]
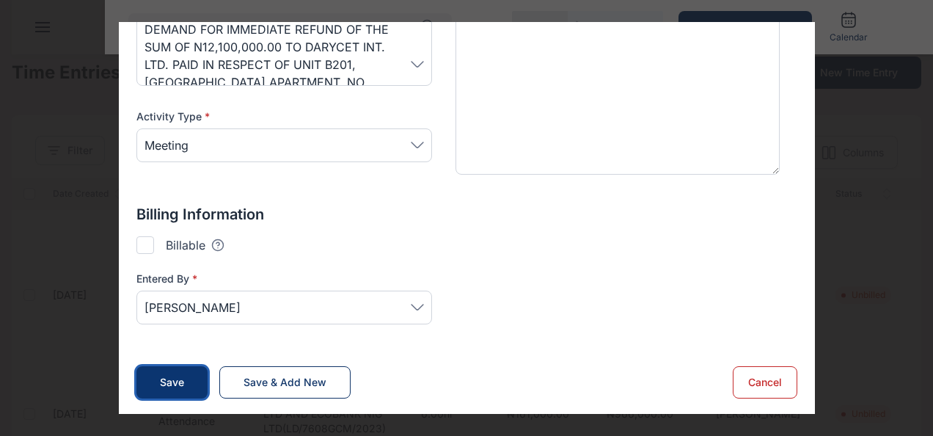
click at [161, 387] on div "Save" at bounding box center [172, 382] width 24 height 15
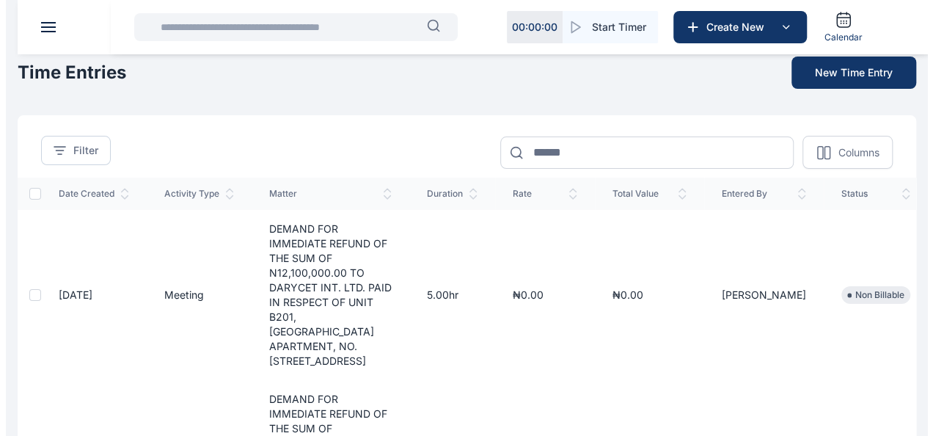
scroll to position [0, 48]
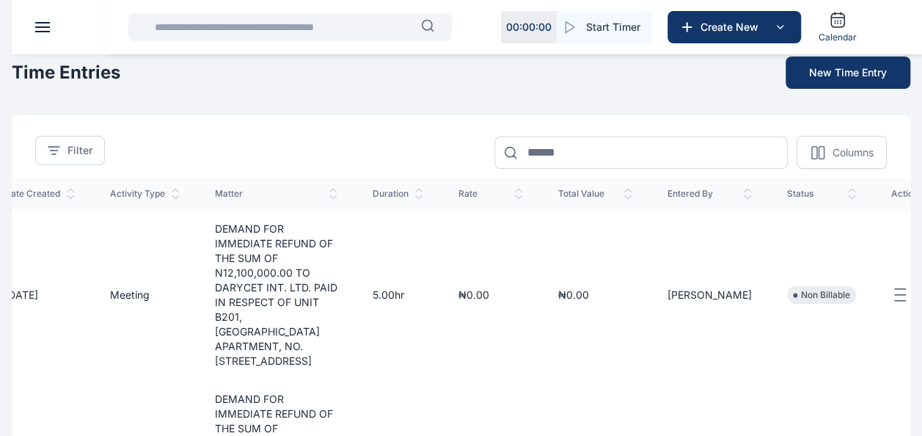
click at [891, 286] on icon "button" at bounding box center [900, 295] width 18 height 18
click at [863, 315] on span "Edit" at bounding box center [872, 311] width 18 height 15
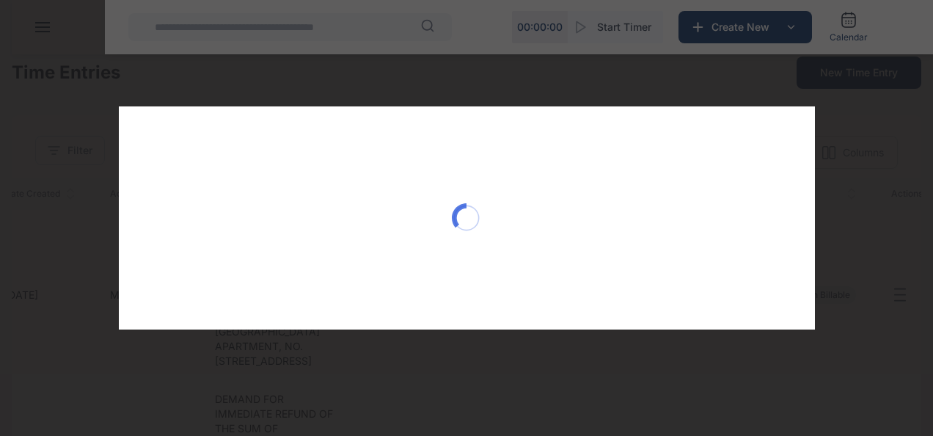
scroll to position [0, 37]
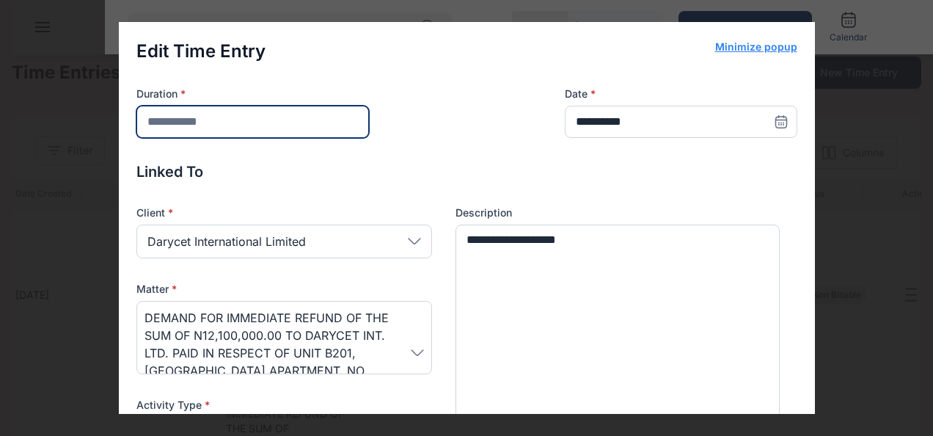
click at [197, 122] on input "*" at bounding box center [252, 122] width 232 height 32
type input "*"
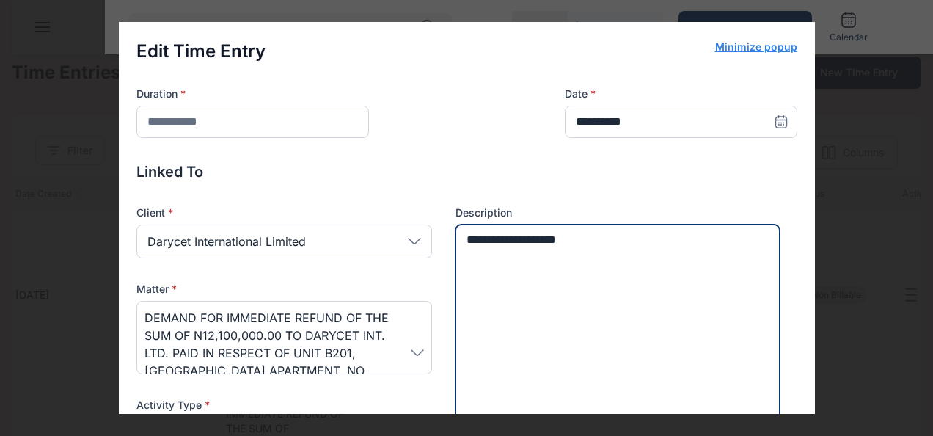
click at [462, 239] on textarea "**********" at bounding box center [617, 343] width 325 height 238
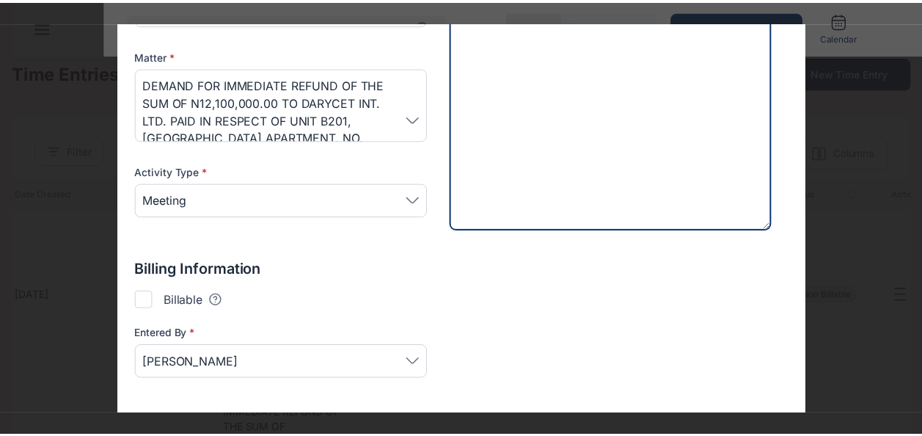
scroll to position [288, 0]
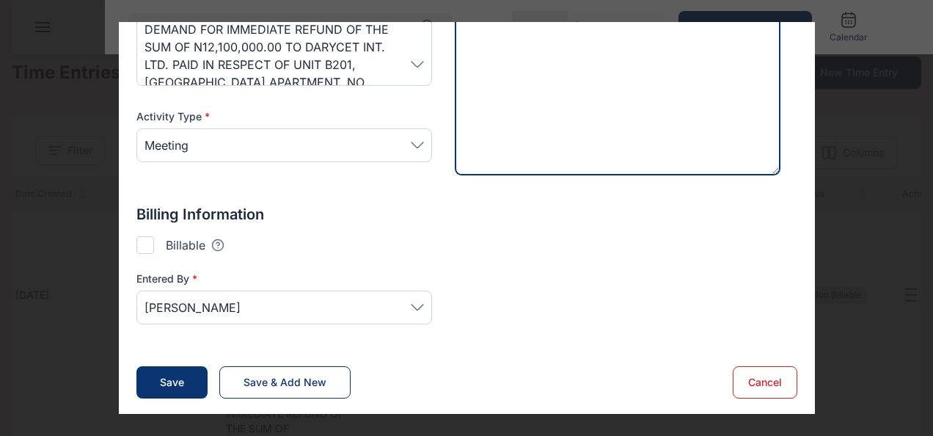
type textarea "**********"
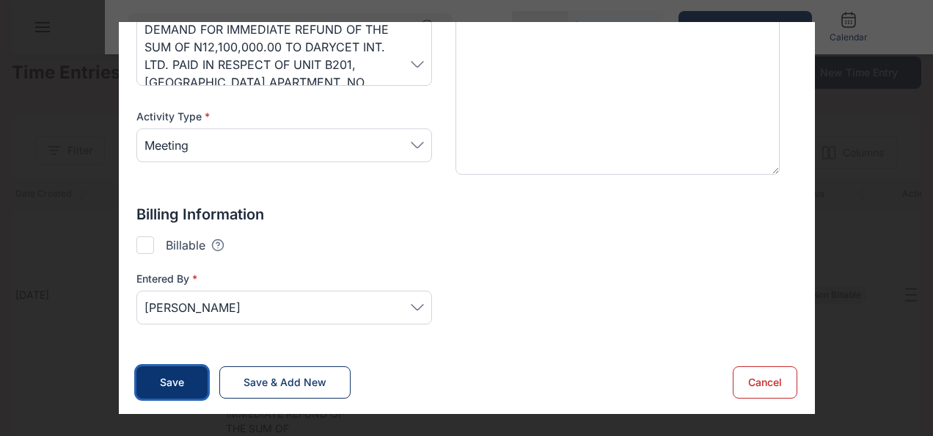
click at [172, 370] on button "Save" at bounding box center [171, 382] width 71 height 32
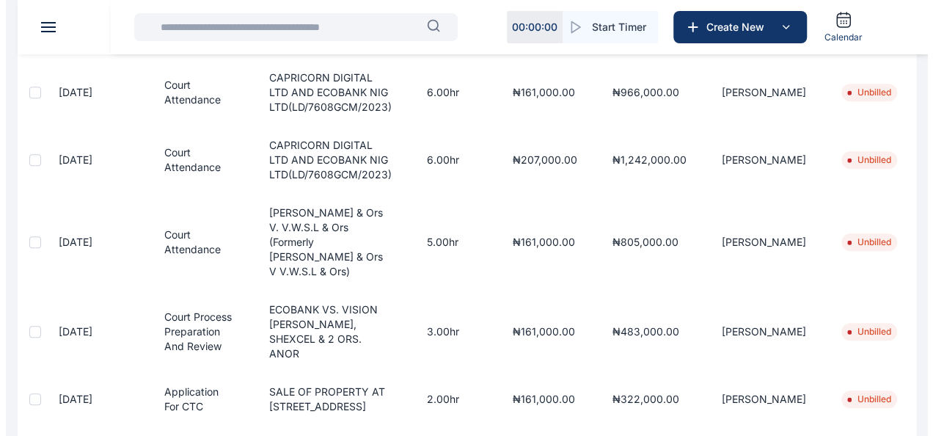
scroll to position [0, 0]
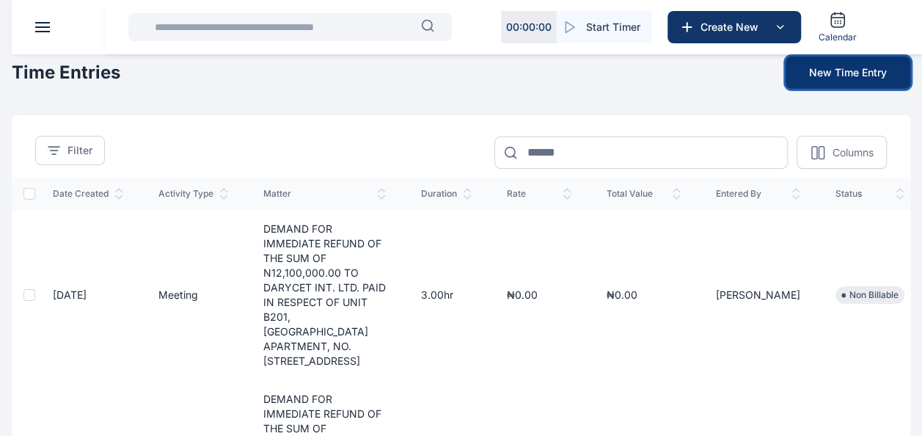
click at [838, 78] on button "New Time Entry" at bounding box center [848, 72] width 125 height 32
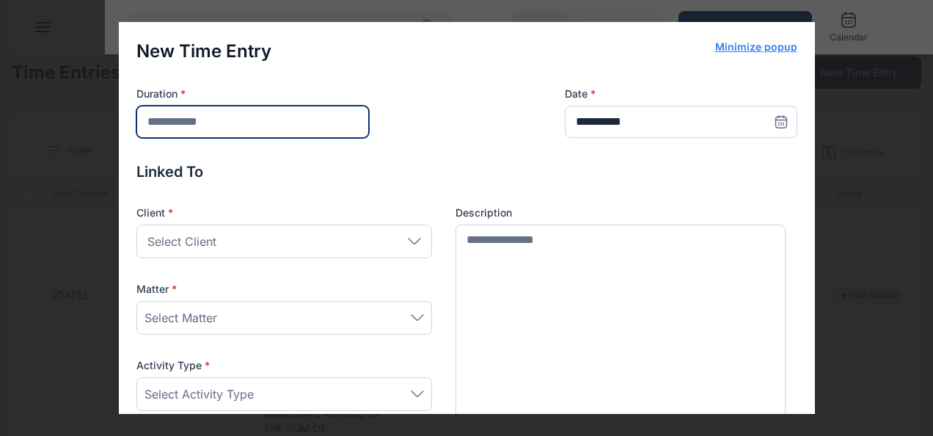
click at [282, 129] on input "number" at bounding box center [252, 122] width 232 height 32
type input "*"
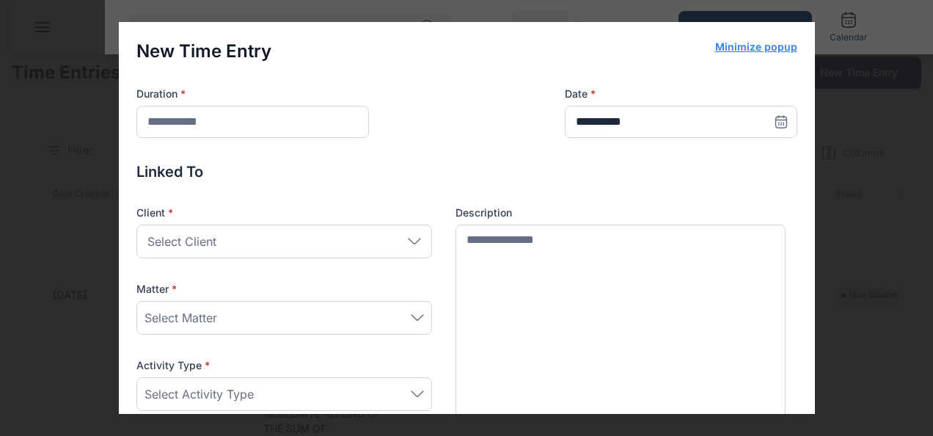
click at [780, 125] on icon at bounding box center [780, 125] width 0 height 0
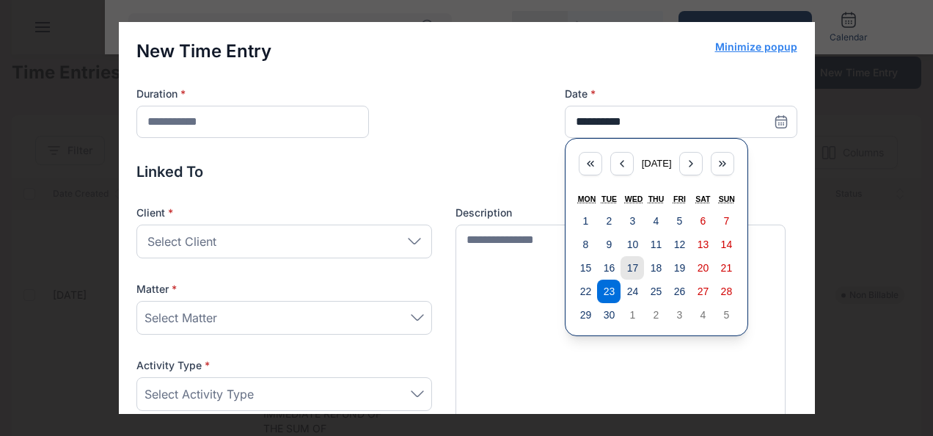
click at [627, 263] on abbr "17" at bounding box center [633, 268] width 12 height 12
type input "**********"
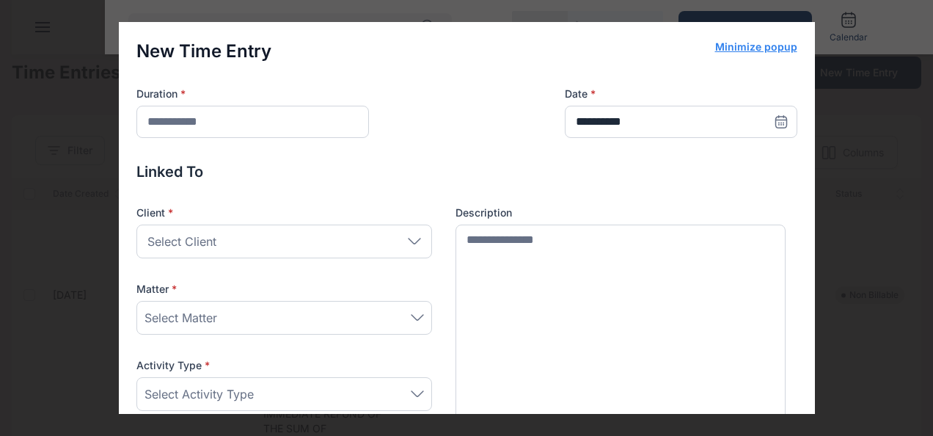
click at [370, 238] on div "Select Client" at bounding box center [284, 241] width 296 height 34
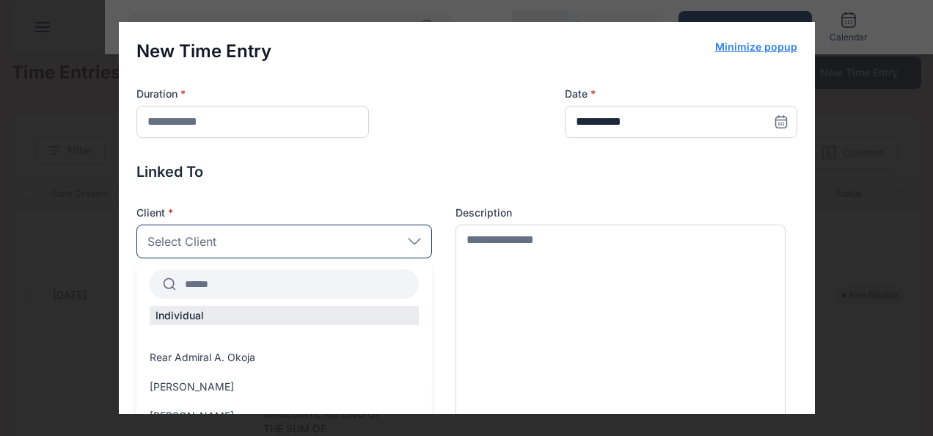
click at [242, 288] on input "text" at bounding box center [297, 284] width 243 height 26
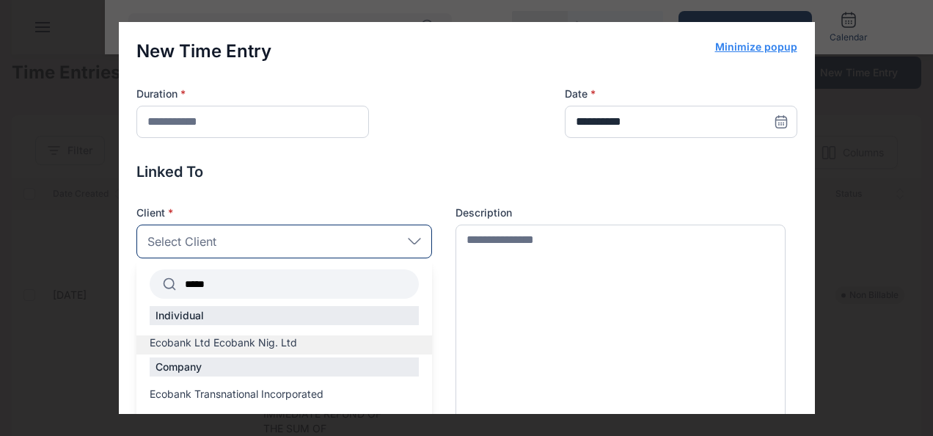
type input "*****"
click at [205, 344] on span "Ecobank Ltd Ecobank Nig. Ltd" at bounding box center [223, 342] width 147 height 15
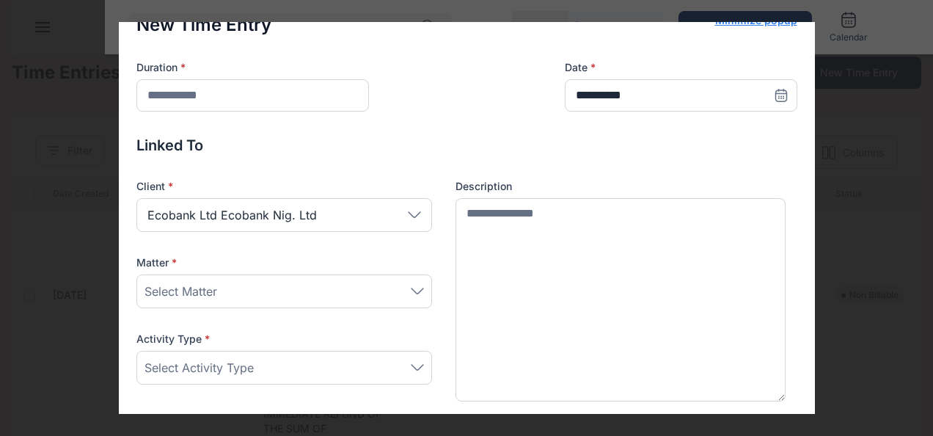
scroll to position [40, 0]
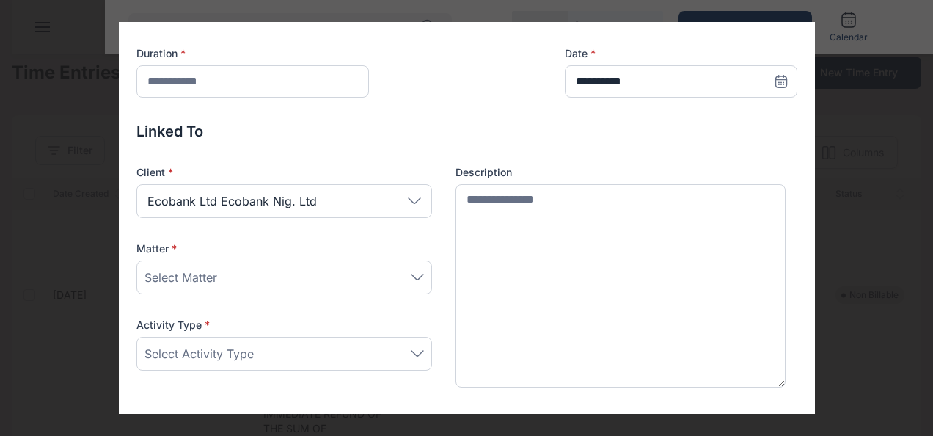
click at [347, 274] on div "Select Matter" at bounding box center [283, 277] width 279 height 18
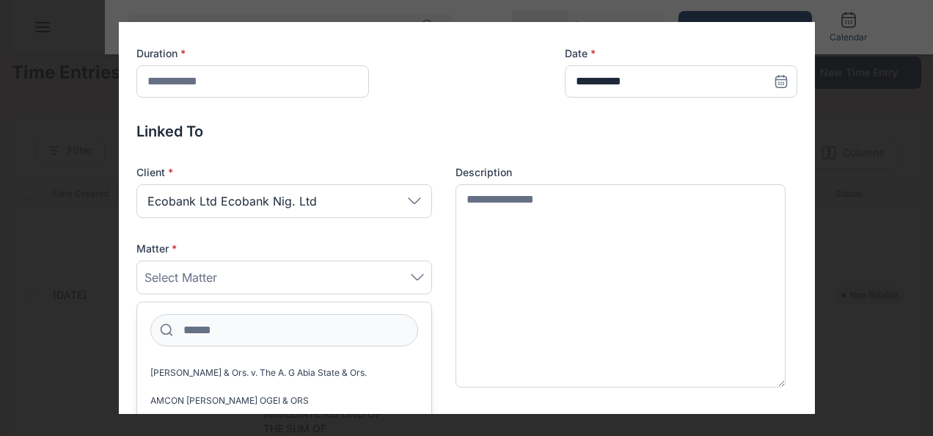
scroll to position [105, 0]
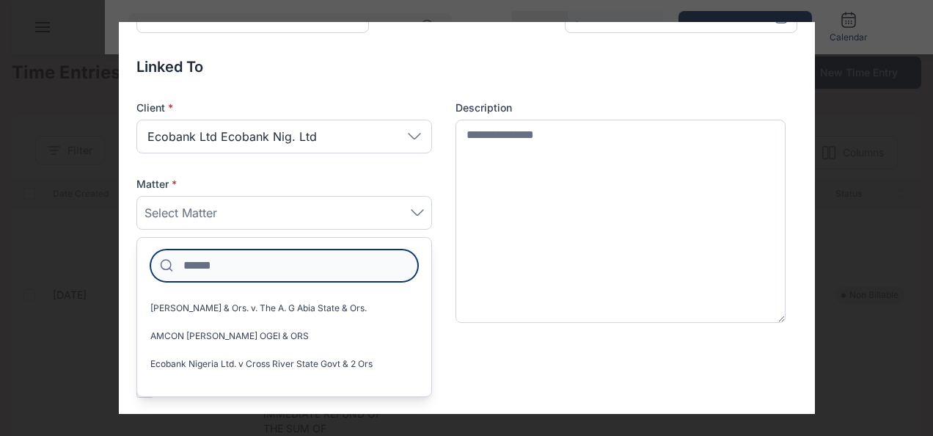
click at [290, 273] on input at bounding box center [284, 265] width 268 height 32
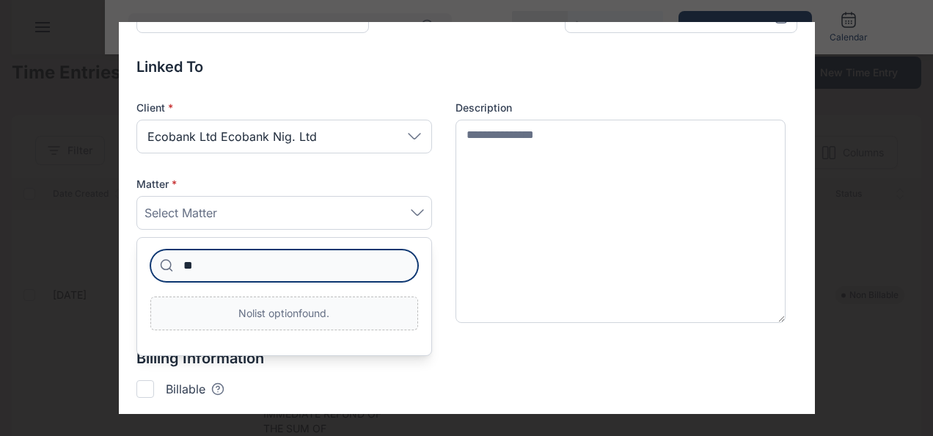
click at [290, 273] on input "**" at bounding box center [284, 265] width 268 height 32
type input "**"
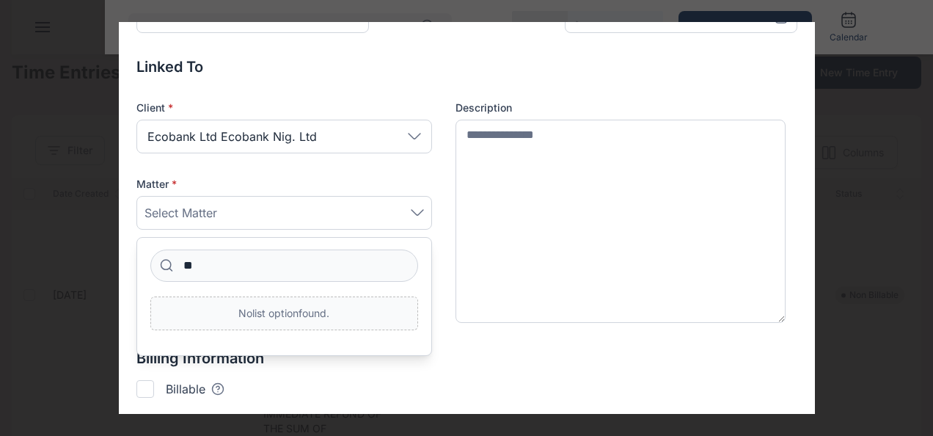
click at [329, 213] on div "Select Matter" at bounding box center [283, 213] width 279 height 18
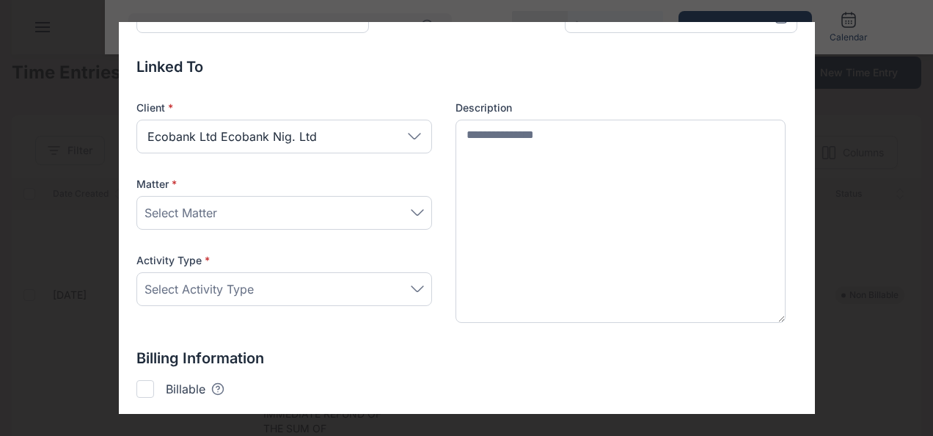
click at [307, 291] on div "Select Activity Type" at bounding box center [283, 289] width 279 height 18
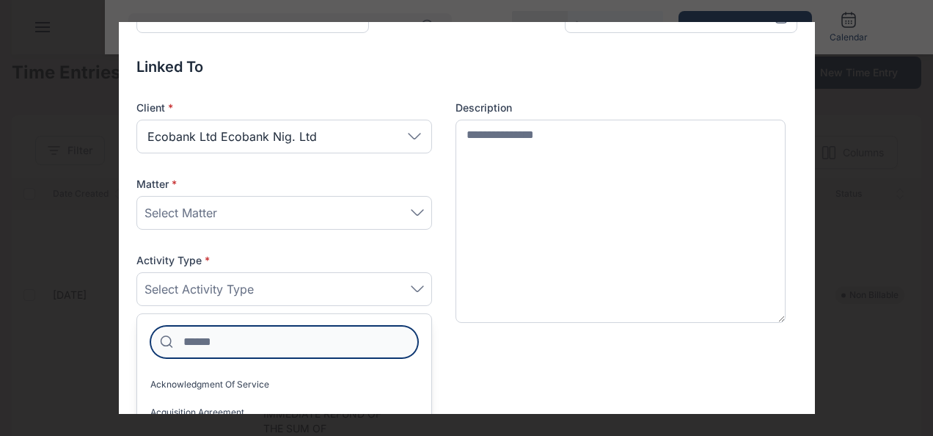
click at [272, 340] on input at bounding box center [284, 342] width 268 height 32
type input "****"
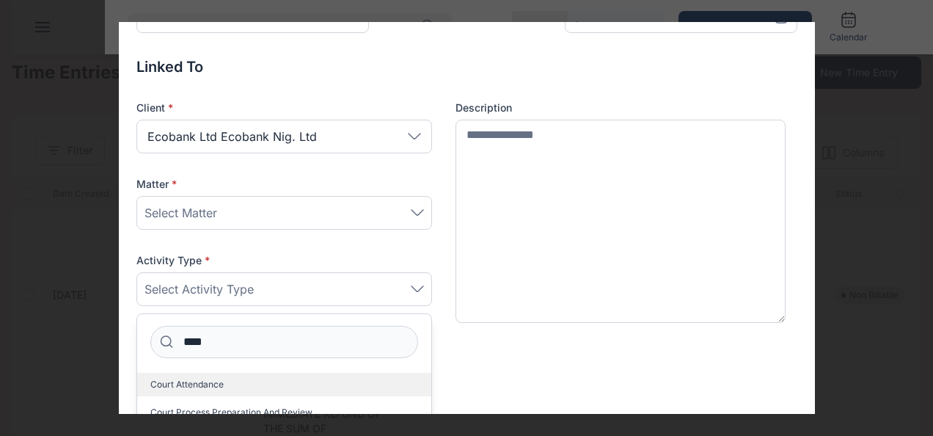
click at [215, 380] on span "Court Attendance" at bounding box center [186, 384] width 73 height 12
click at [197, 381] on span "Court Attendance" at bounding box center [186, 384] width 73 height 12
click at [176, 380] on span "Court Attendance" at bounding box center [186, 384] width 73 height 12
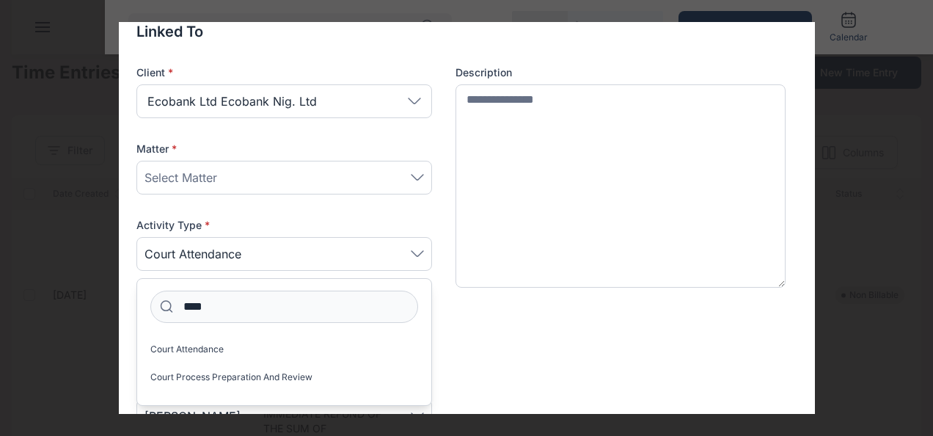
scroll to position [144, 0]
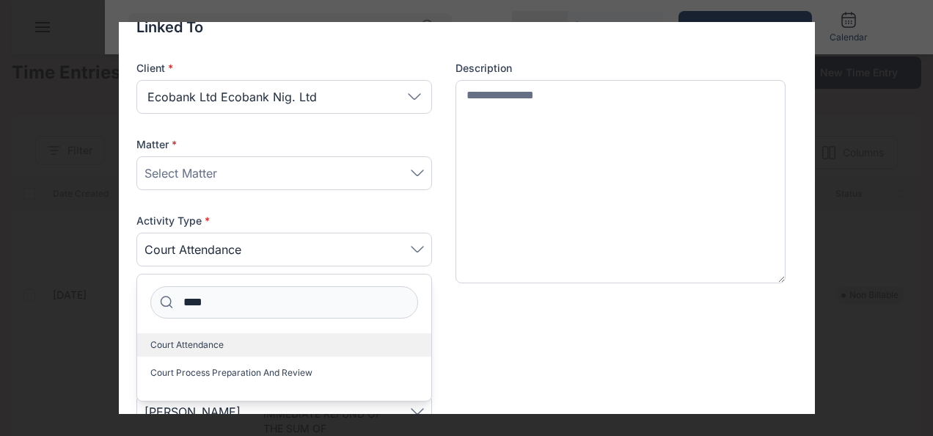
click at [189, 336] on label "Court Attendance" at bounding box center [284, 344] width 294 height 23
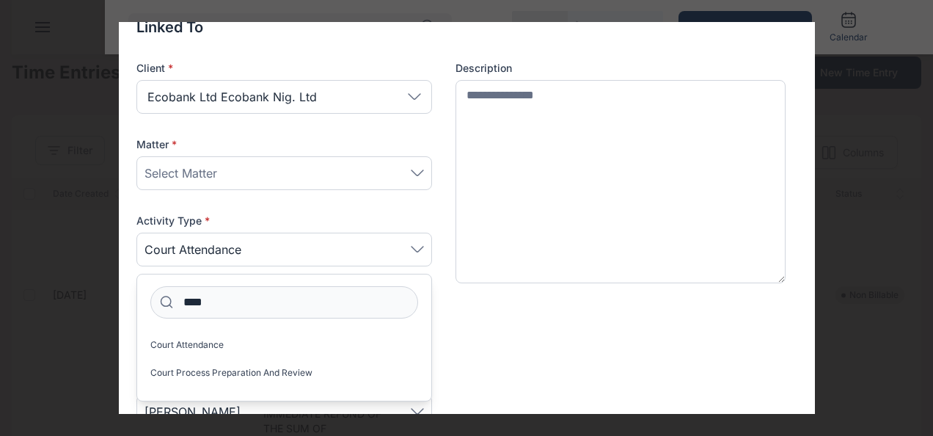
drag, startPoint x: 189, startPoint y: 336, endPoint x: 293, endPoint y: 169, distance: 196.4
click at [293, 169] on div "Select Matter" at bounding box center [283, 173] width 279 height 18
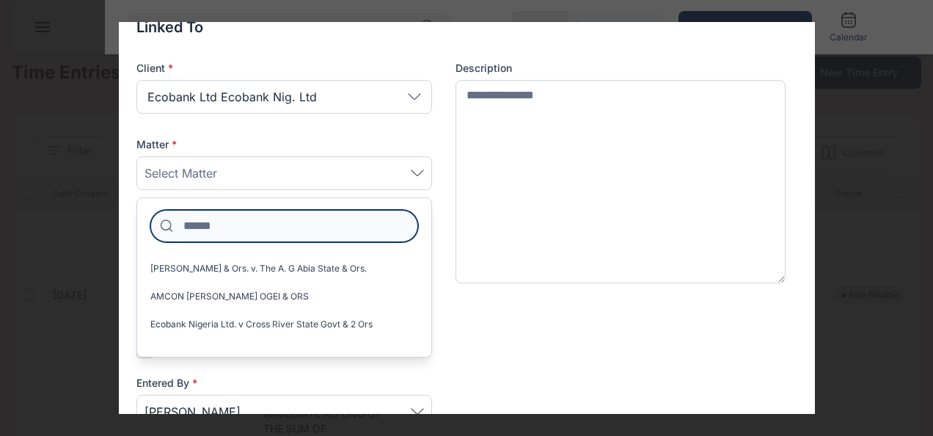
click at [249, 227] on input at bounding box center [284, 226] width 268 height 32
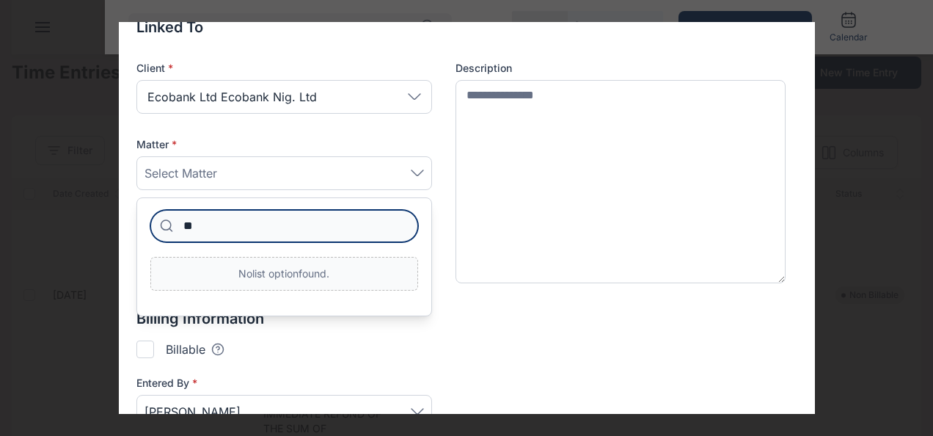
type input "*"
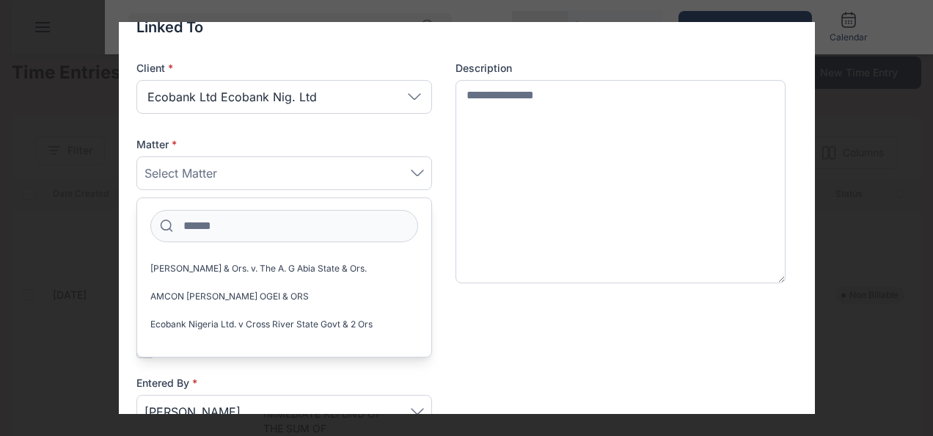
click at [384, 98] on div "Ecobank Ltd Ecobank Nig. Ltd" at bounding box center [284, 97] width 296 height 34
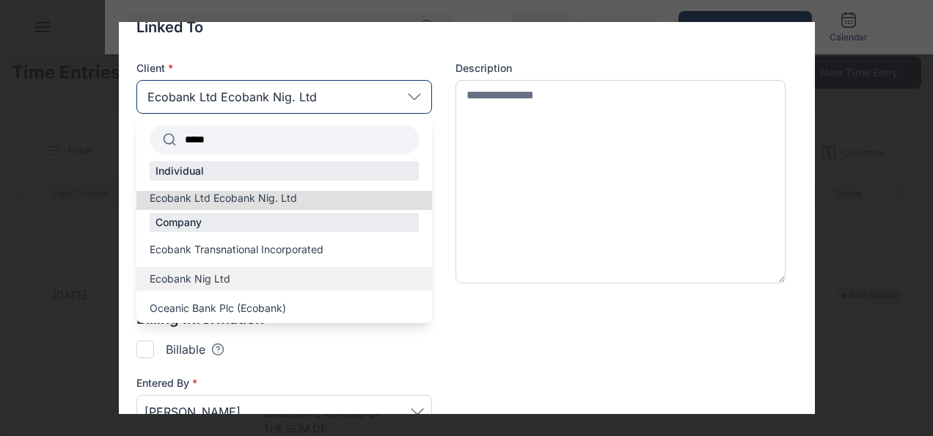
click at [197, 276] on span "Ecobank Nig Ltd" at bounding box center [190, 278] width 81 height 15
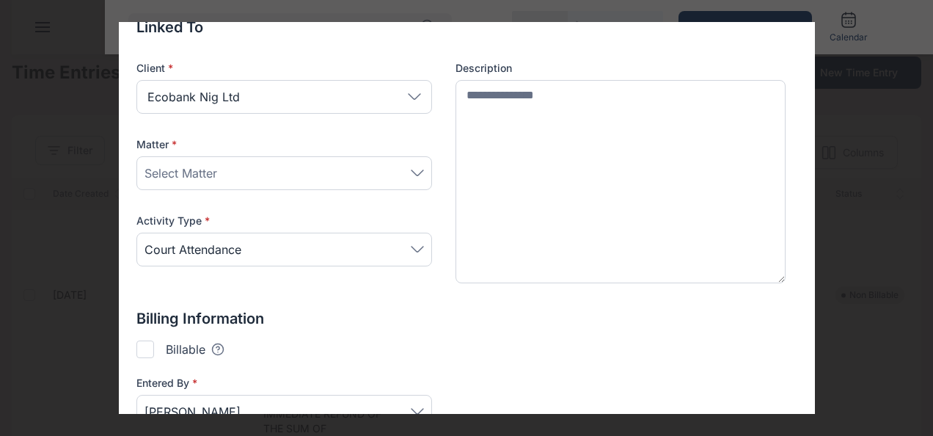
click at [281, 169] on div "Select Matter" at bounding box center [283, 173] width 279 height 18
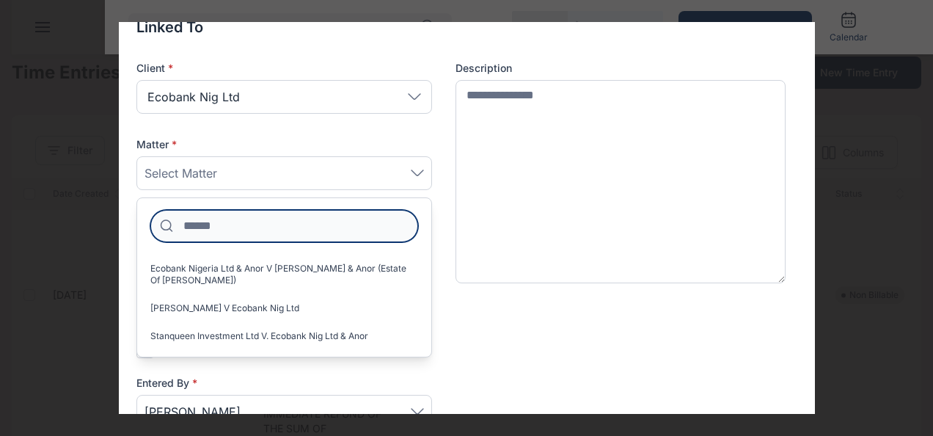
click at [238, 236] on input at bounding box center [284, 226] width 268 height 32
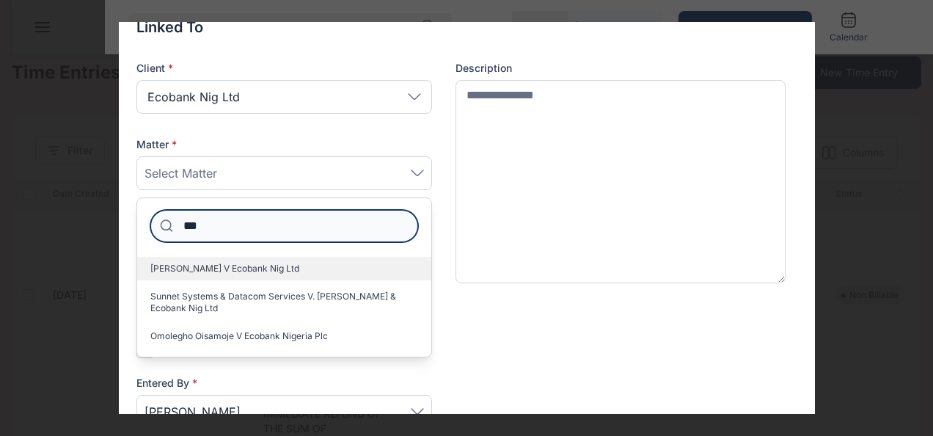
type input "***"
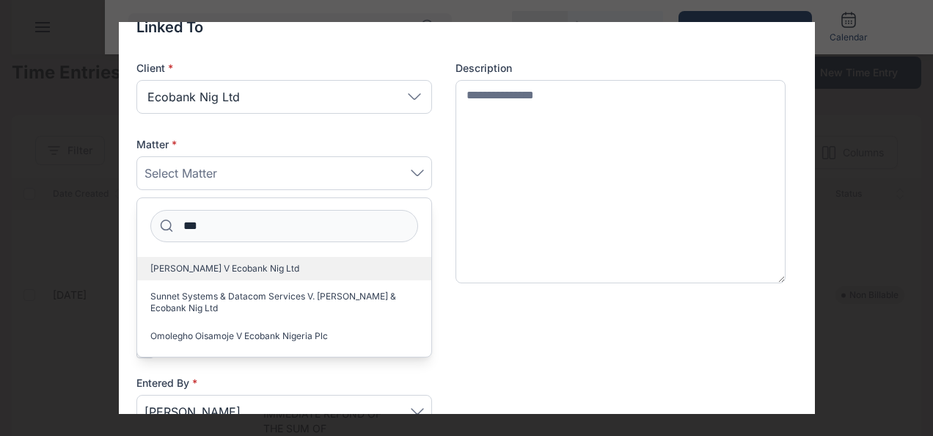
click at [241, 267] on span "[PERSON_NAME] V Ecobank Nig Ltd" at bounding box center [224, 269] width 149 height 12
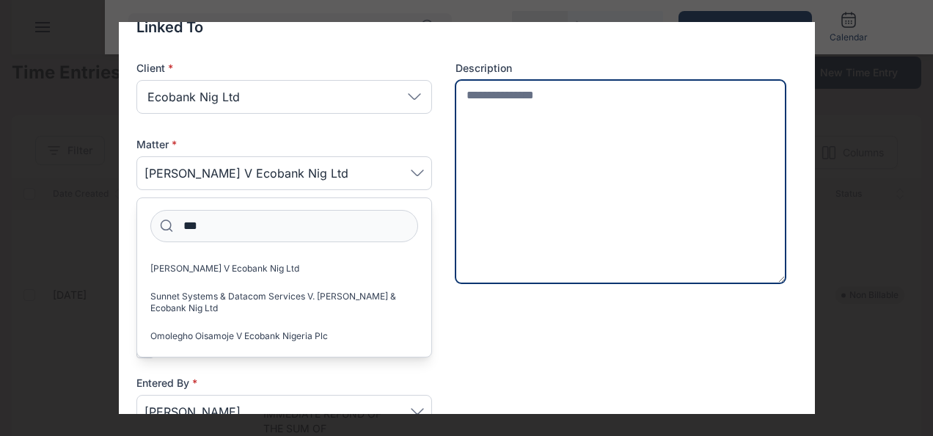
click at [509, 121] on textarea at bounding box center [620, 182] width 331 height 204
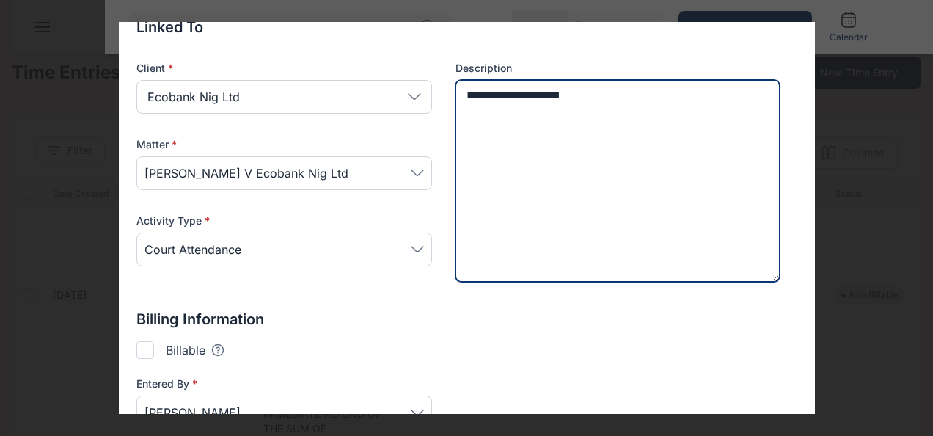
scroll to position [248, 0]
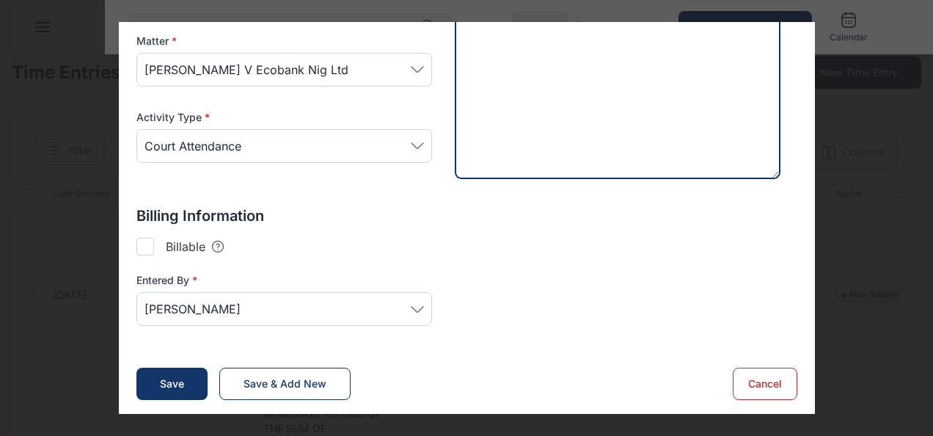
type textarea "**********"
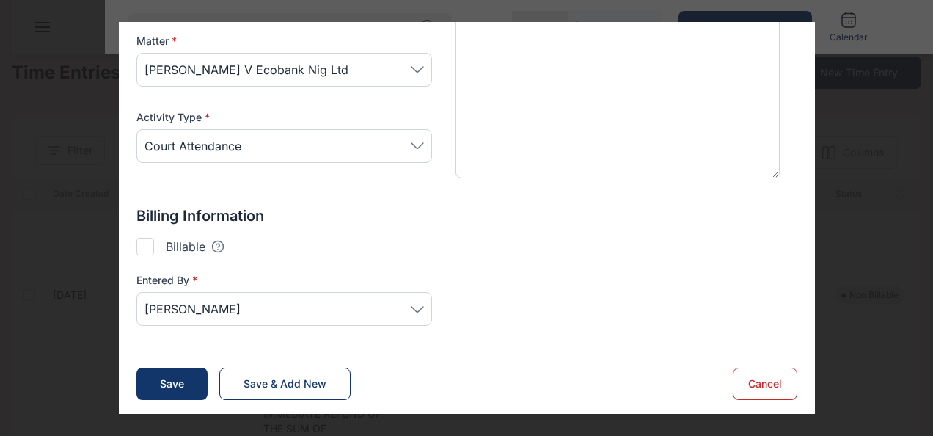
click at [141, 241] on div at bounding box center [145, 247] width 18 height 18
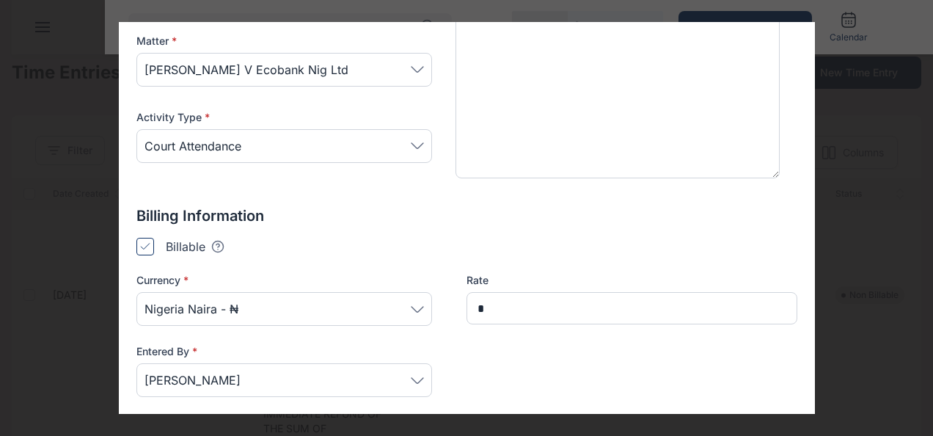
type input "*******"
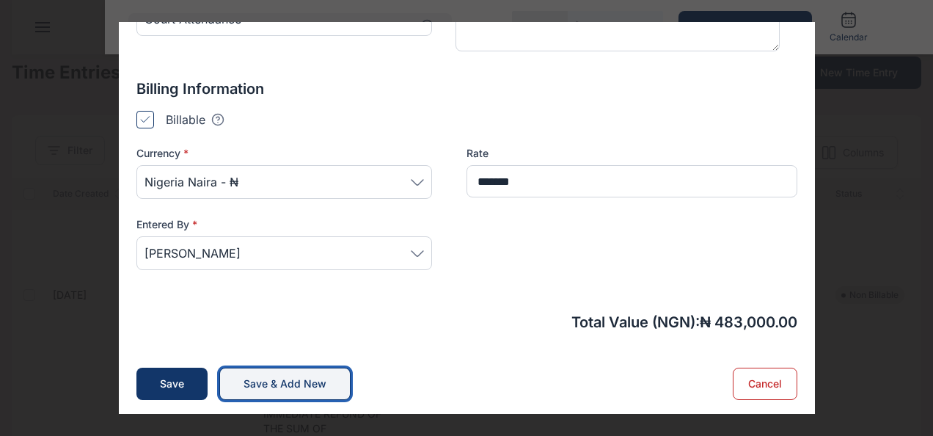
click at [292, 376] on div "Save & Add New" at bounding box center [285, 383] width 83 height 15
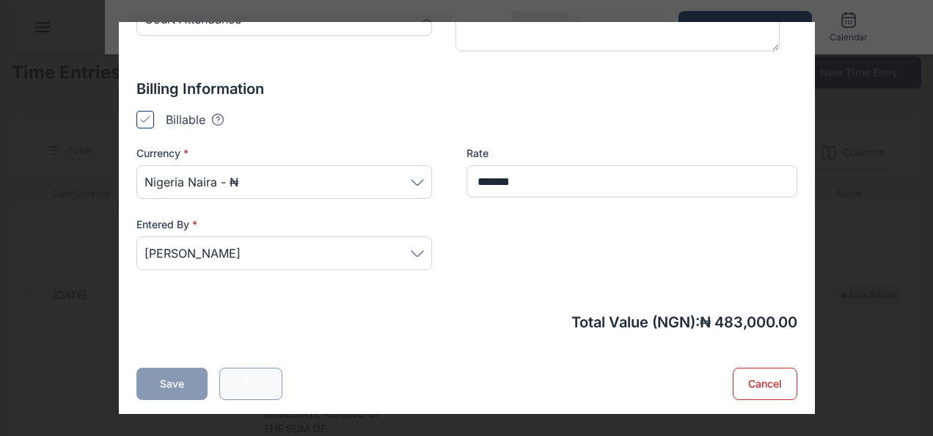
type input "**********"
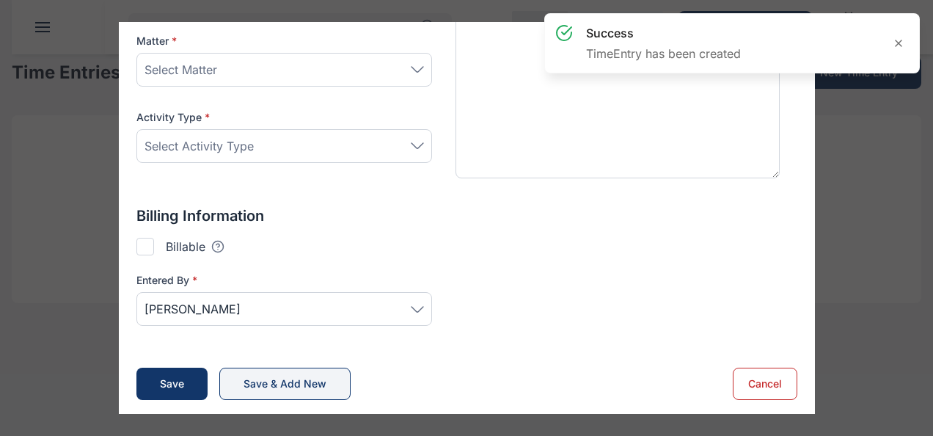
scroll to position [129, 0]
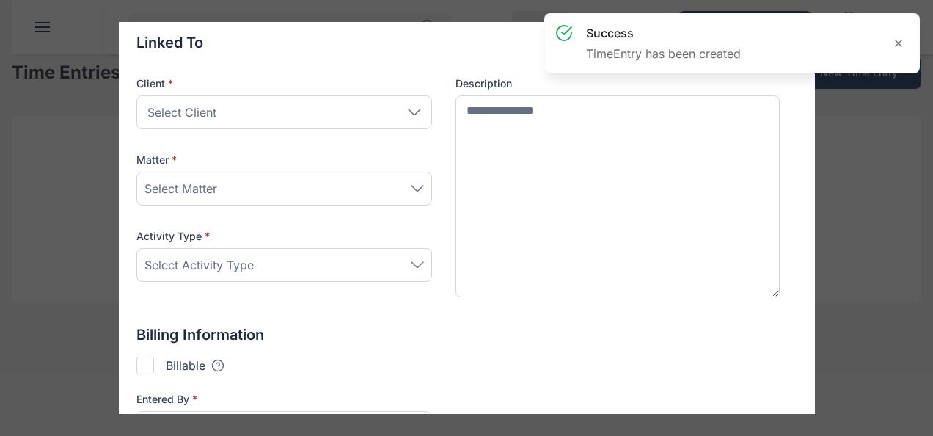
click at [224, 101] on div "Select Client" at bounding box center [284, 112] width 296 height 34
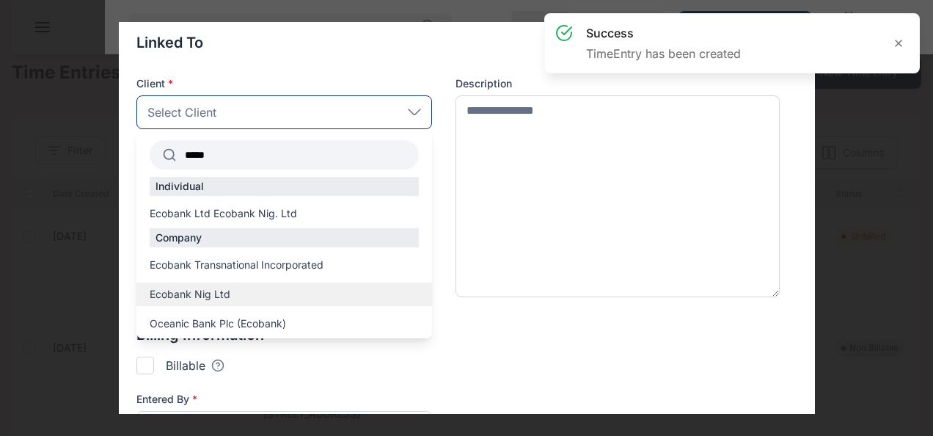
click at [183, 288] on span "Ecobank Nig Ltd" at bounding box center [190, 294] width 81 height 15
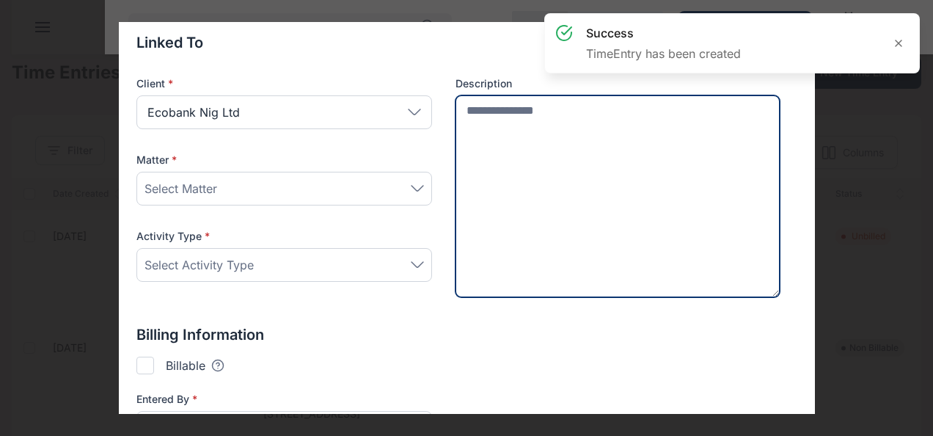
click at [497, 146] on textarea at bounding box center [617, 196] width 325 height 202
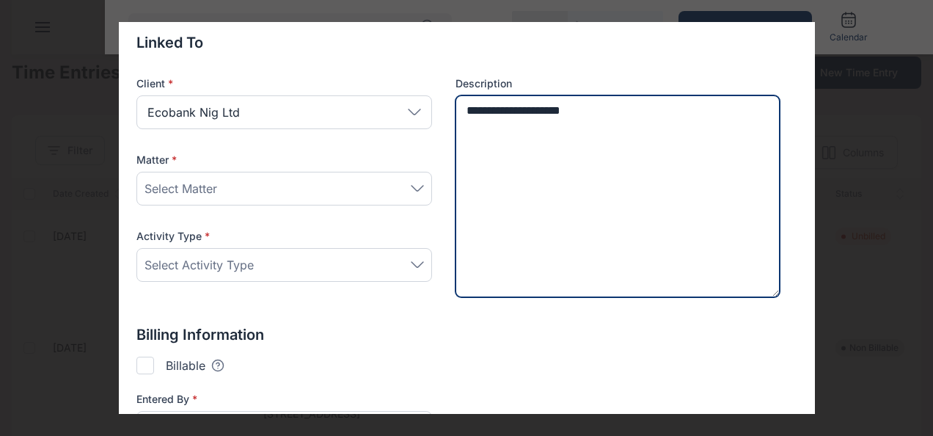
type textarea "**********"
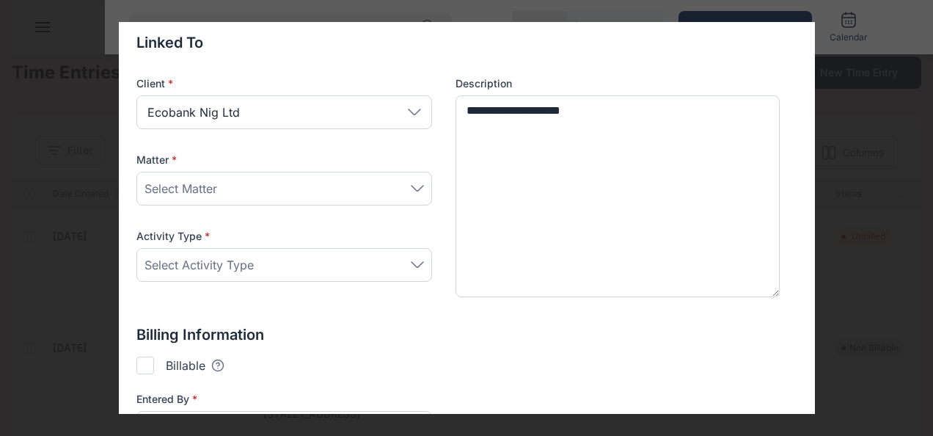
click at [296, 188] on div "Select Matter" at bounding box center [283, 189] width 279 height 18
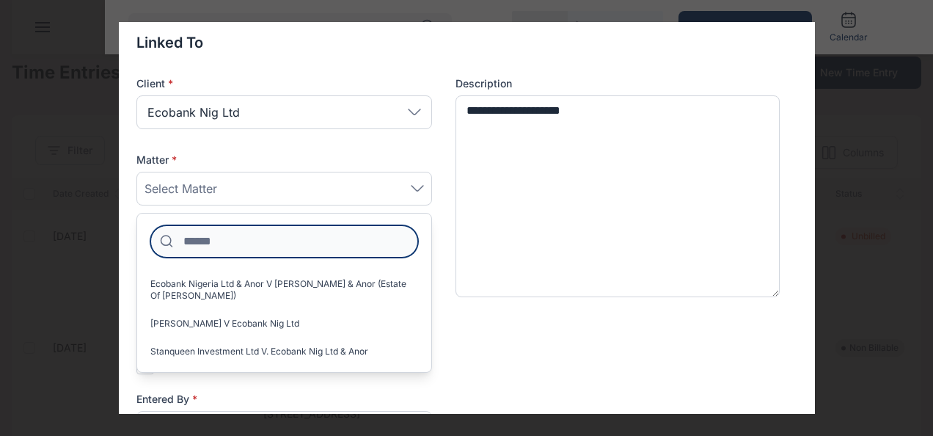
click at [257, 227] on input at bounding box center [284, 241] width 268 height 32
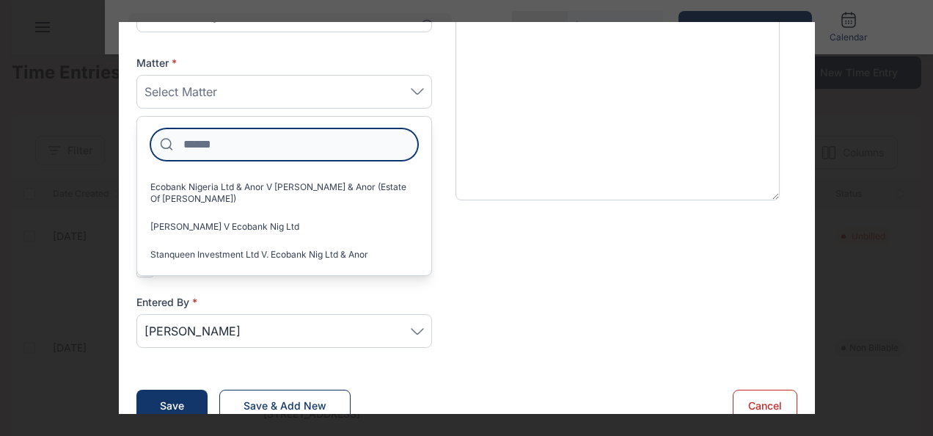
scroll to position [227, 0]
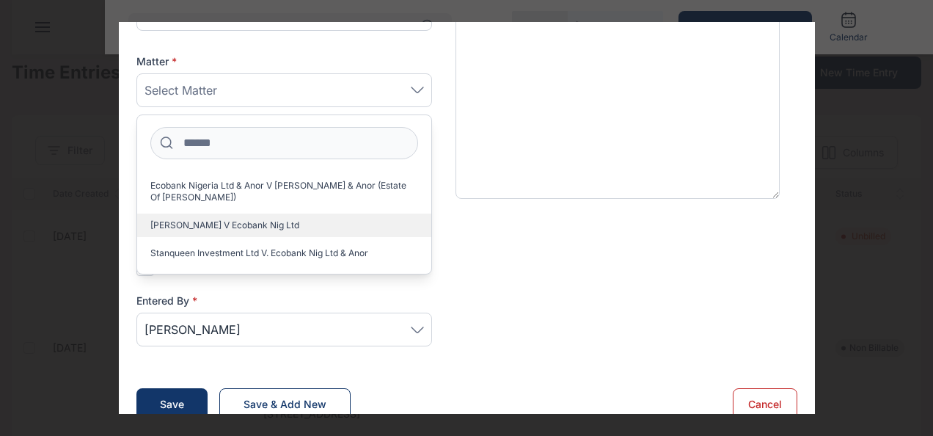
click at [199, 226] on span "[PERSON_NAME] V Ecobank Nig Ltd" at bounding box center [224, 225] width 149 height 12
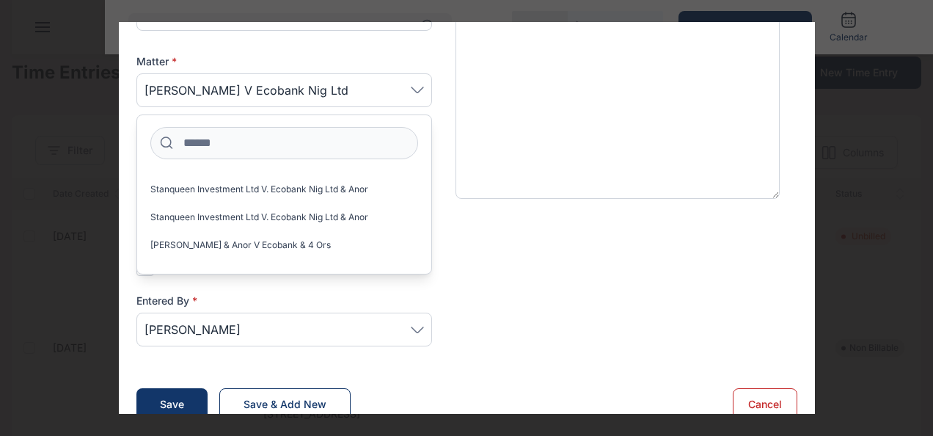
scroll to position [65, 0]
click at [508, 245] on div "Billing Information Billable Tooltips text here Checking this means that this c…" at bounding box center [466, 295] width 661 height 139
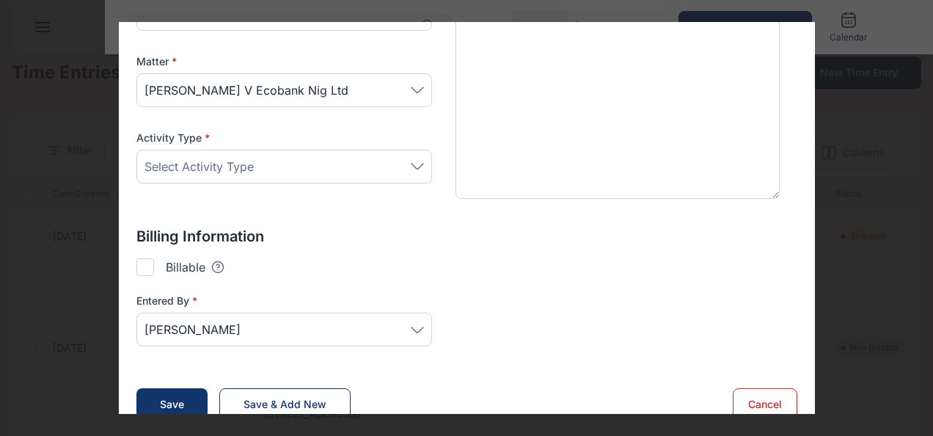
click at [290, 164] on div "Select Activity Type" at bounding box center [283, 167] width 279 height 18
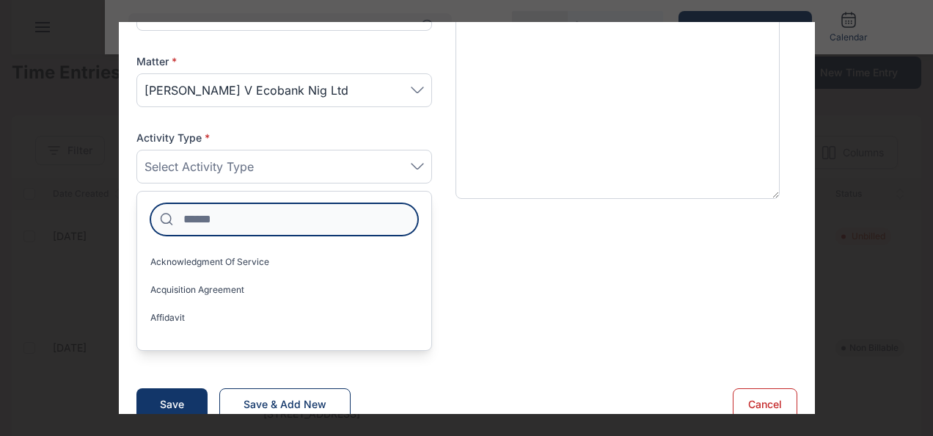
click at [239, 216] on input at bounding box center [284, 219] width 268 height 32
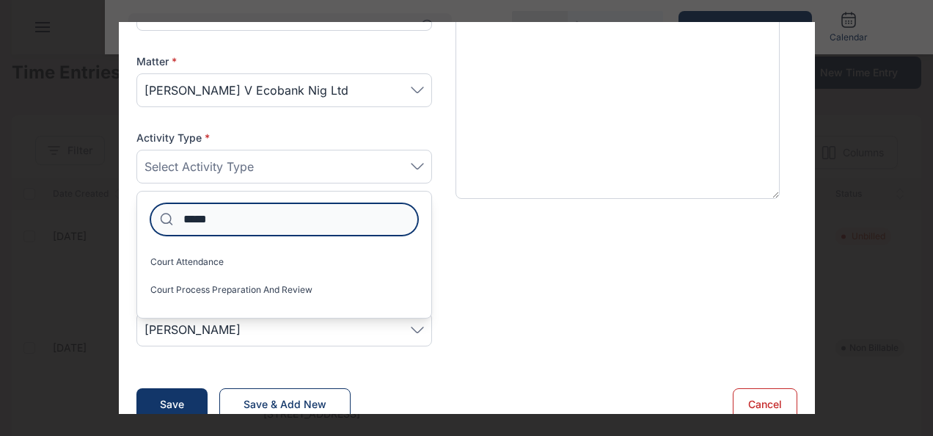
type input "*****"
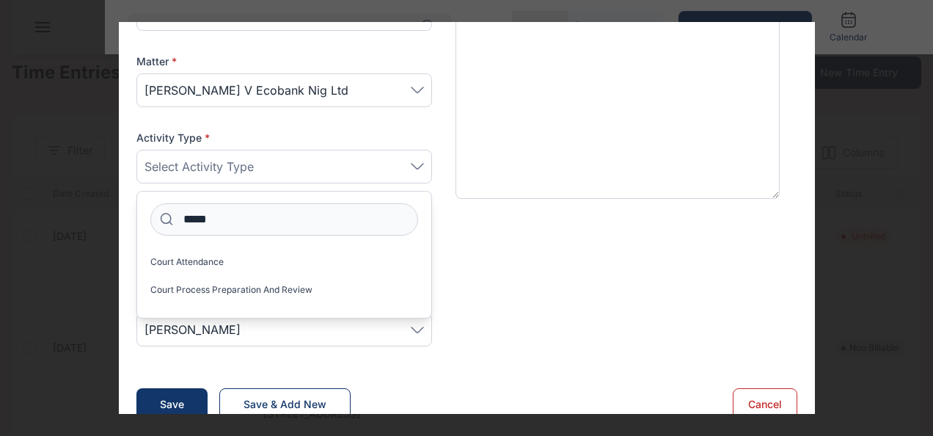
click at [196, 271] on label "Court Attendance" at bounding box center [284, 261] width 294 height 23
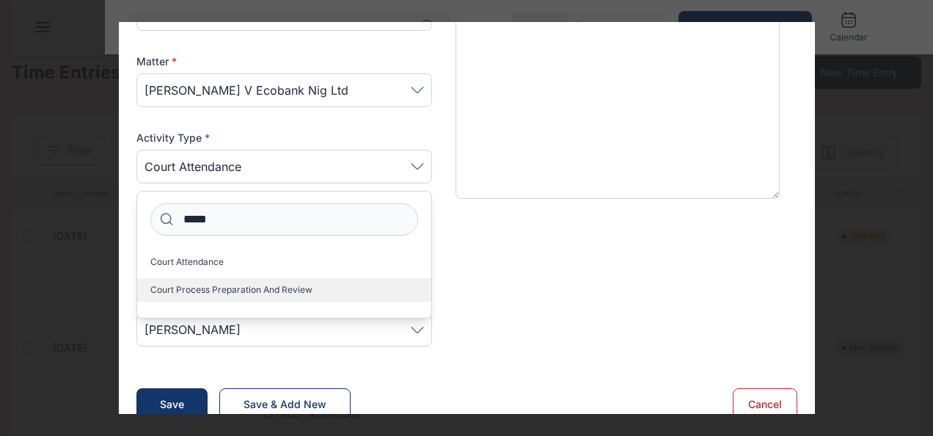
click at [309, 283] on label "Court process preparation and review" at bounding box center [284, 289] width 294 height 23
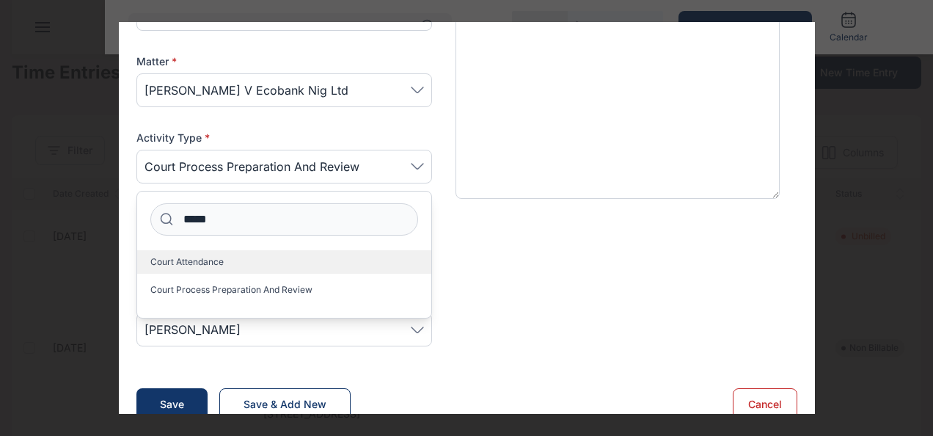
click at [232, 259] on label "Court Attendance" at bounding box center [284, 261] width 294 height 23
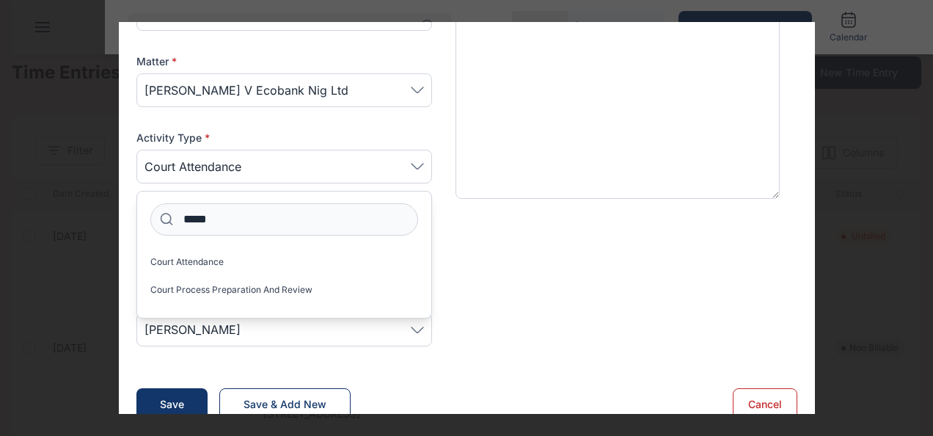
click at [538, 241] on p "Billing Information" at bounding box center [466, 236] width 661 height 21
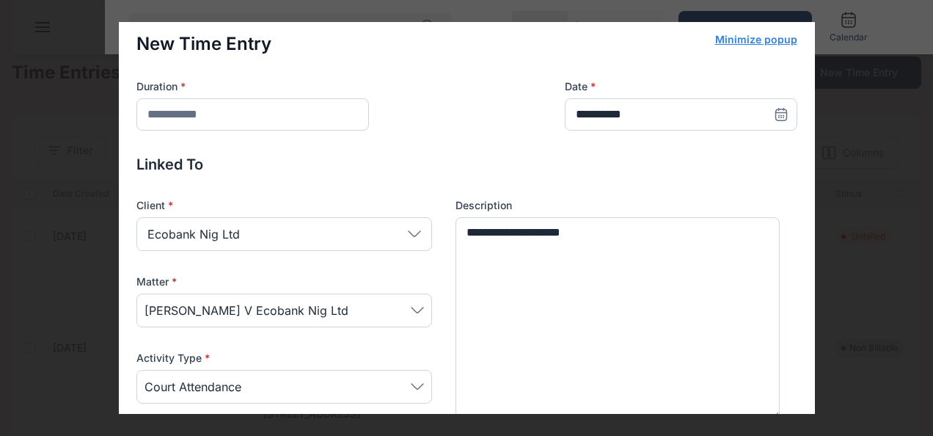
scroll to position [7, 0]
click at [775, 112] on icon at bounding box center [780, 112] width 10 height 0
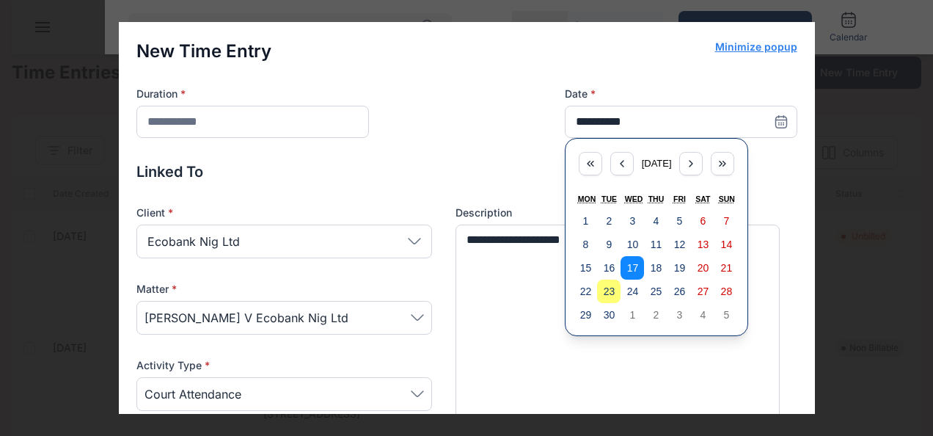
scroll to position [7, 0]
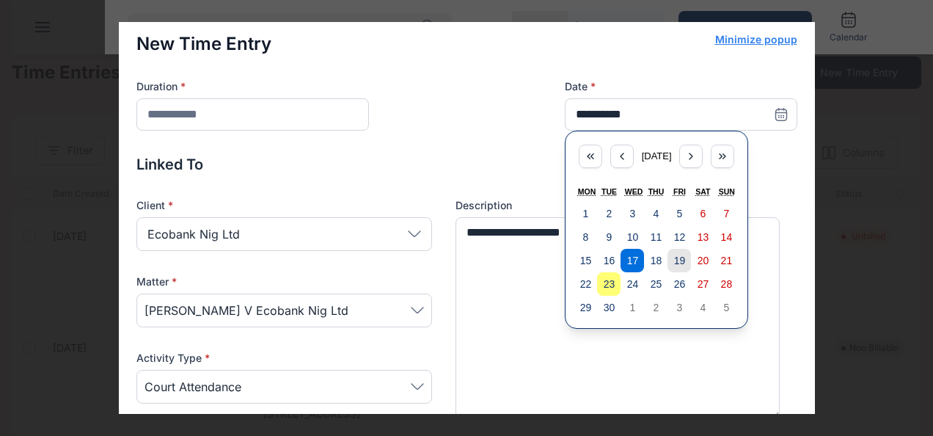
click at [674, 260] on abbr "19" at bounding box center [680, 261] width 12 height 12
type input "**********"
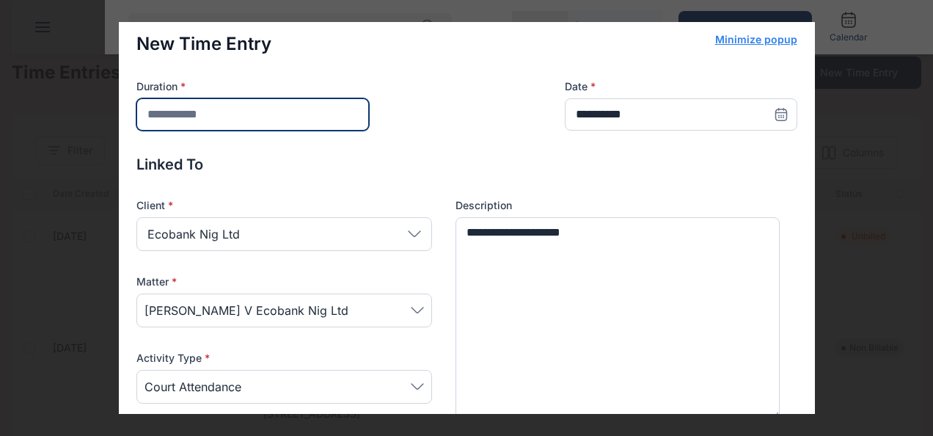
click at [233, 106] on input "number" at bounding box center [252, 114] width 232 height 32
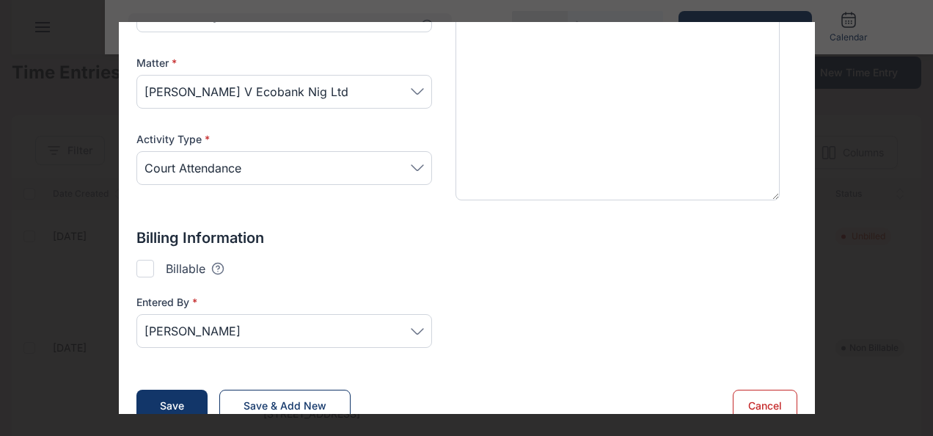
scroll to position [248, 0]
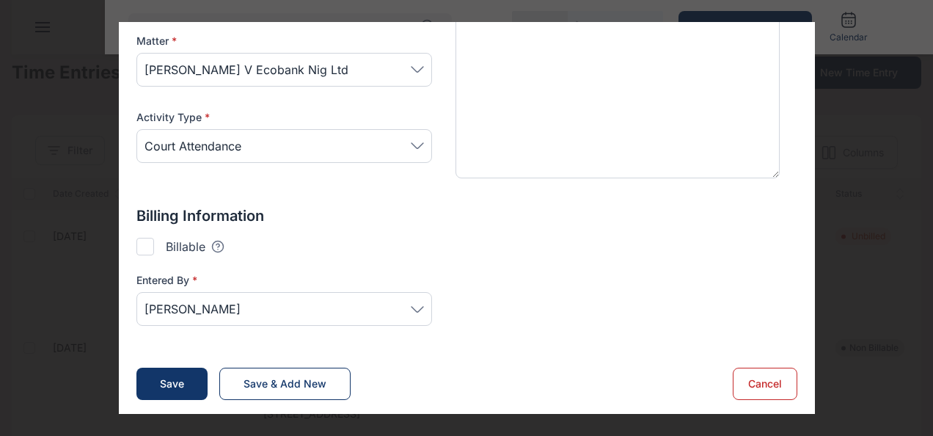
type input "*"
click at [143, 246] on div at bounding box center [145, 247] width 18 height 18
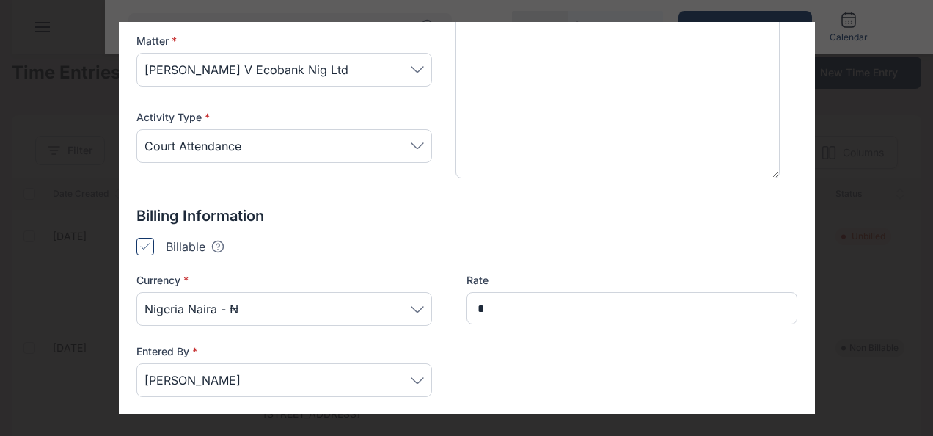
type input "*******"
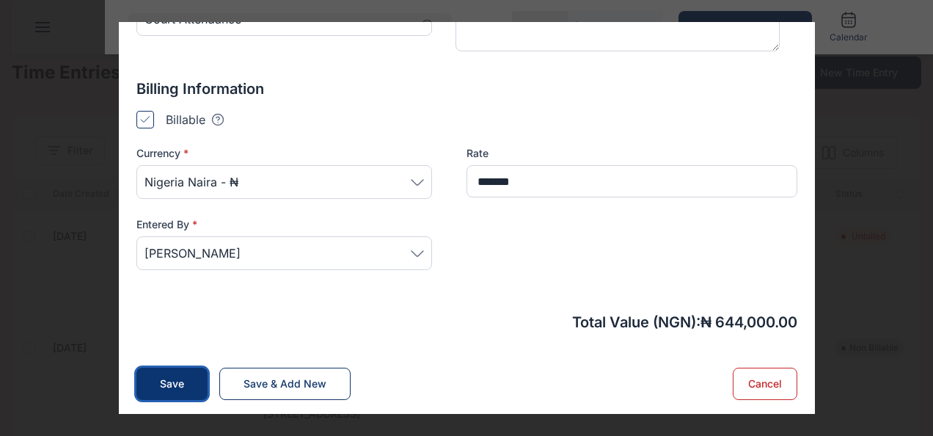
click at [175, 376] on div "Save" at bounding box center [172, 383] width 24 height 15
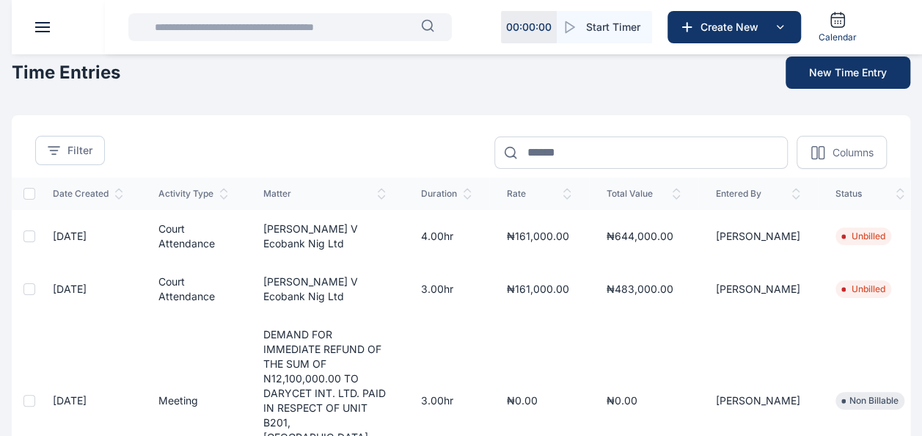
click at [826, 79] on div "success TimeEntry has been created" at bounding box center [720, 49] width 381 height 78
click at [822, 73] on button "New Time Entry" at bounding box center [848, 72] width 125 height 32
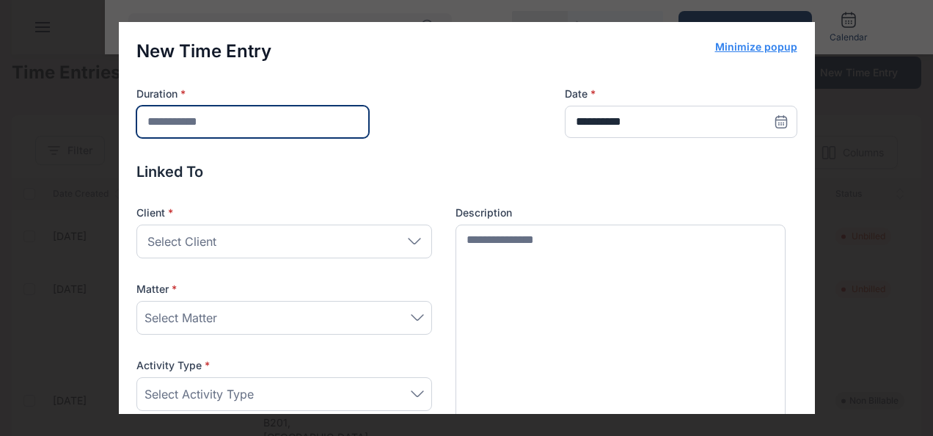
click at [294, 126] on input "number" at bounding box center [252, 122] width 232 height 32
type input "***"
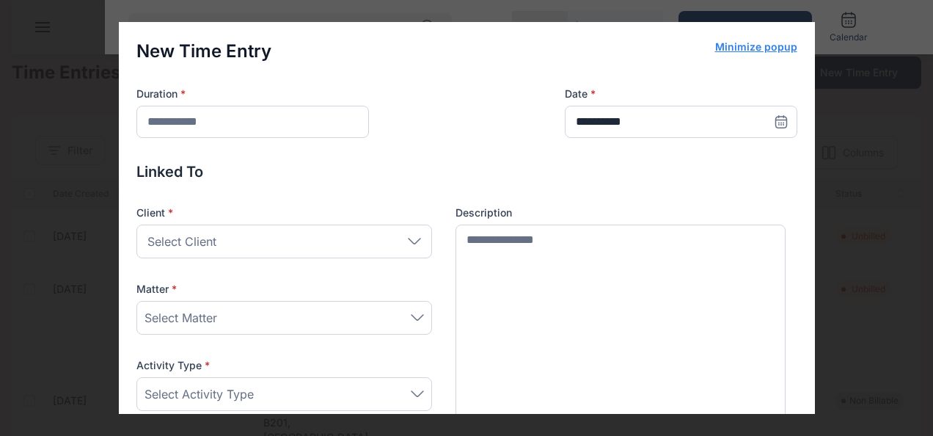
click at [265, 240] on div "Select Client" at bounding box center [284, 241] width 296 height 34
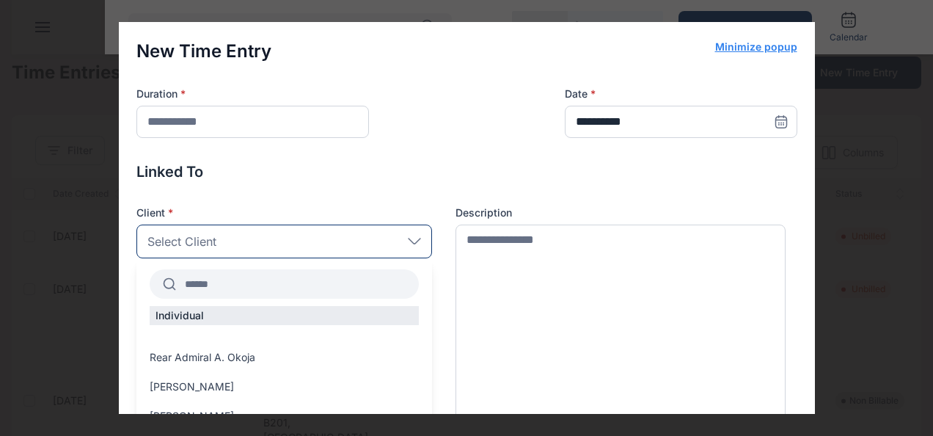
click at [223, 280] on input "text" at bounding box center [297, 284] width 243 height 26
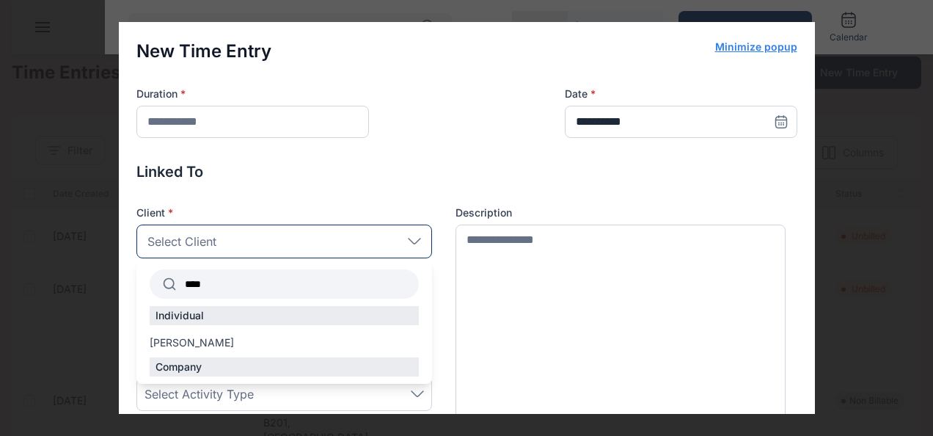
type input "****"
click at [220, 333] on div "Individual Tochukwu Nwafor" at bounding box center [284, 331] width 296 height 51
click at [218, 337] on span "[PERSON_NAME]" at bounding box center [192, 342] width 84 height 15
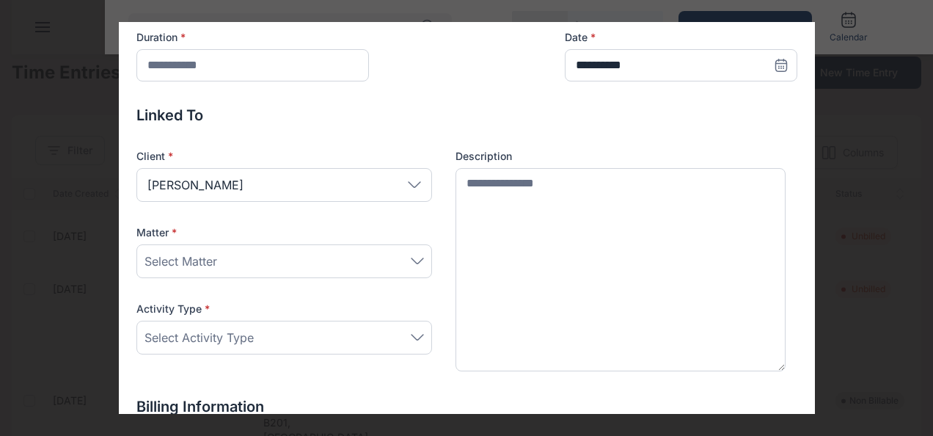
scroll to position [65, 0]
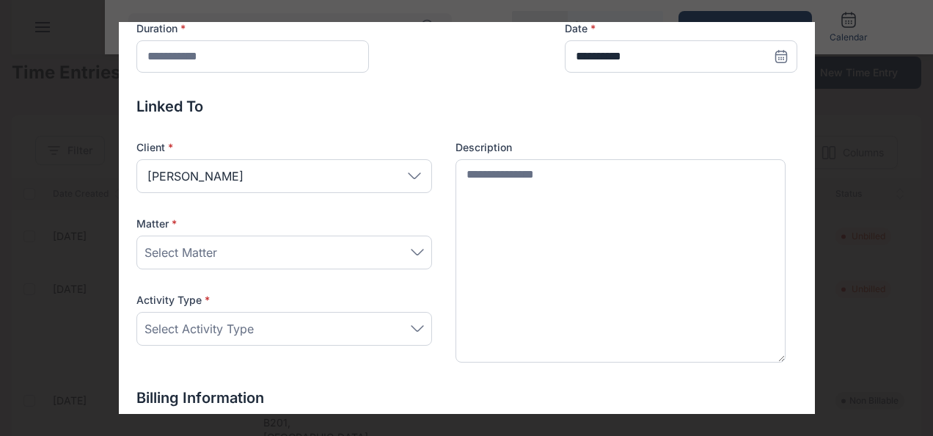
click at [271, 246] on div "Select Matter" at bounding box center [283, 253] width 279 height 18
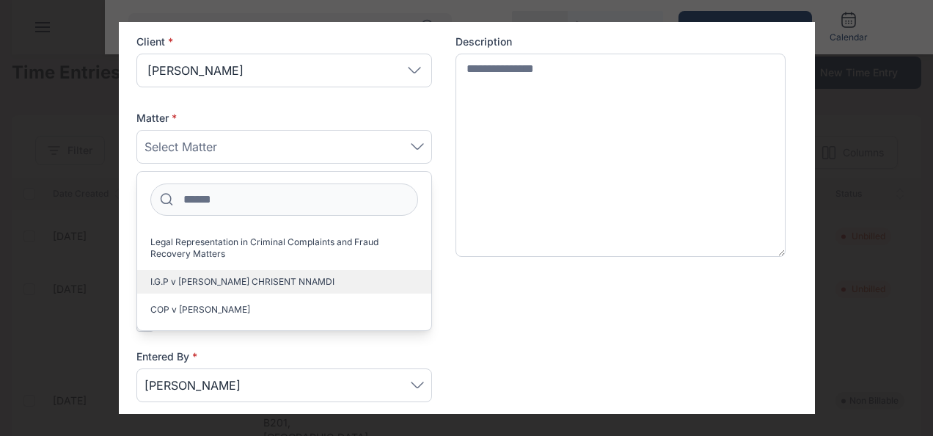
scroll to position [7, 0]
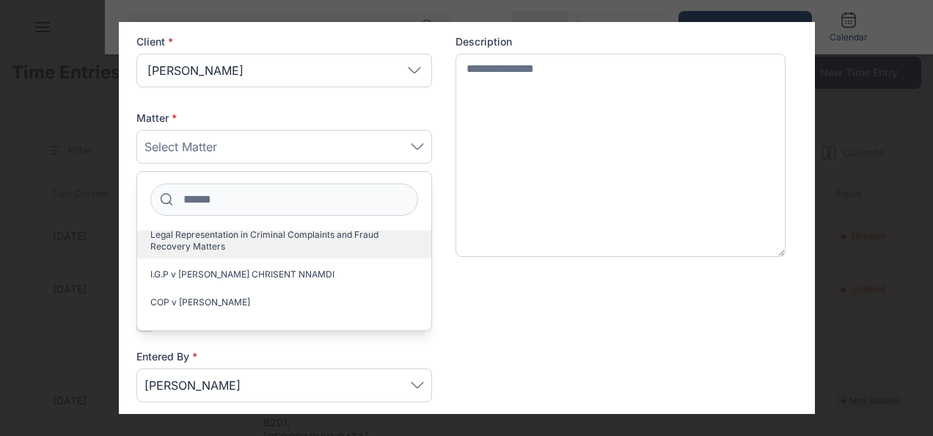
click at [219, 230] on span "Legal Representation in Criminal Complaints and Fraud Recovery Matters" at bounding box center [278, 240] width 256 height 23
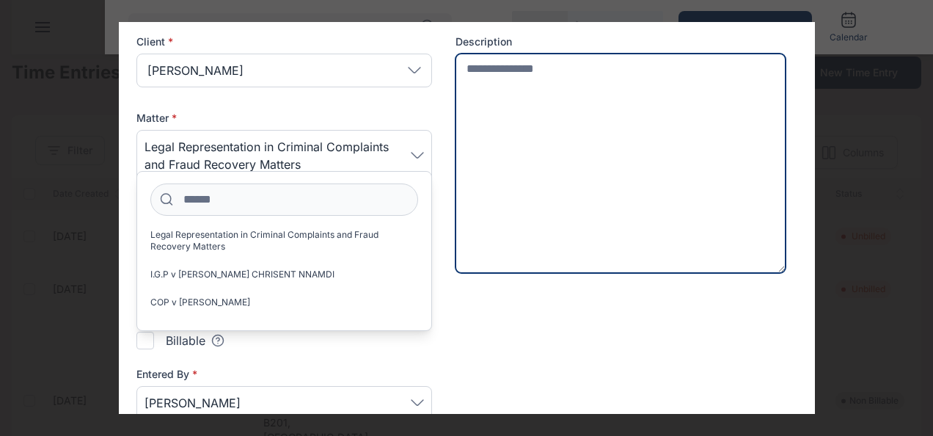
click at [606, 190] on textarea at bounding box center [620, 163] width 331 height 219
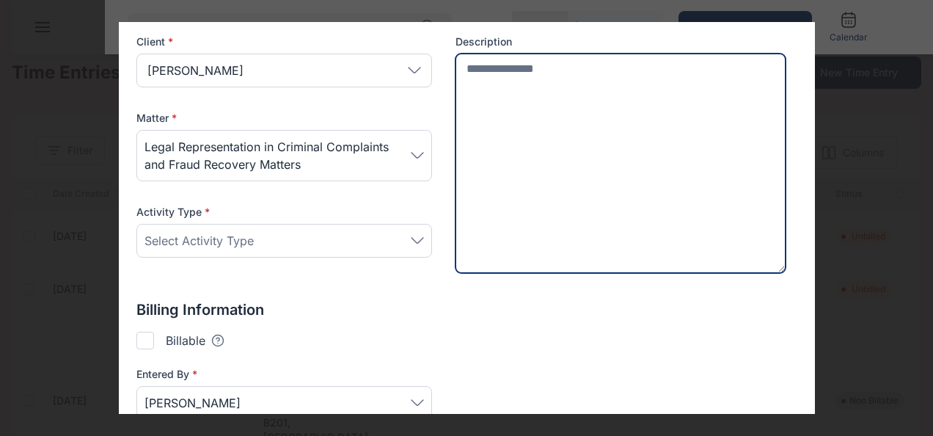
type textarea "*"
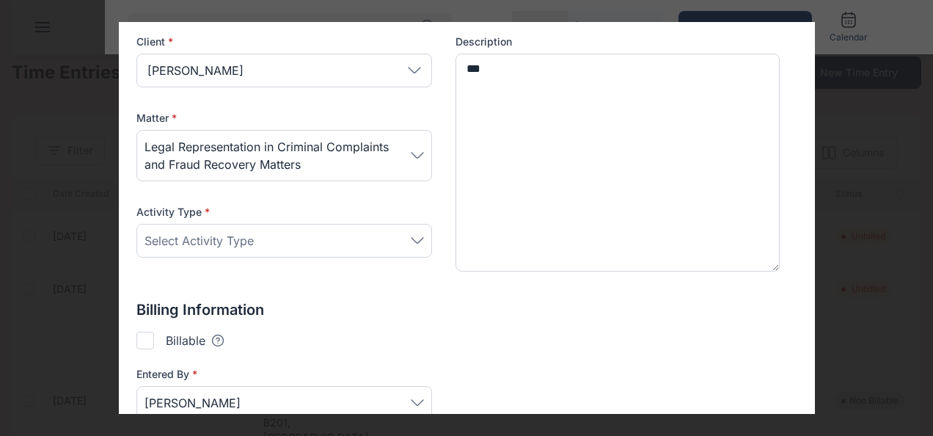
click at [381, 160] on span "Legal Representation in Criminal Complaints and Fraud Recovery Matters" at bounding box center [277, 155] width 266 height 35
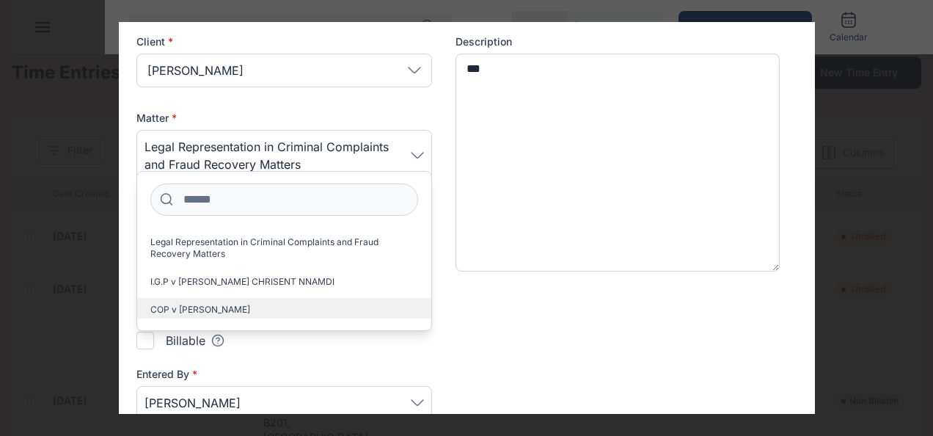
click at [258, 312] on label "COP v Akinyele Adewale" at bounding box center [284, 309] width 294 height 23
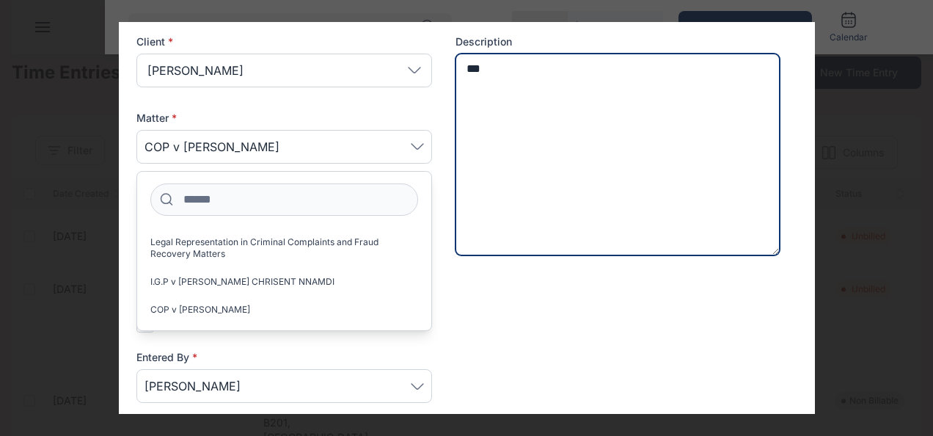
click at [532, 139] on textarea "***" at bounding box center [617, 155] width 325 height 202
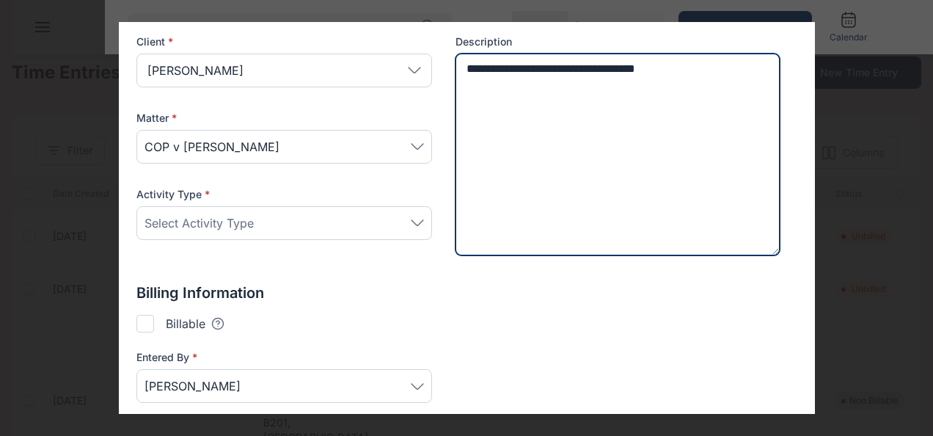
type textarea "**********"
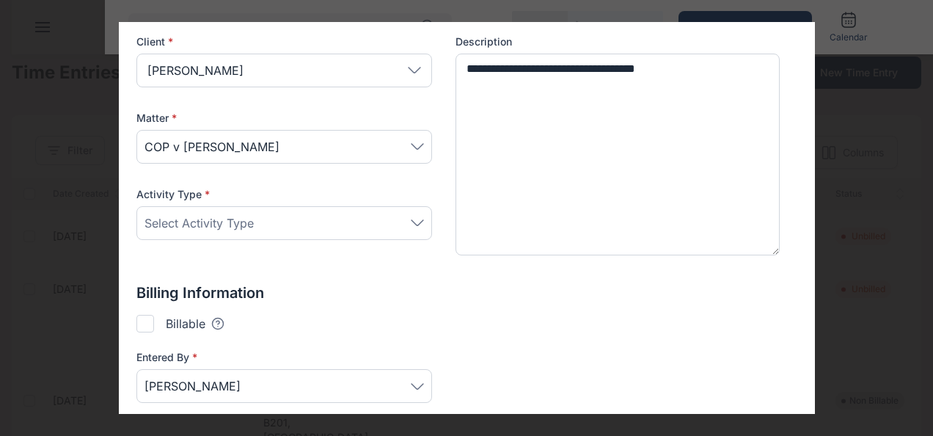
click at [259, 226] on div "Select Activity Type" at bounding box center [283, 223] width 279 height 18
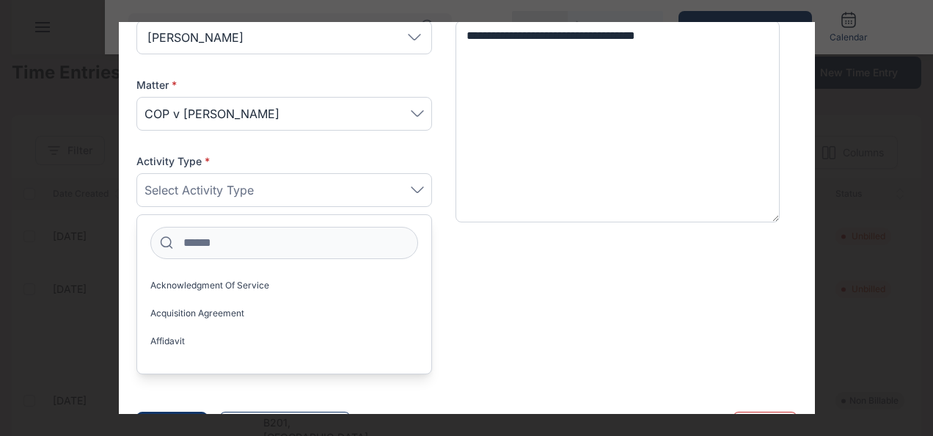
scroll to position [206, 0]
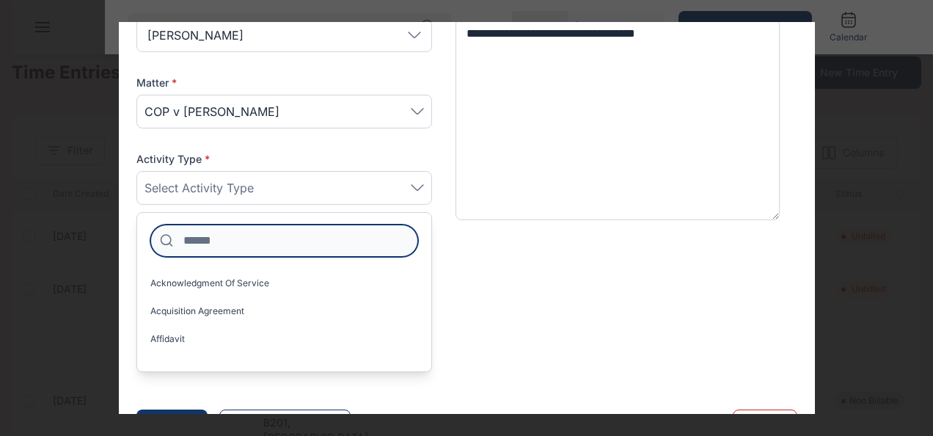
click at [241, 233] on input at bounding box center [284, 240] width 268 height 32
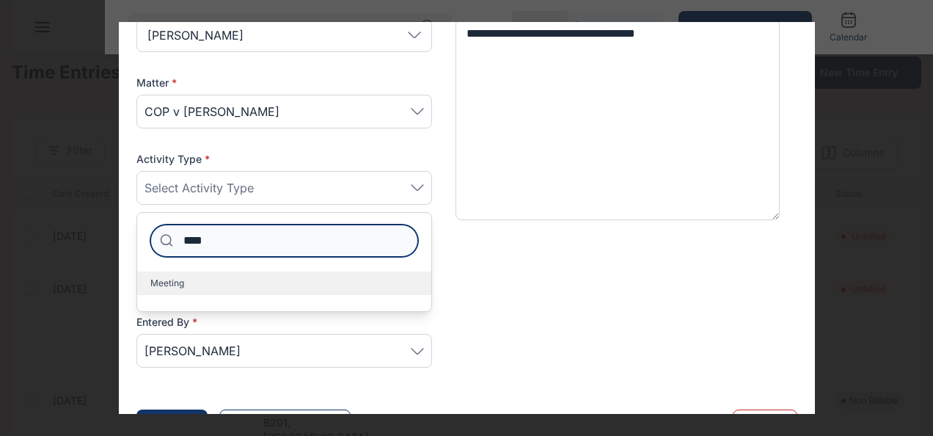
type input "****"
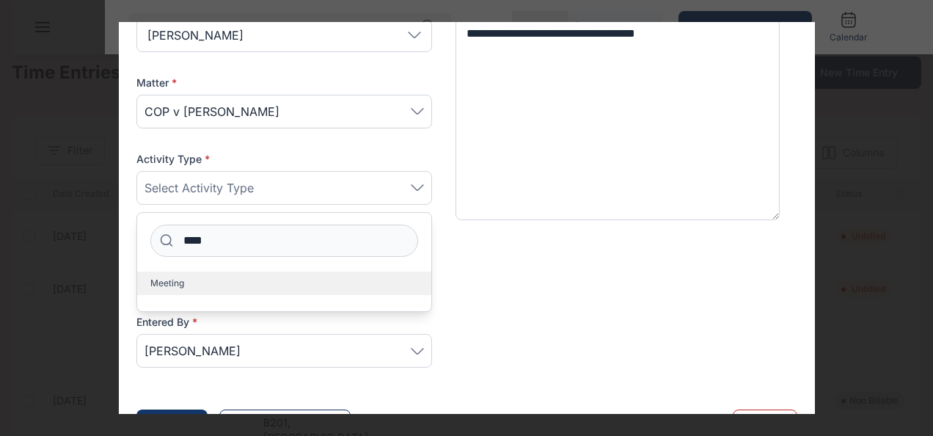
click at [183, 280] on label "Meeting" at bounding box center [284, 282] width 294 height 23
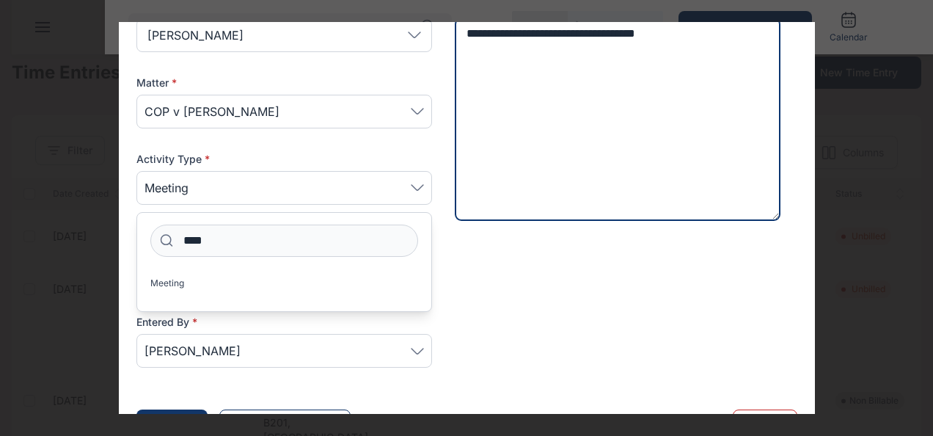
click at [721, 42] on textarea "**********" at bounding box center [617, 119] width 325 height 202
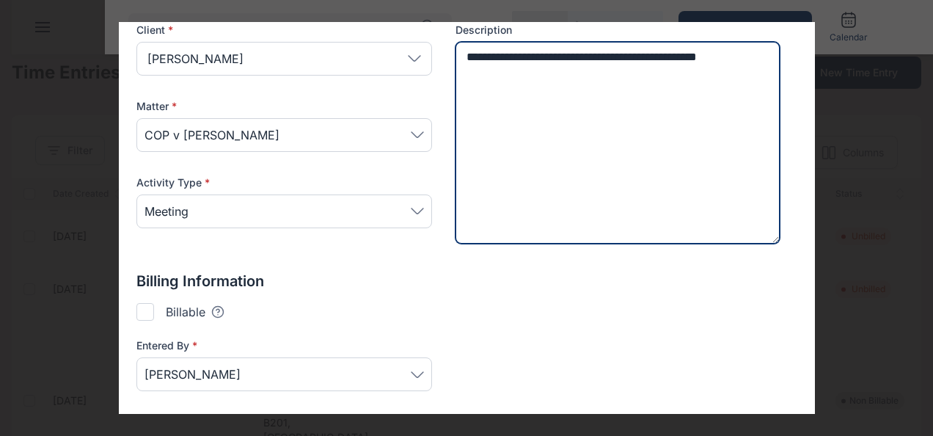
scroll to position [0, 0]
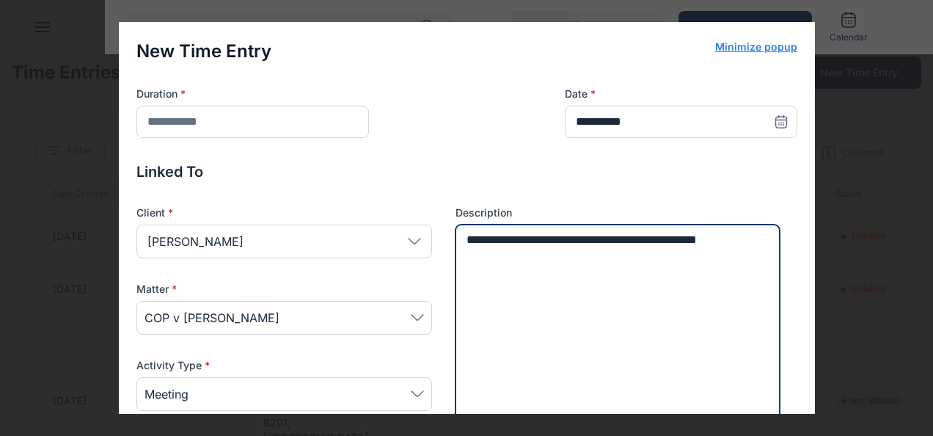
type textarea "**********"
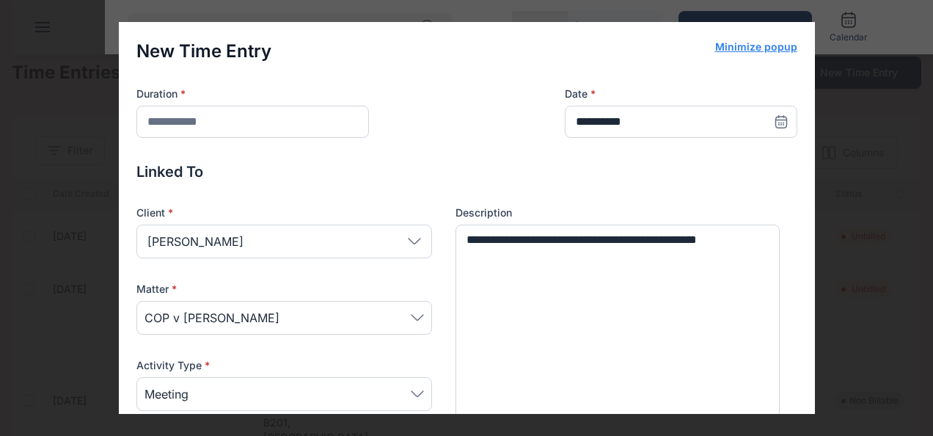
click at [775, 119] on icon at bounding box center [780, 122] width 11 height 11
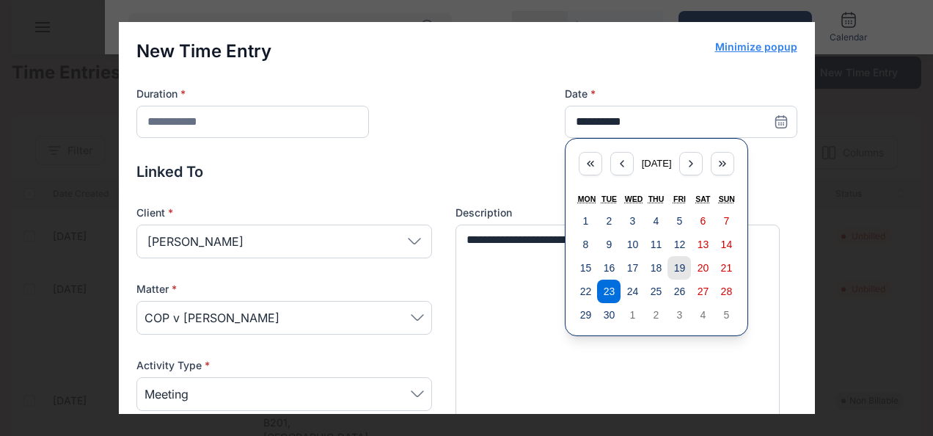
click at [674, 267] on abbr "19" at bounding box center [680, 268] width 12 height 12
type input "**********"
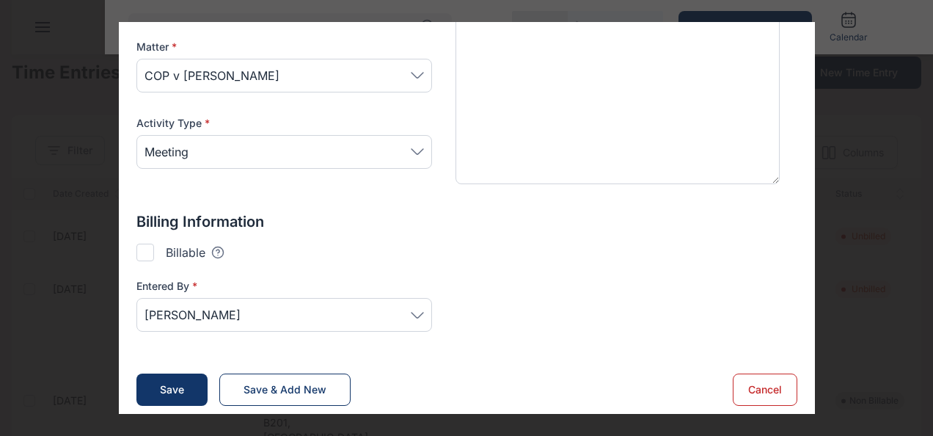
scroll to position [248, 0]
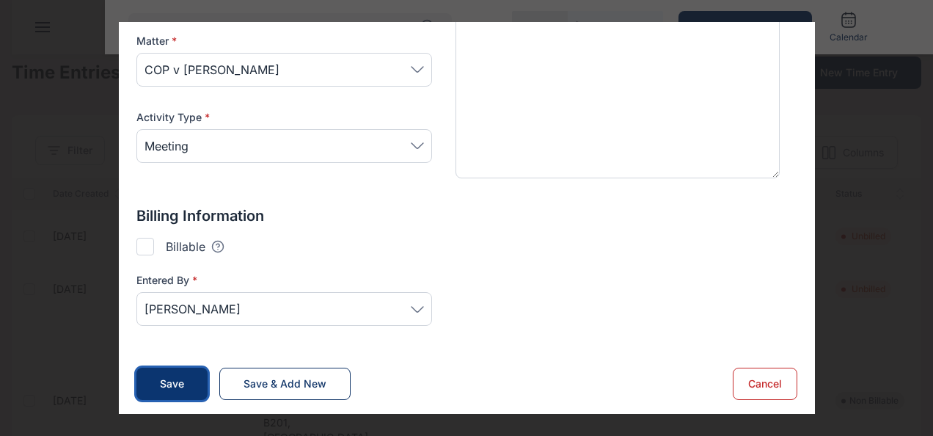
click at [164, 381] on div "Save" at bounding box center [172, 383] width 24 height 15
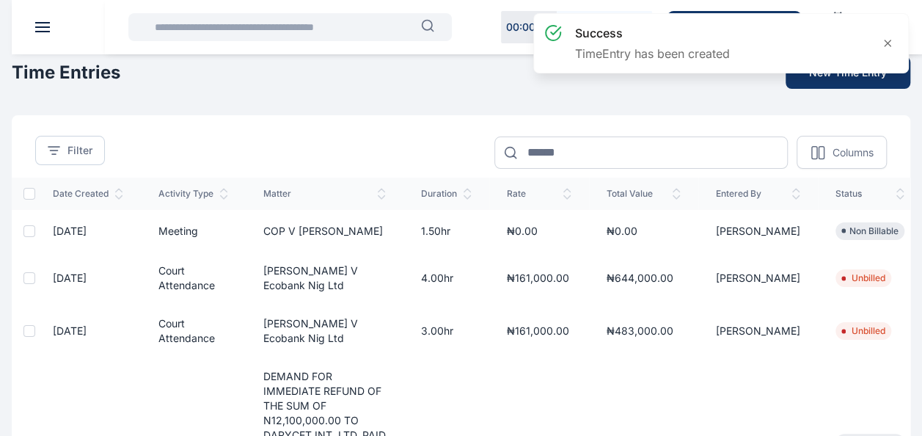
click at [824, 79] on div "success TimeEntry has been created" at bounding box center [720, 49] width 381 height 78
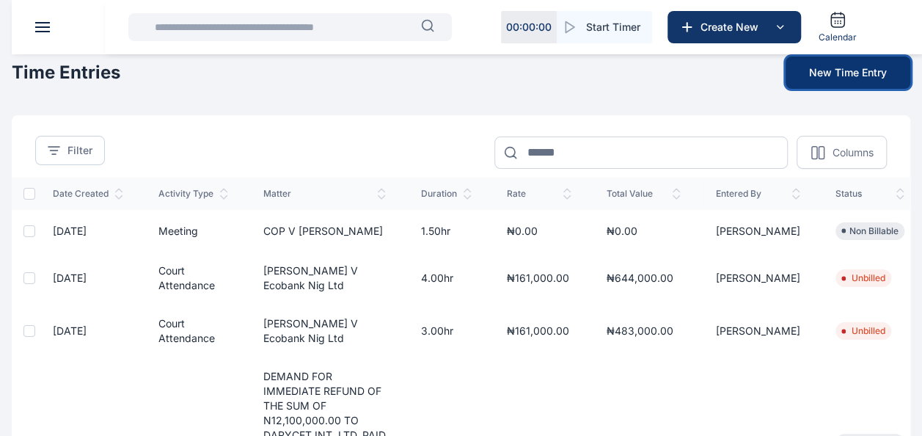
click at [827, 67] on button "New Time Entry" at bounding box center [848, 72] width 125 height 32
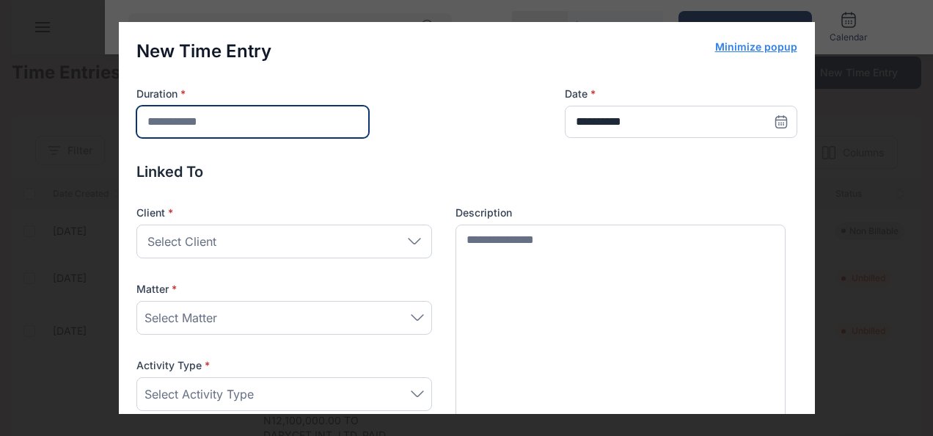
click at [285, 118] on input "number" at bounding box center [252, 122] width 232 height 32
type input "*"
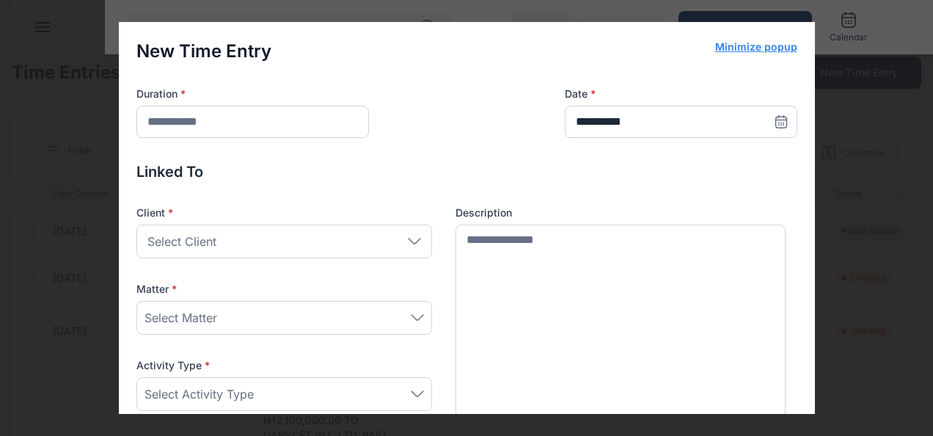
click at [245, 246] on div "Select Client" at bounding box center [284, 241] width 296 height 34
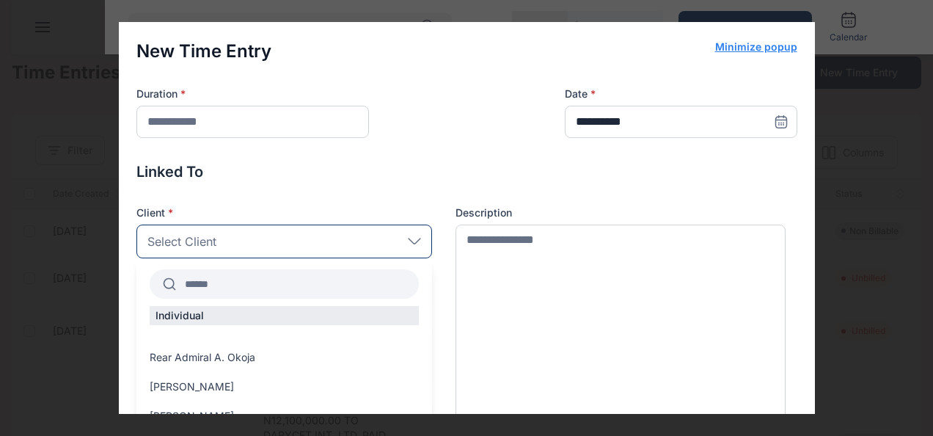
click at [236, 279] on input "text" at bounding box center [297, 284] width 243 height 26
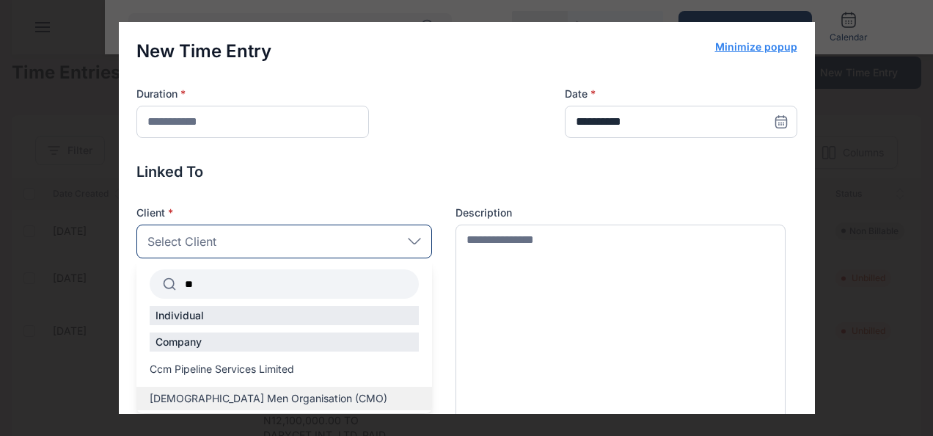
type input "**"
click at [268, 388] on div "[DEMOGRAPHIC_DATA] Men Organisation (CMO)" at bounding box center [284, 398] width 296 height 23
click at [264, 395] on span "[DEMOGRAPHIC_DATA] Men Organisation (CMO)" at bounding box center [269, 398] width 238 height 15
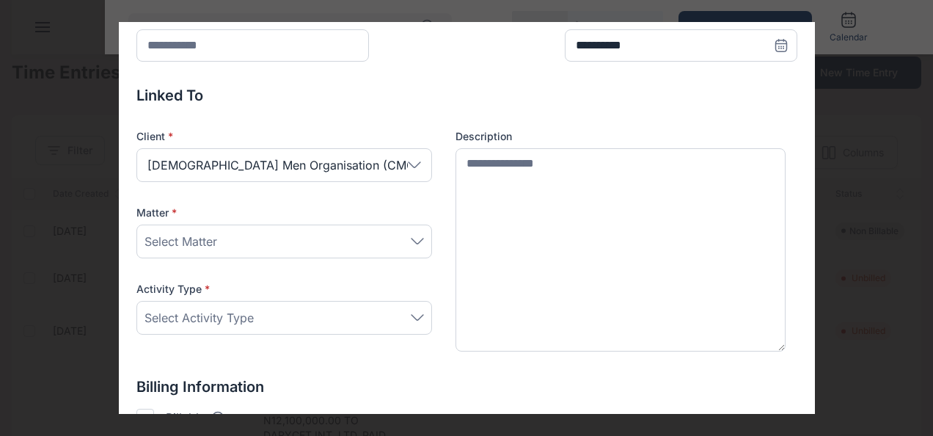
scroll to position [77, 0]
click at [273, 235] on div "Select Matter" at bounding box center [283, 241] width 279 height 18
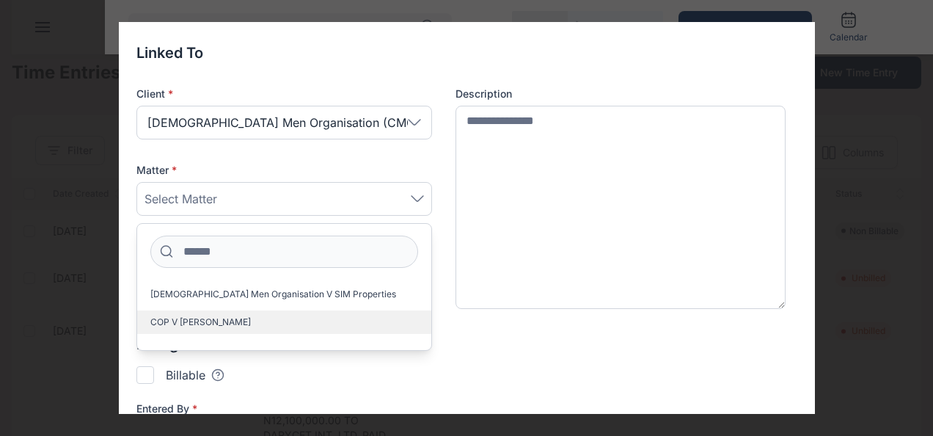
scroll to position [120, 0]
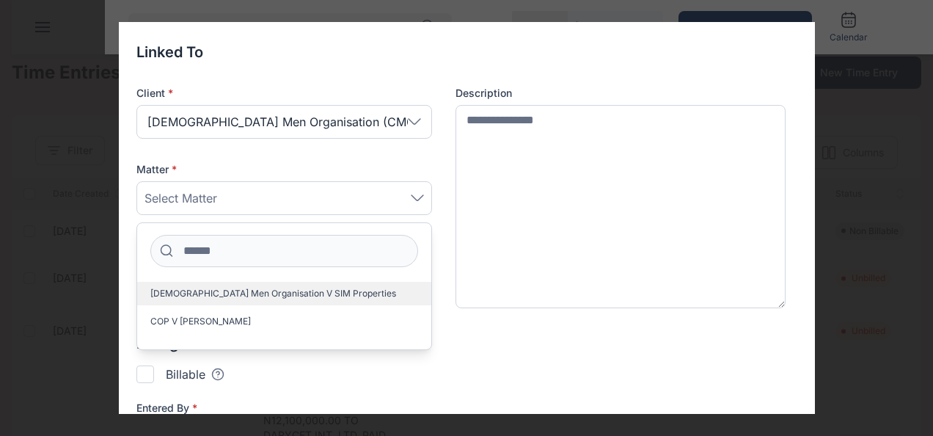
click at [266, 289] on span "Catholic Men Organisation V SIM Properties" at bounding box center [273, 294] width 246 height 12
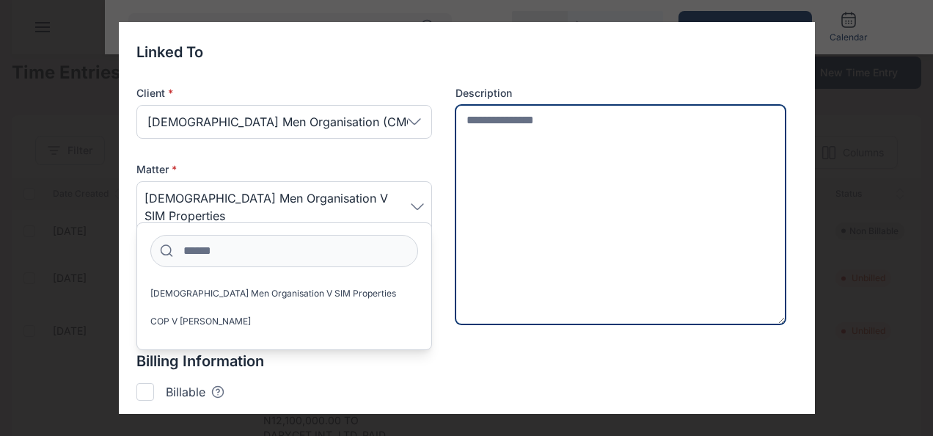
click at [541, 122] on textarea at bounding box center [620, 214] width 331 height 219
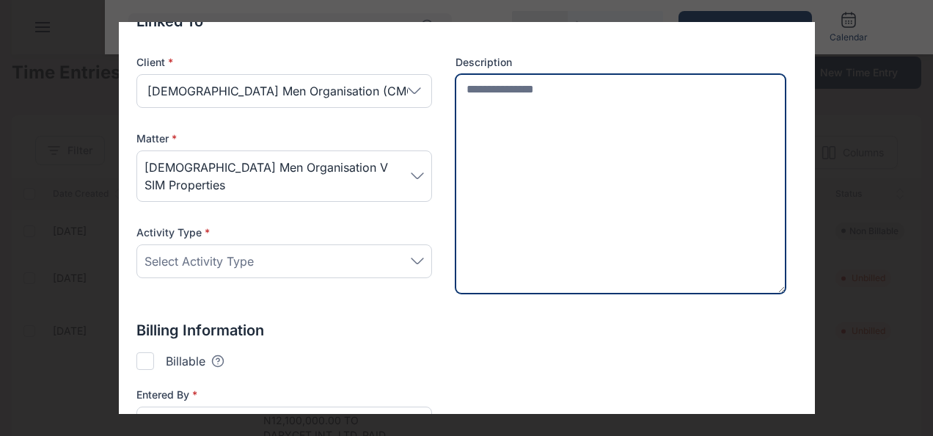
scroll to position [153, 0]
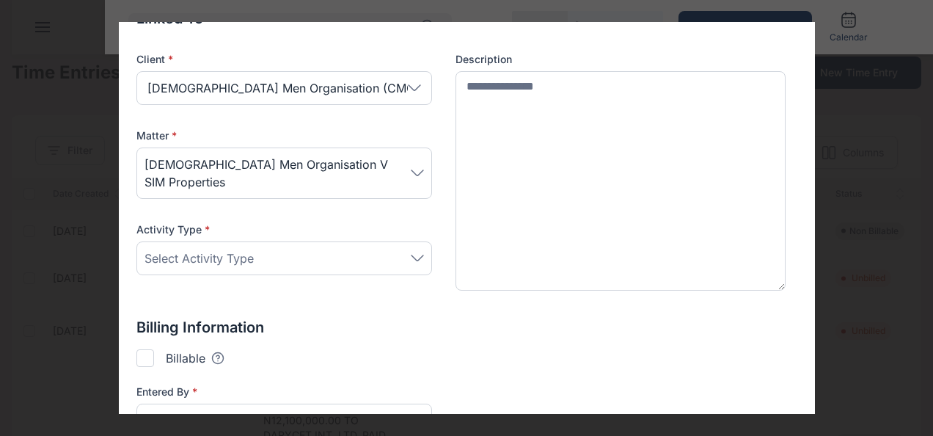
click at [244, 249] on span "Select Activity Type" at bounding box center [198, 258] width 109 height 18
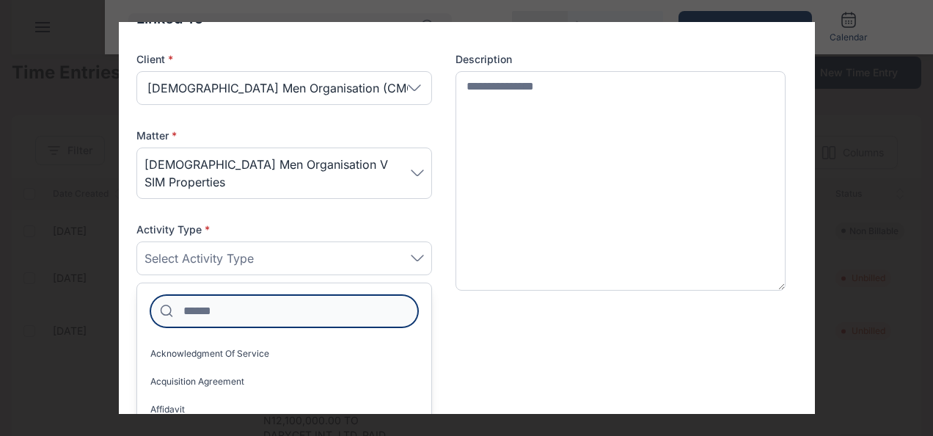
click at [233, 295] on input at bounding box center [284, 311] width 268 height 32
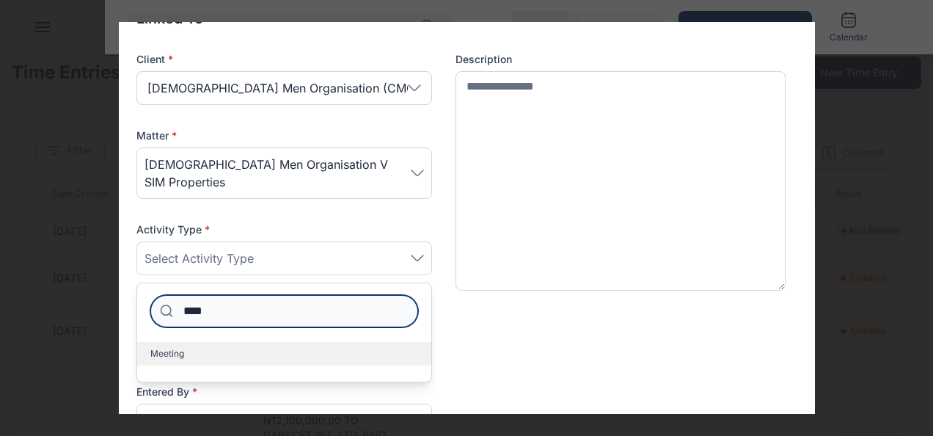
type input "****"
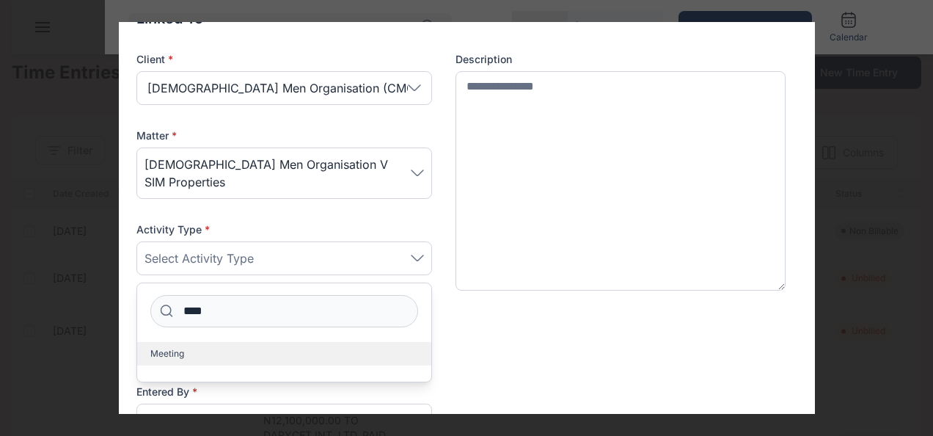
click at [197, 342] on label "Meeting" at bounding box center [284, 353] width 294 height 23
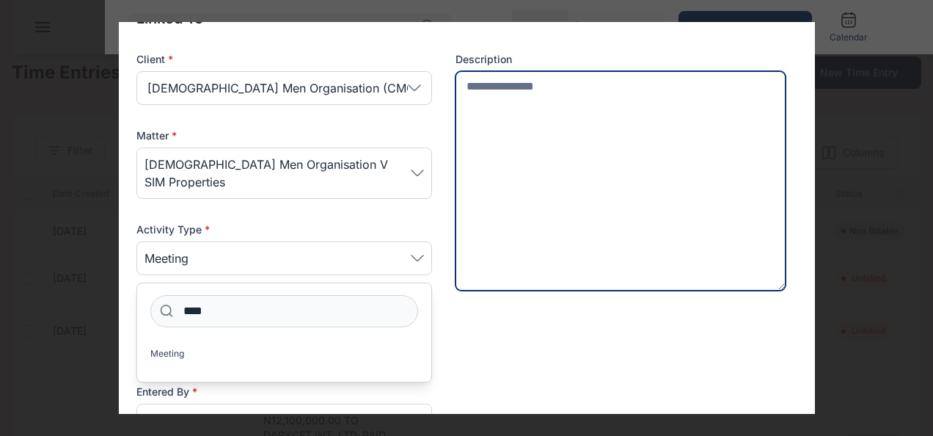
click at [519, 126] on textarea at bounding box center [620, 180] width 331 height 219
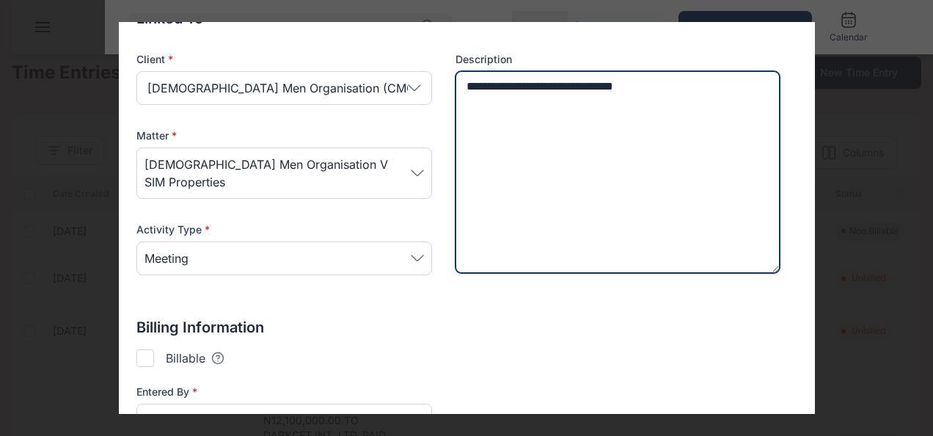
scroll to position [248, 0]
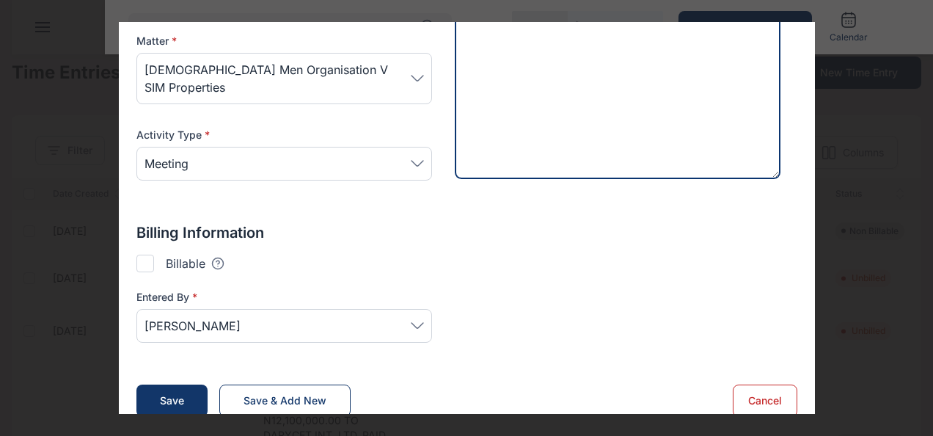
type textarea "**********"
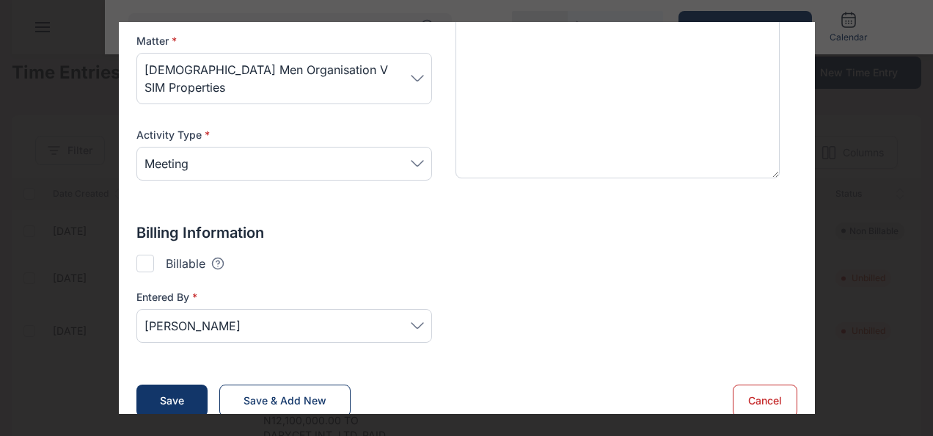
click at [146, 255] on div at bounding box center [145, 264] width 18 height 18
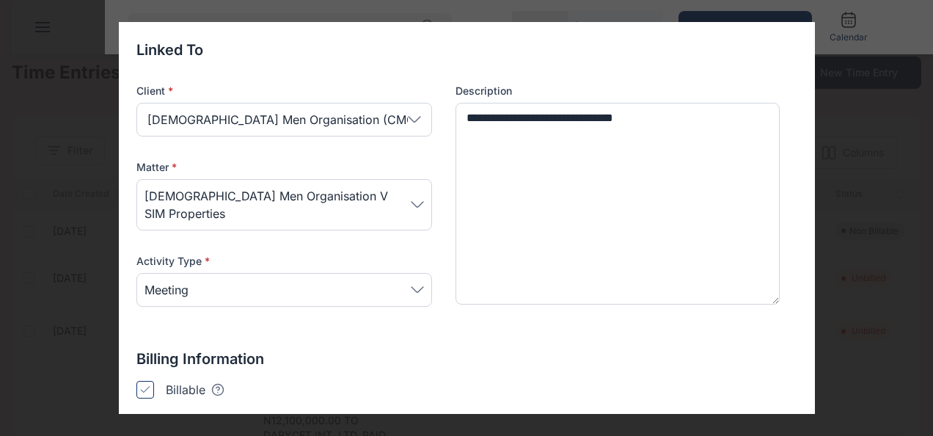
type input "*******"
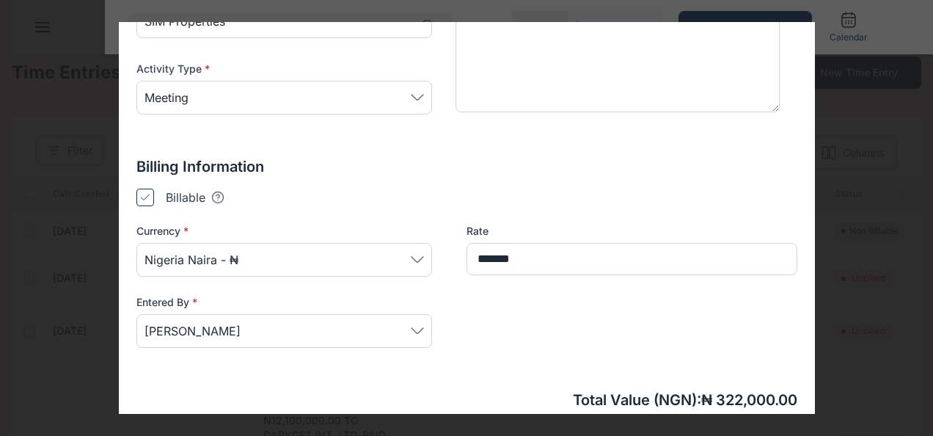
scroll to position [375, 0]
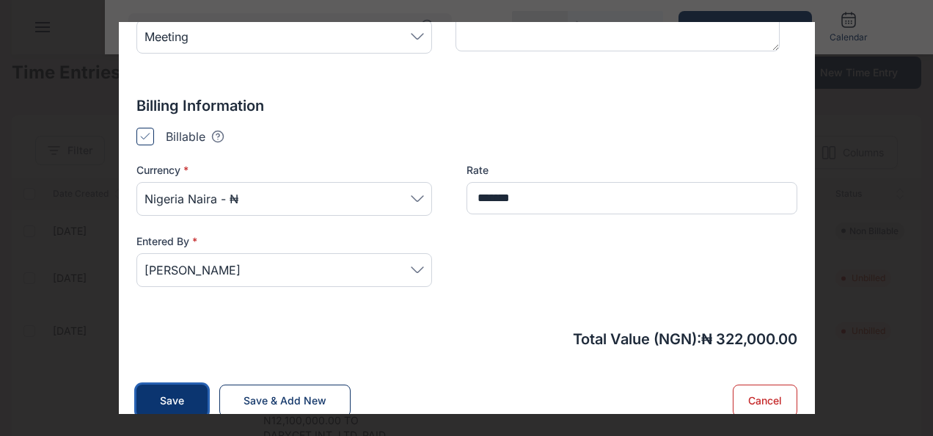
click at [150, 384] on button "Save" at bounding box center [171, 400] width 71 height 32
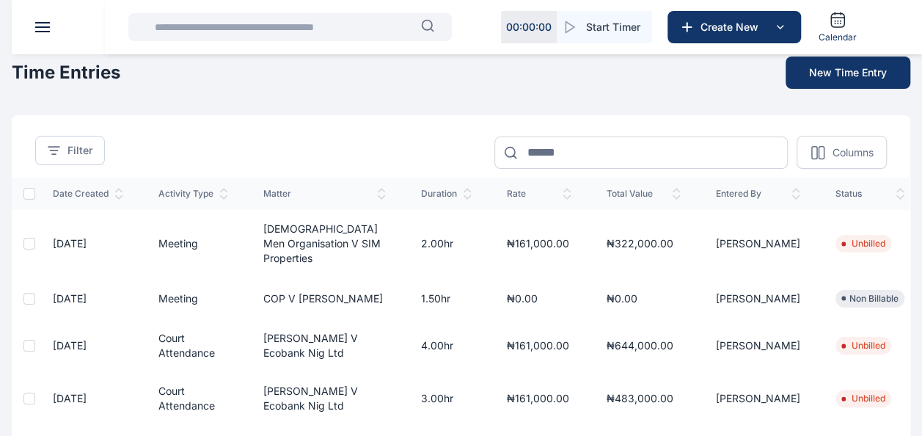
click at [832, 76] on div "success TimeEntry has been created" at bounding box center [720, 49] width 381 height 78
click at [833, 67] on button "New Time Entry" at bounding box center [848, 72] width 125 height 32
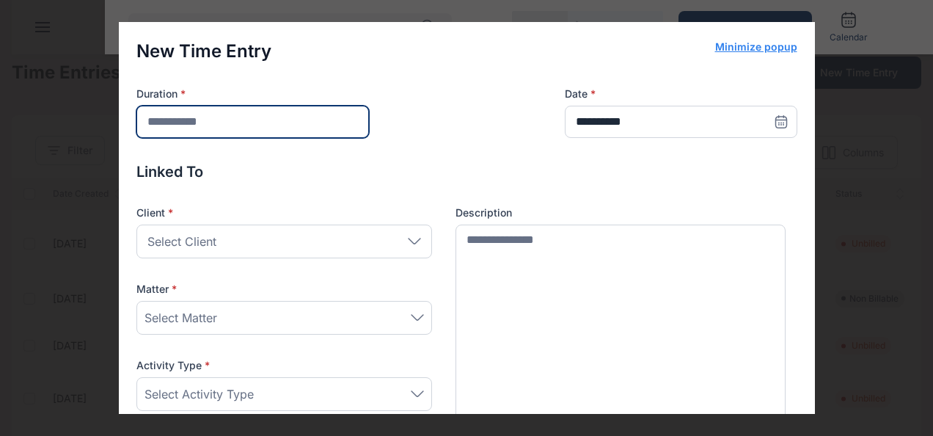
click at [257, 131] on input "number" at bounding box center [252, 122] width 232 height 32
type input "*"
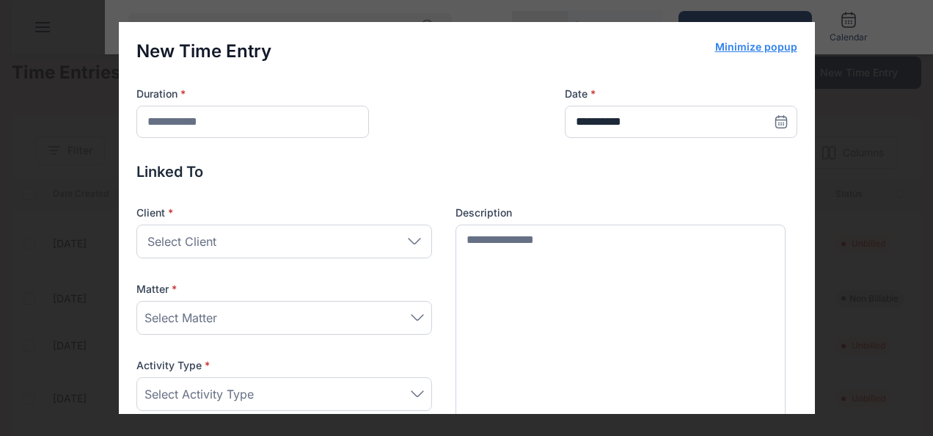
click at [236, 238] on div "Select Client" at bounding box center [284, 241] width 296 height 34
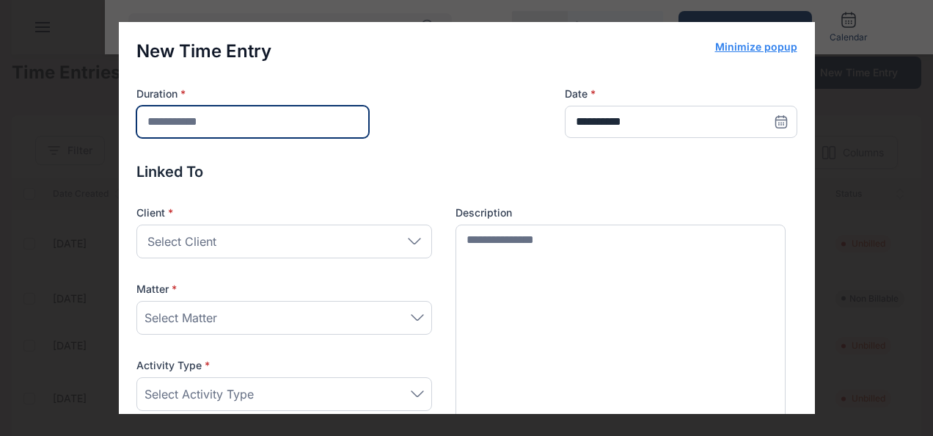
click at [204, 114] on input "*" at bounding box center [252, 122] width 232 height 32
type input "**"
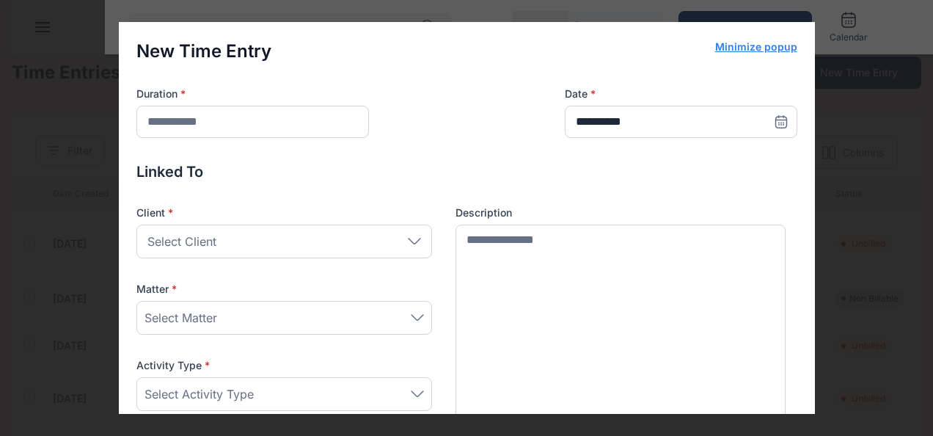
click at [197, 246] on span "Select Client" at bounding box center [181, 241] width 69 height 18
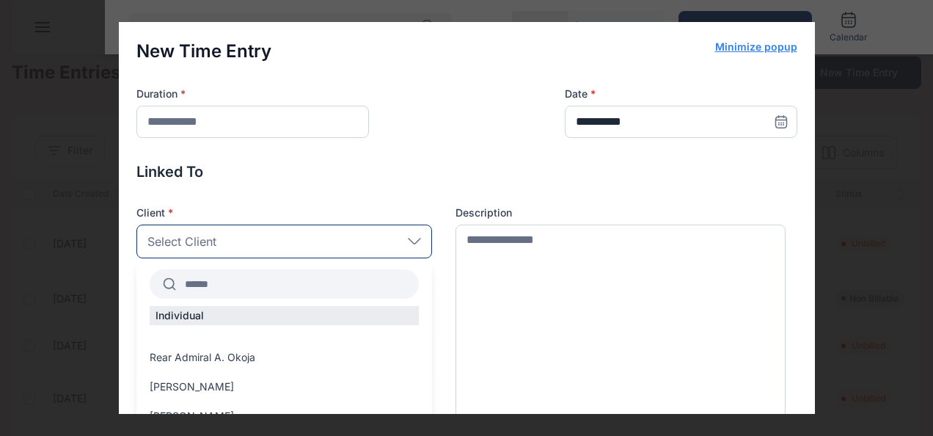
click at [220, 282] on input "text" at bounding box center [297, 284] width 243 height 26
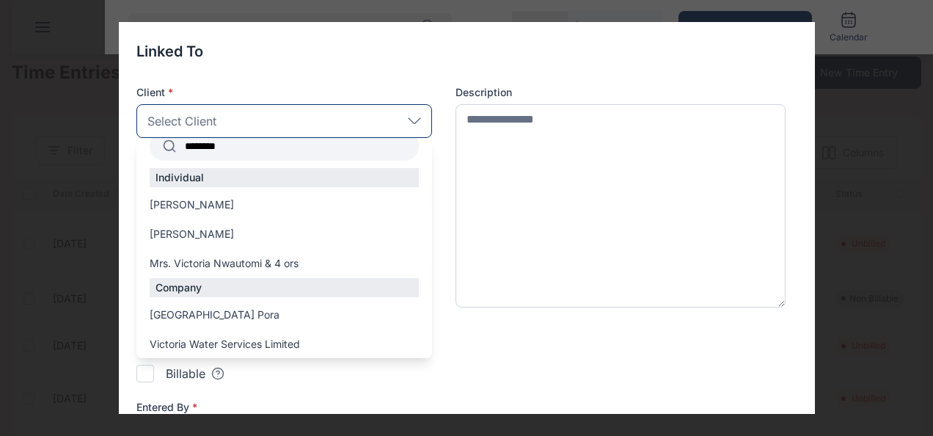
scroll to position [128, 0]
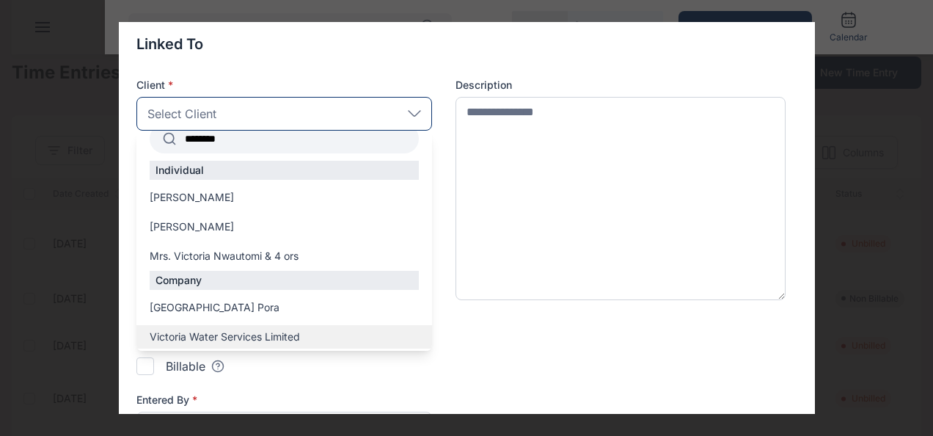
type input "********"
click at [213, 327] on div "Victoria Water Services Limited" at bounding box center [284, 336] width 296 height 23
click at [227, 332] on span "Victoria Water Services Limited" at bounding box center [225, 336] width 150 height 15
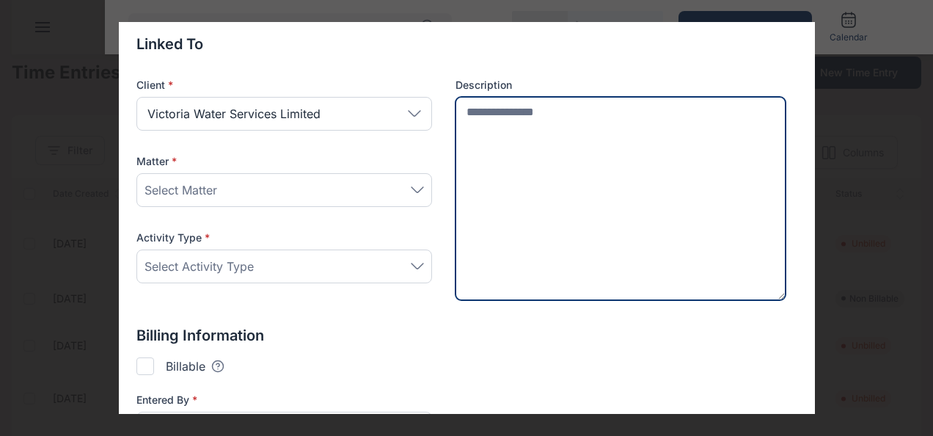
click at [494, 131] on textarea at bounding box center [620, 199] width 331 height 204
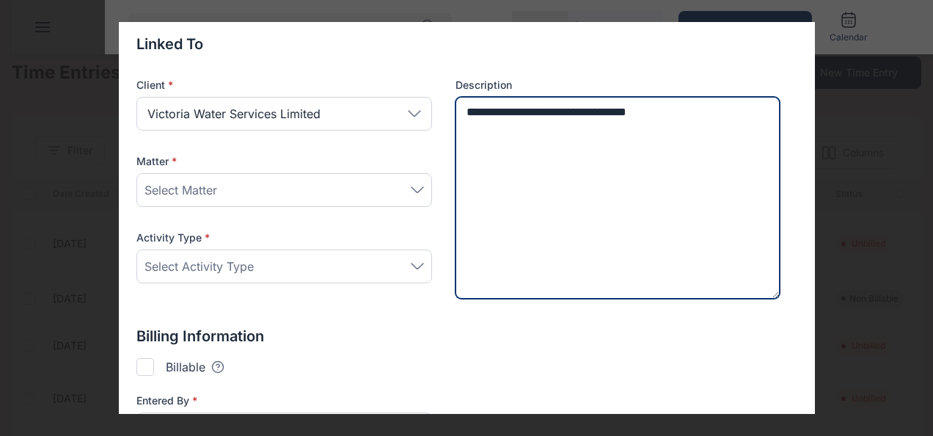
type textarea "**********"
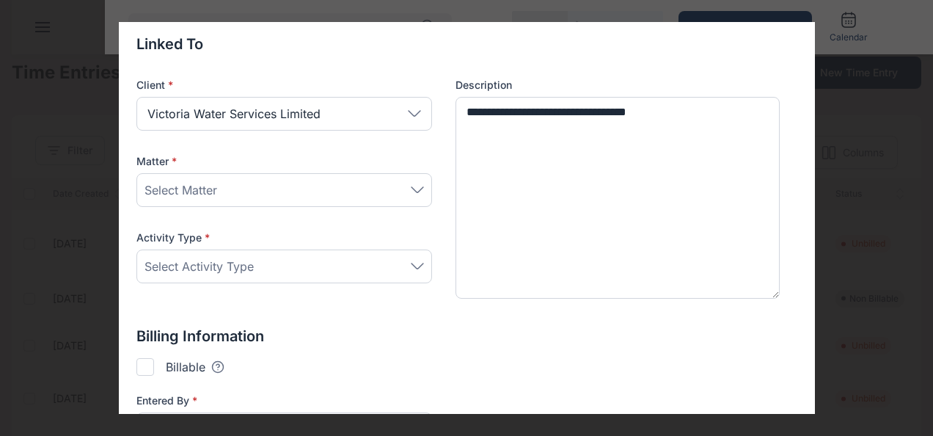
click at [266, 185] on div "Select Matter" at bounding box center [283, 190] width 279 height 18
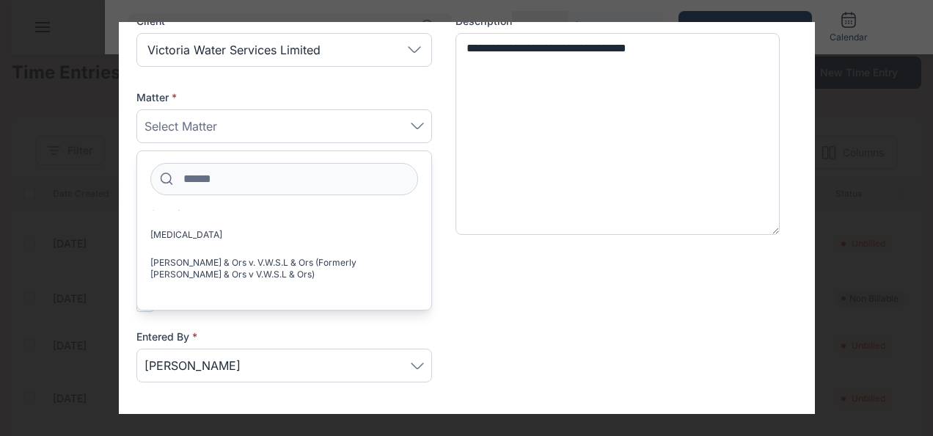
scroll to position [83, 0]
click at [238, 252] on label "[PERSON_NAME] & Ors v. V.W.S.L & Ors (Formerly [PERSON_NAME] & Ors v V.W.S.L & …" at bounding box center [284, 267] width 294 height 35
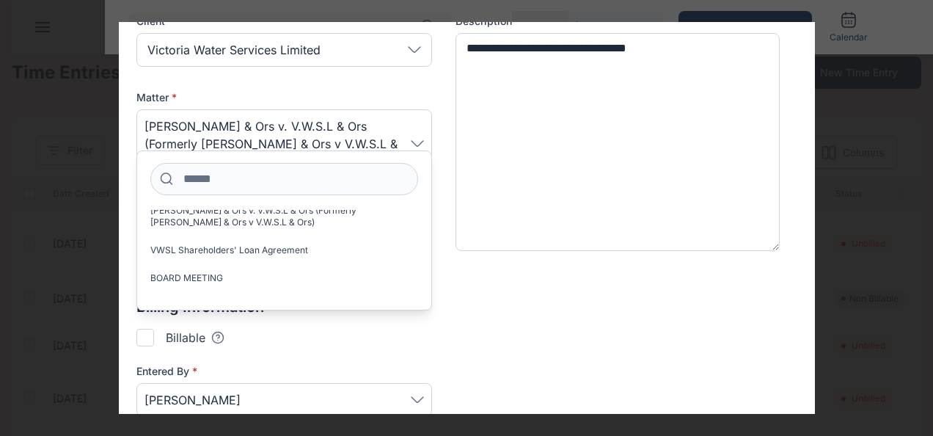
scroll to position [136, 0]
click at [515, 308] on div "Billing Information Billable Tooltips text here Checking this means that this c…" at bounding box center [466, 365] width 661 height 139
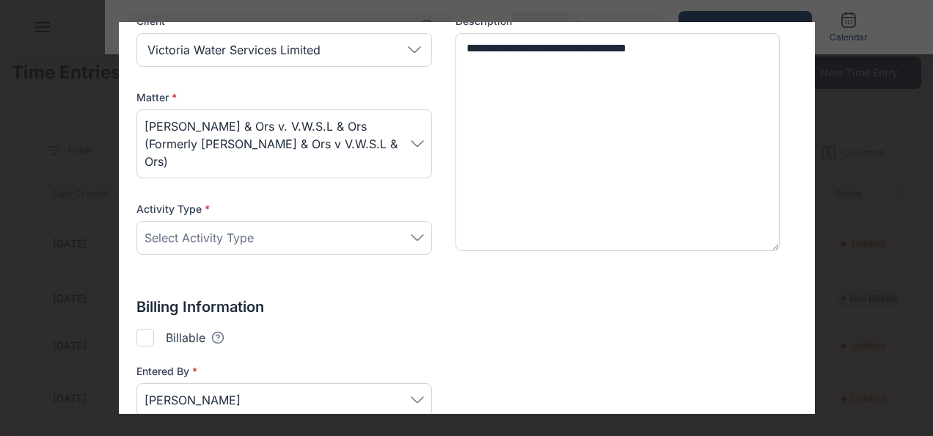
click at [344, 229] on div "Select Activity Type" at bounding box center [283, 238] width 279 height 18
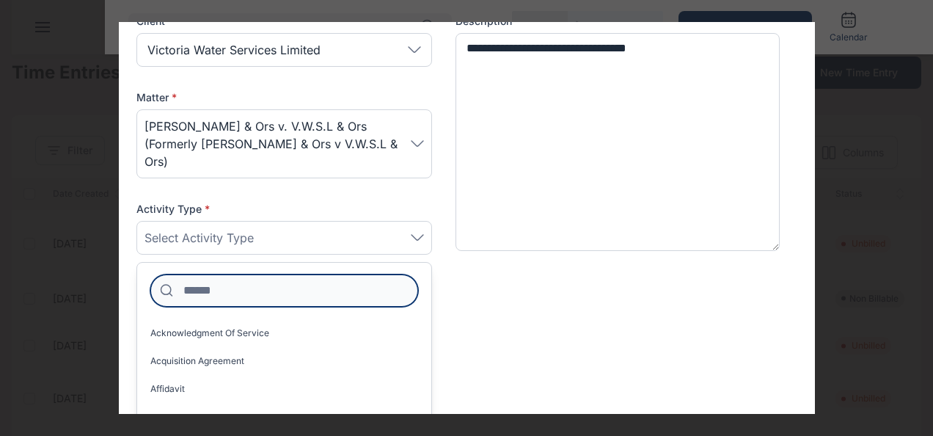
click at [290, 274] on input at bounding box center [284, 290] width 268 height 32
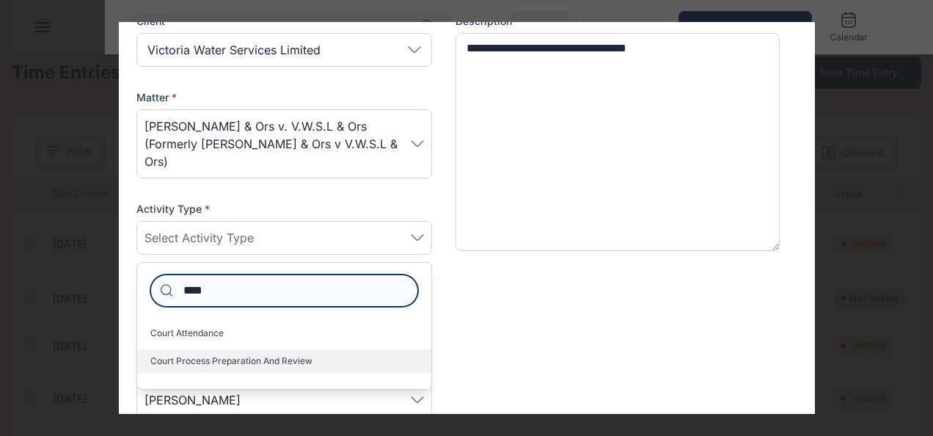
type input "****"
click at [266, 349] on label "Court process preparation and review" at bounding box center [284, 360] width 294 height 23
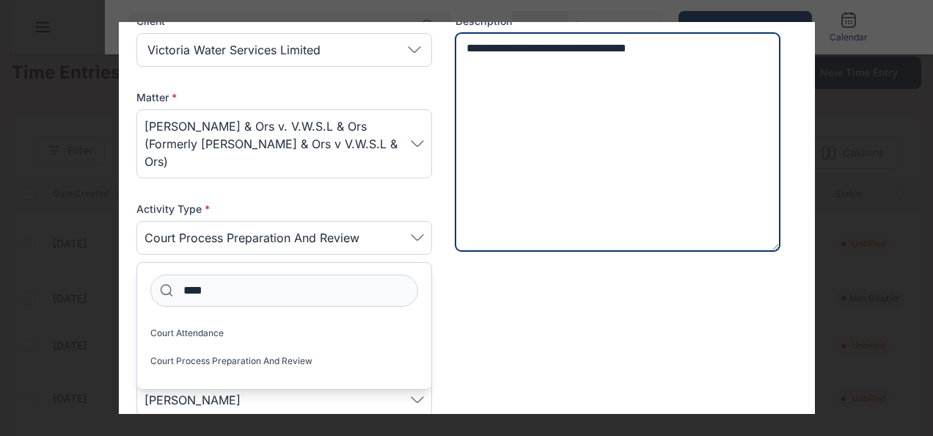
click at [596, 249] on textarea "**********" at bounding box center [617, 142] width 325 height 219
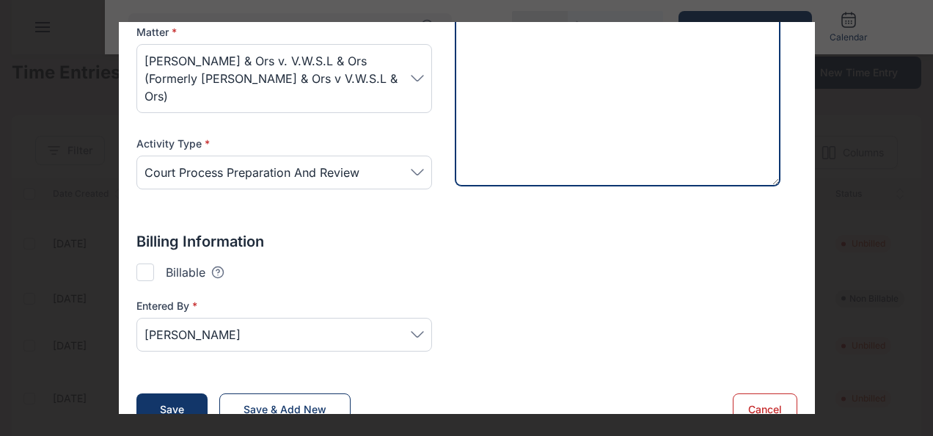
scroll to position [259, 0]
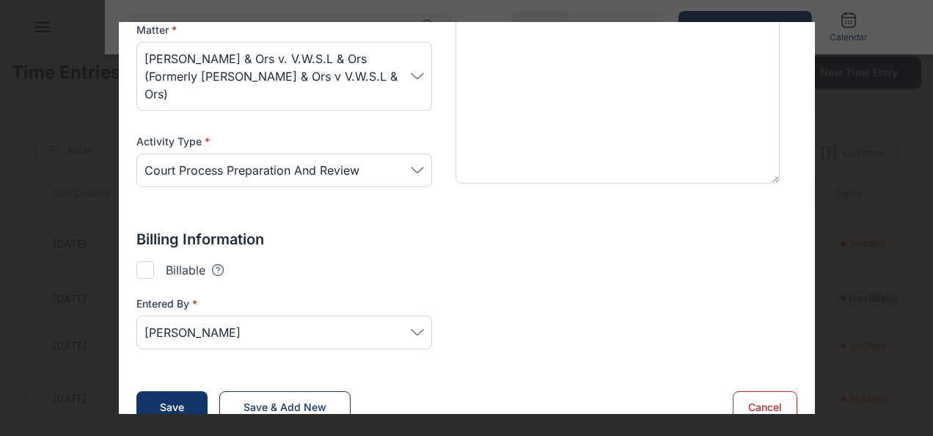
click at [147, 261] on div at bounding box center [145, 270] width 18 height 18
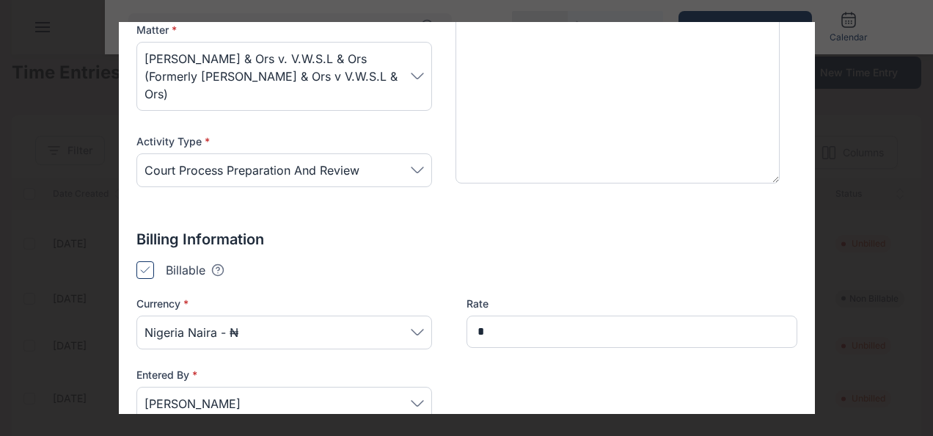
type input "*******"
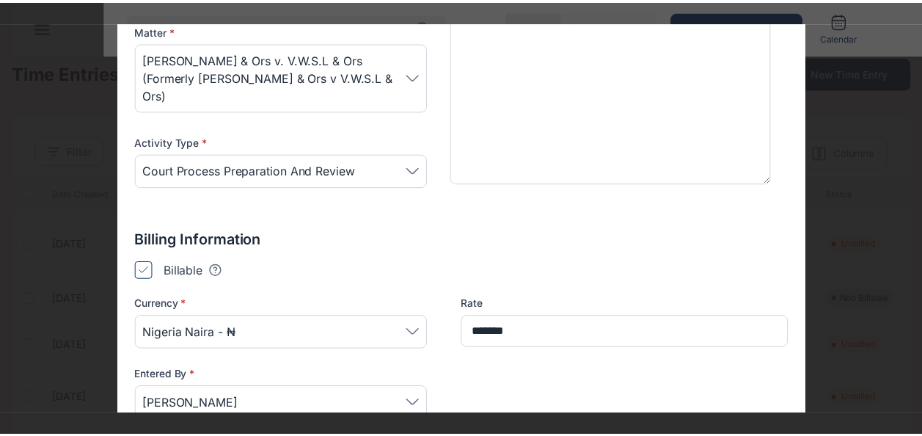
scroll to position [392, 0]
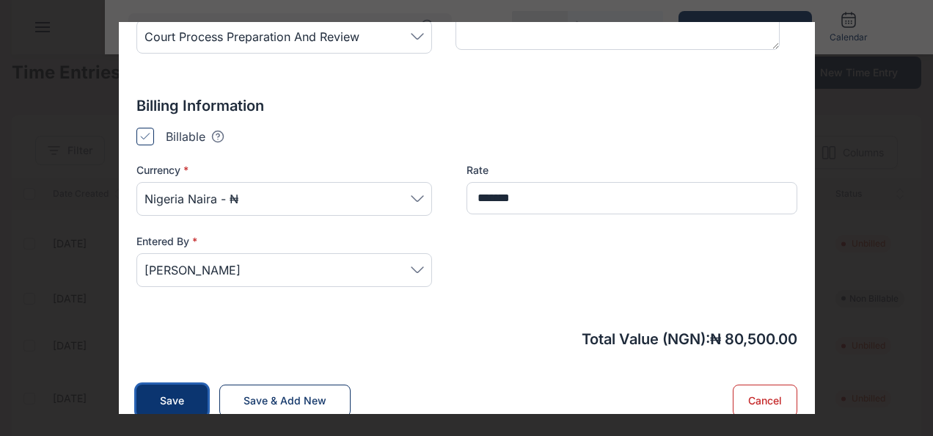
click at [186, 384] on button "Save" at bounding box center [171, 400] width 71 height 32
